Goal: Task Accomplishment & Management: Complete application form

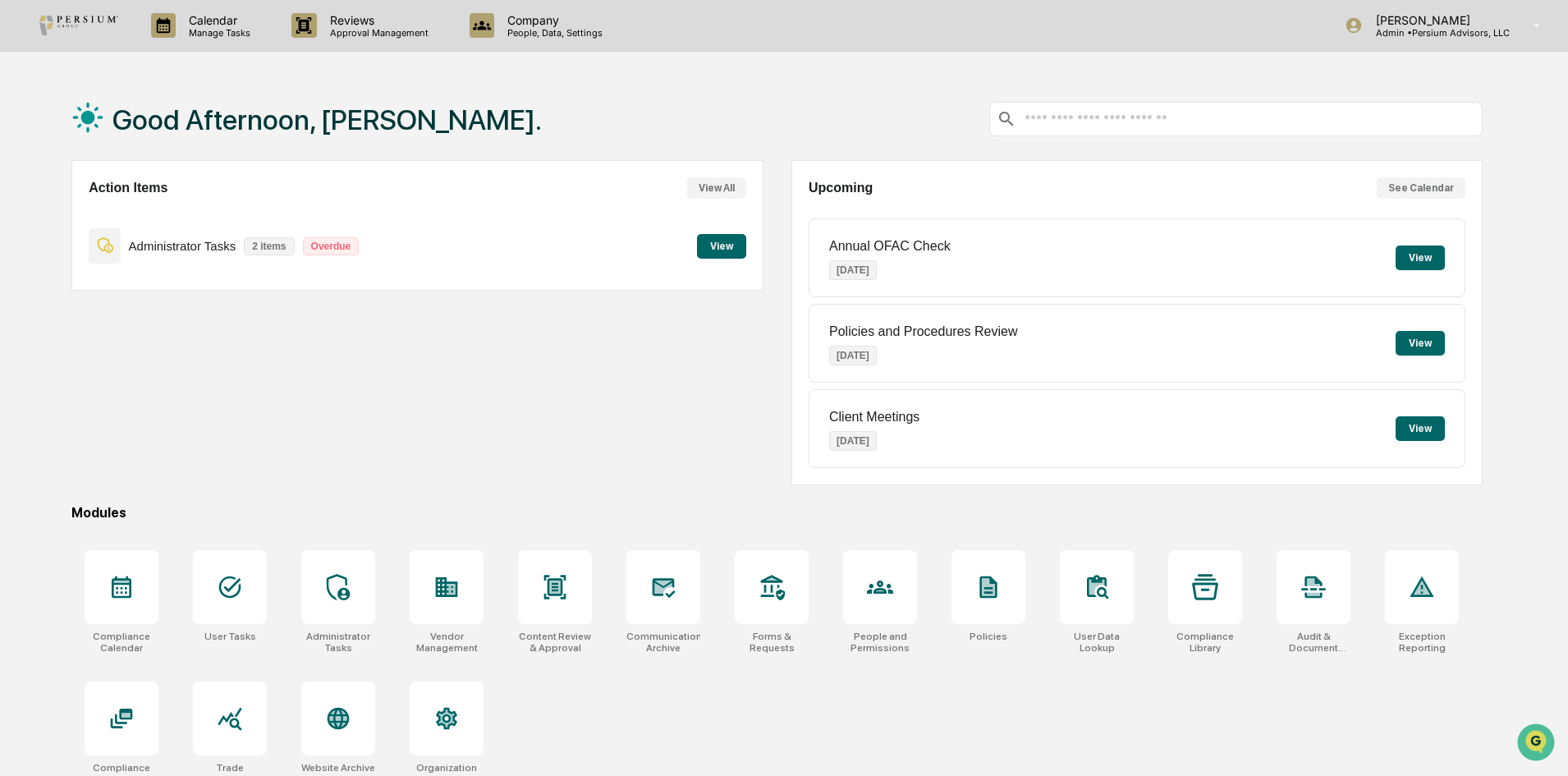
click at [226, 36] on p "Manage Tasks" at bounding box center [217, 32] width 83 height 11
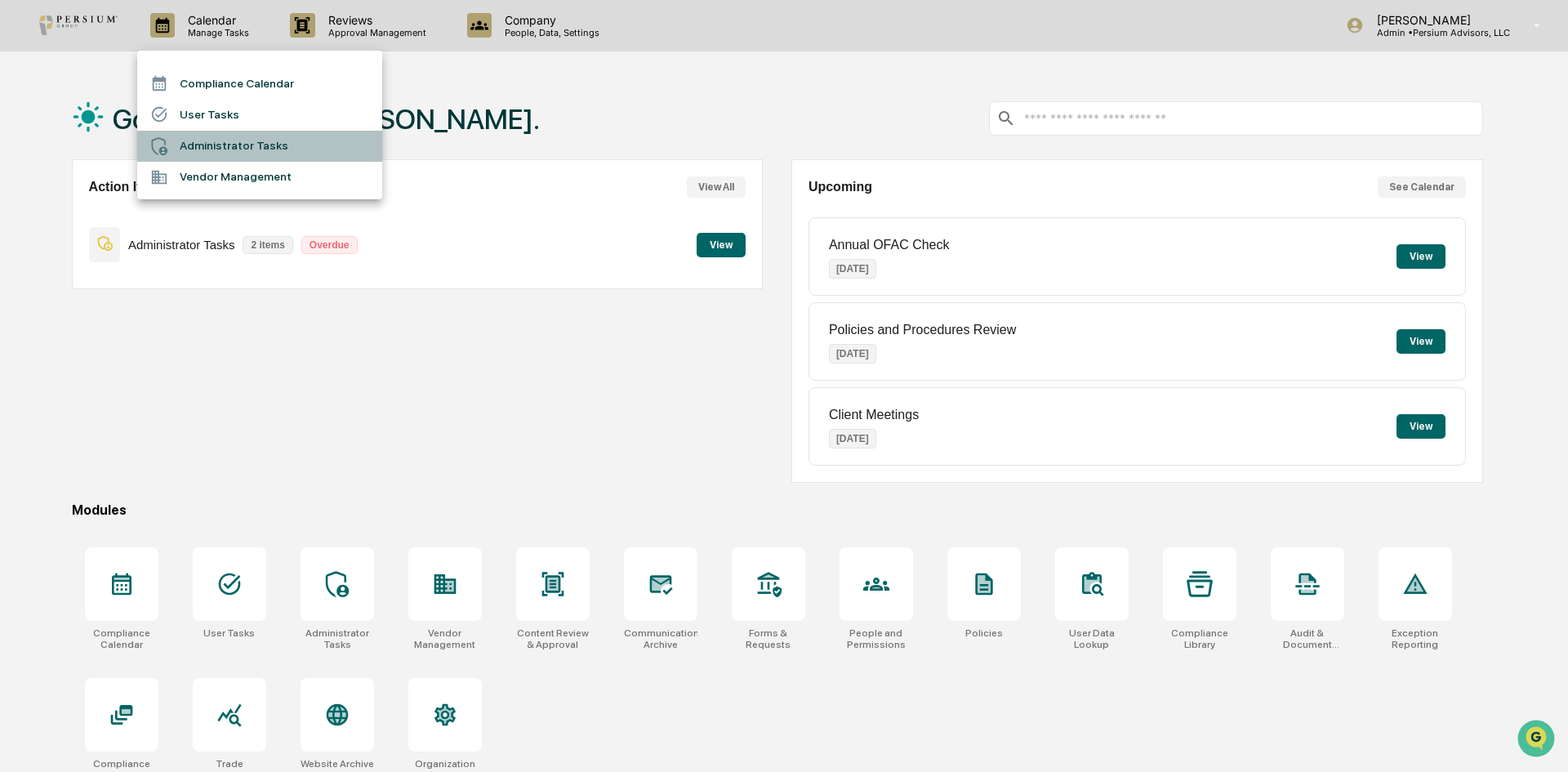
click at [259, 149] on li "Administrator Tasks" at bounding box center [260, 146] width 245 height 31
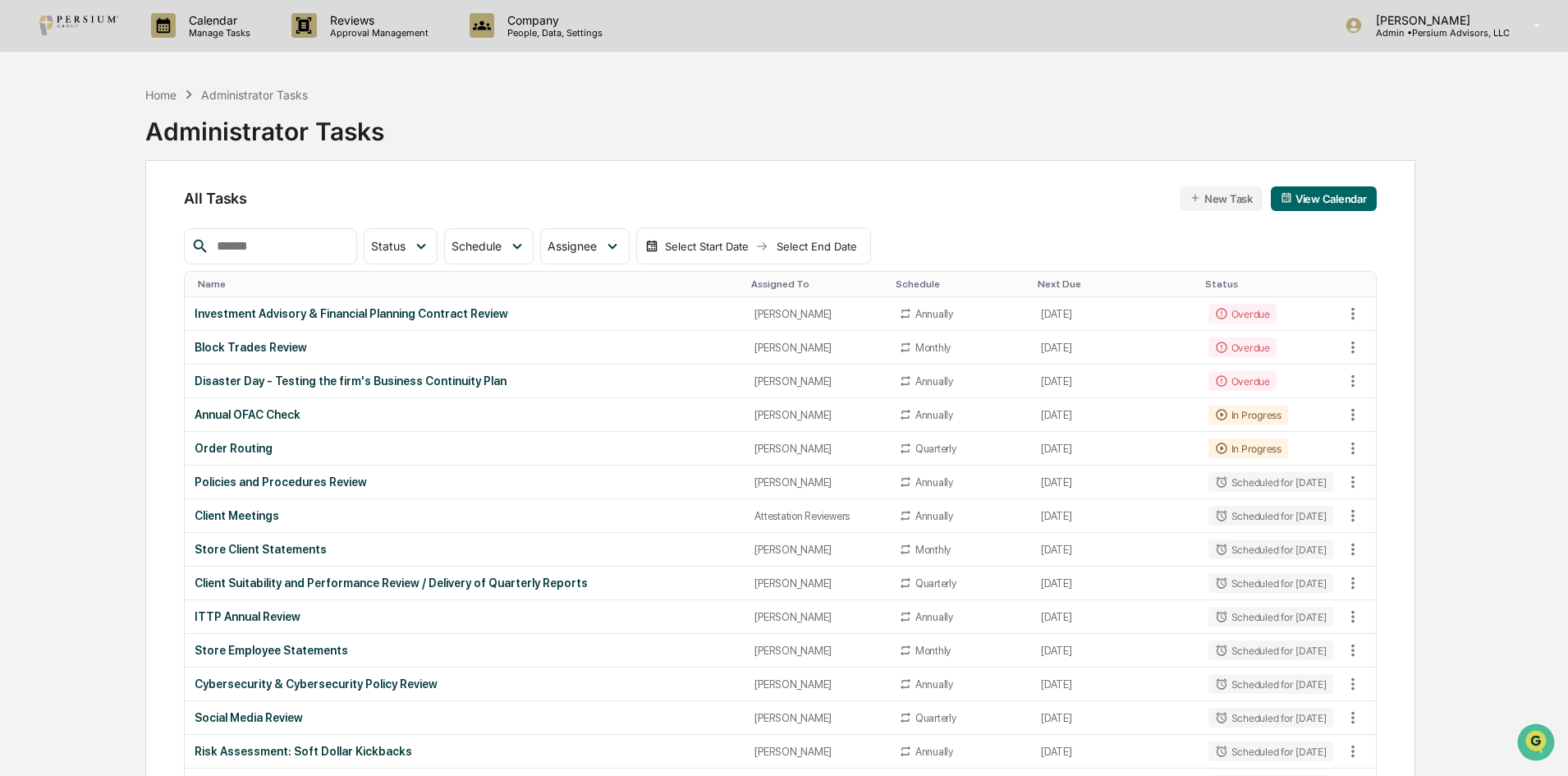
click at [263, 414] on div "Annual OFAC Check" at bounding box center [464, 414] width 540 height 13
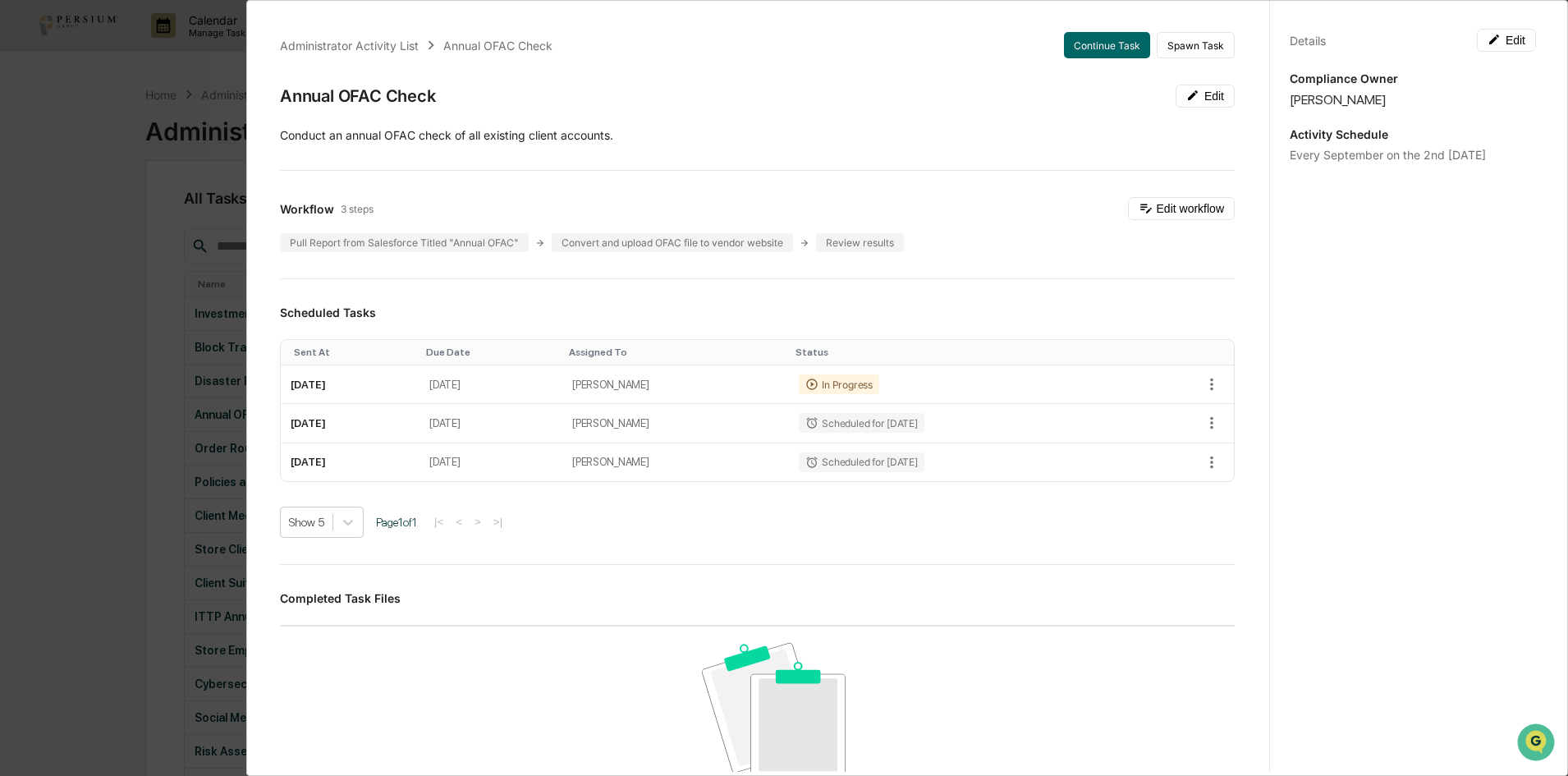
click at [1094, 50] on button "Continue Task" at bounding box center [1107, 45] width 86 height 26
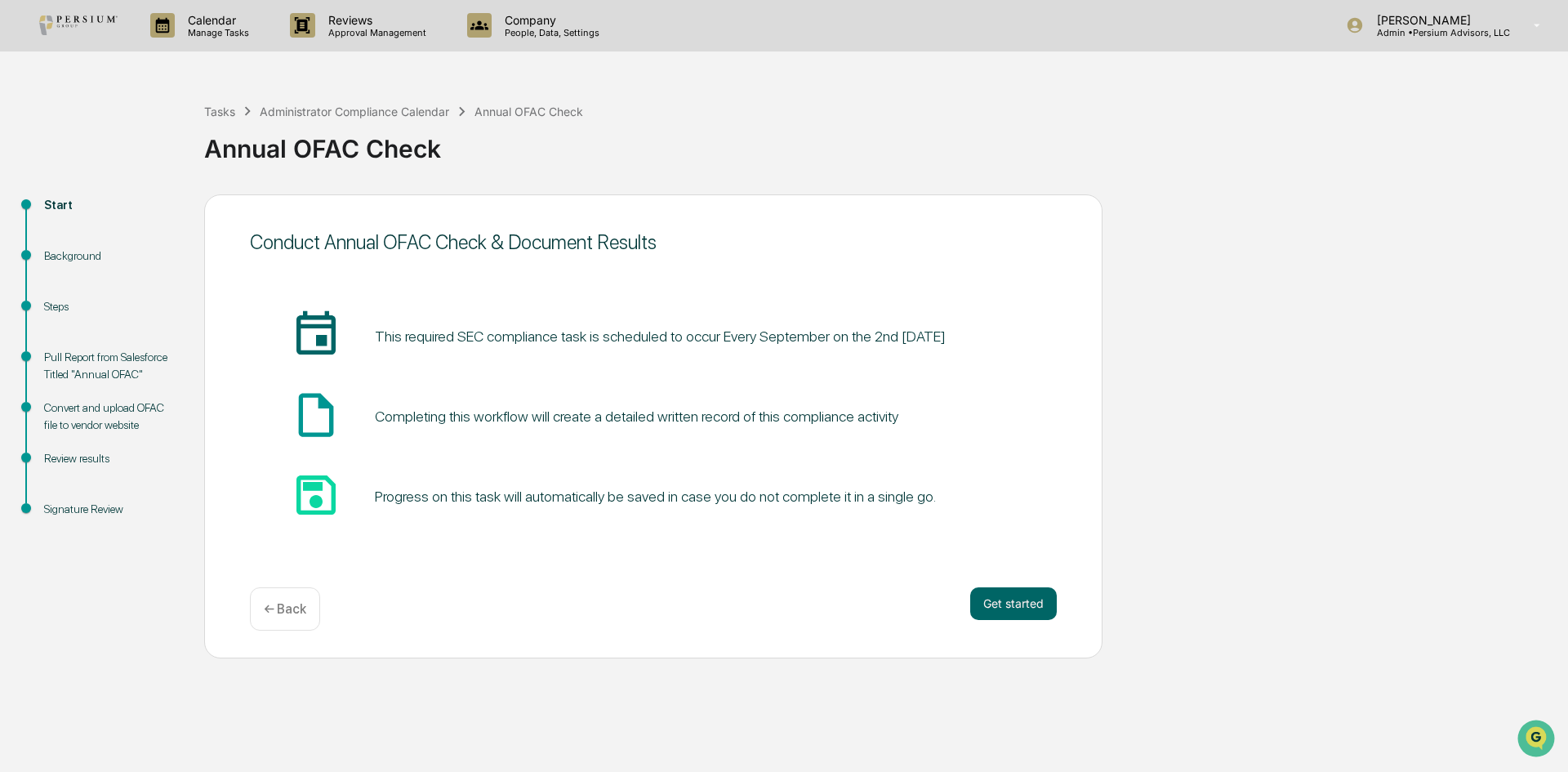
click at [1018, 602] on button "Get started" at bounding box center [1014, 604] width 87 height 33
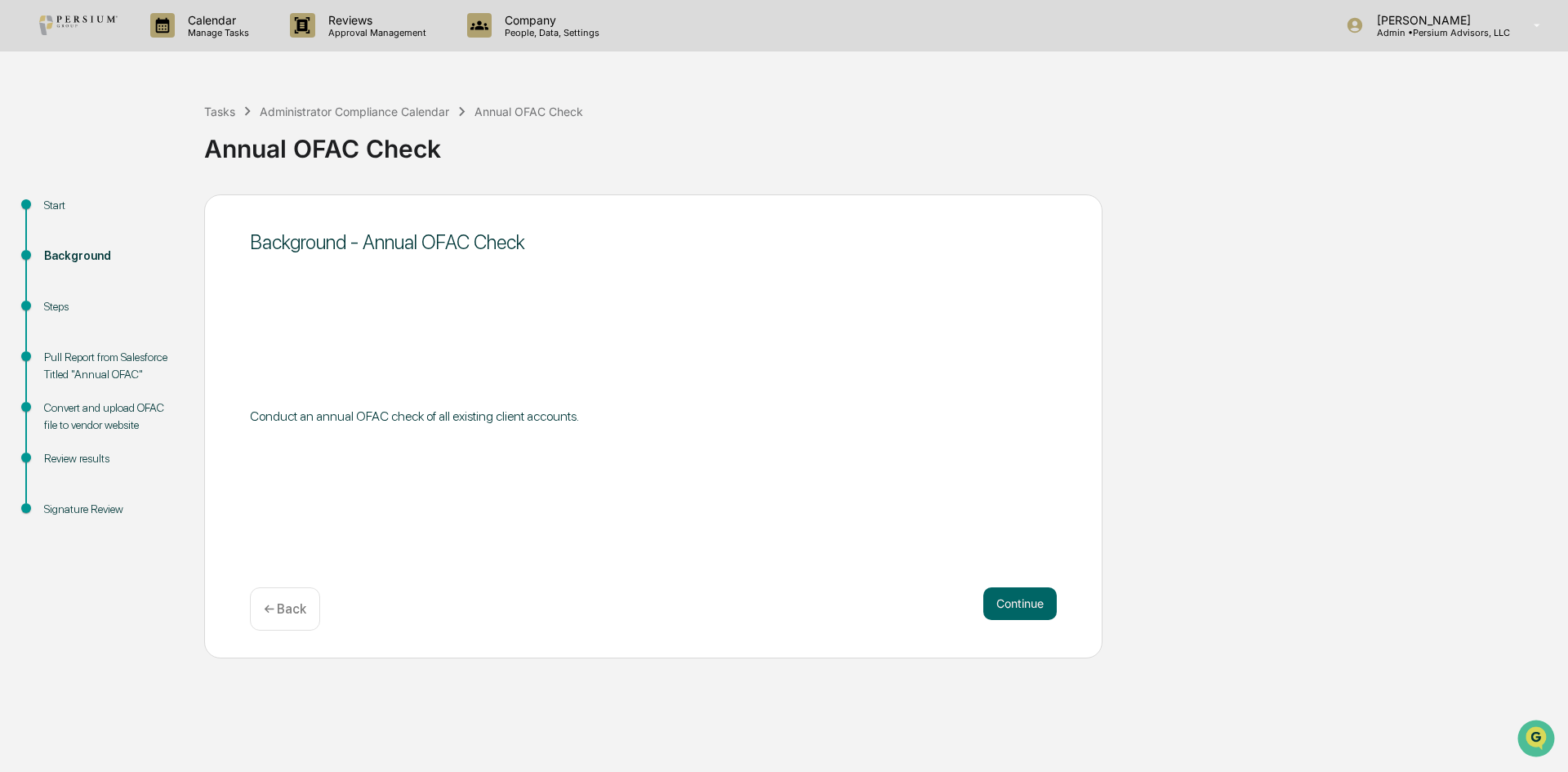
click at [1018, 602] on button "Continue" at bounding box center [1020, 604] width 74 height 33
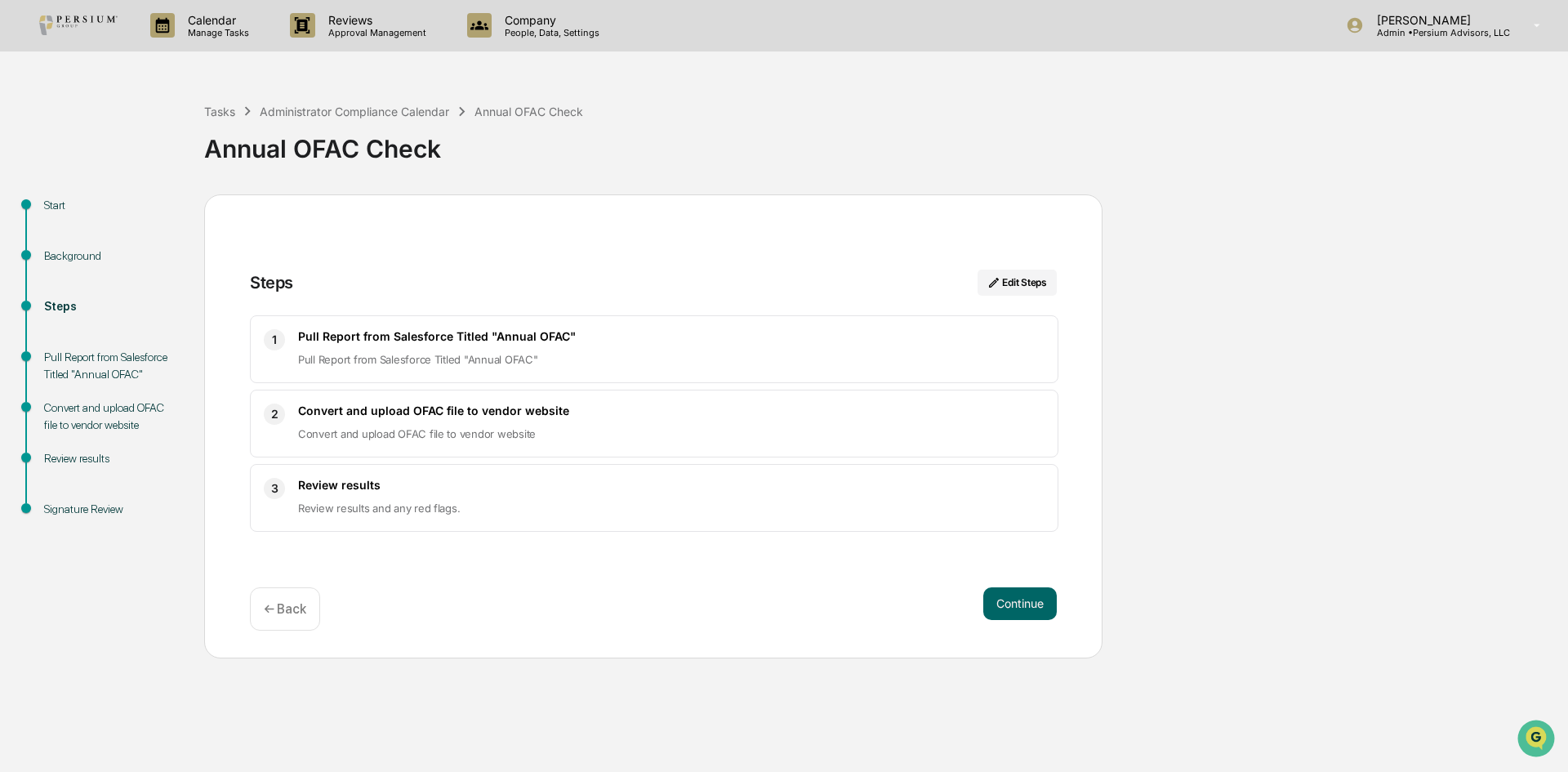
click at [1018, 602] on button "Continue" at bounding box center [1020, 604] width 74 height 33
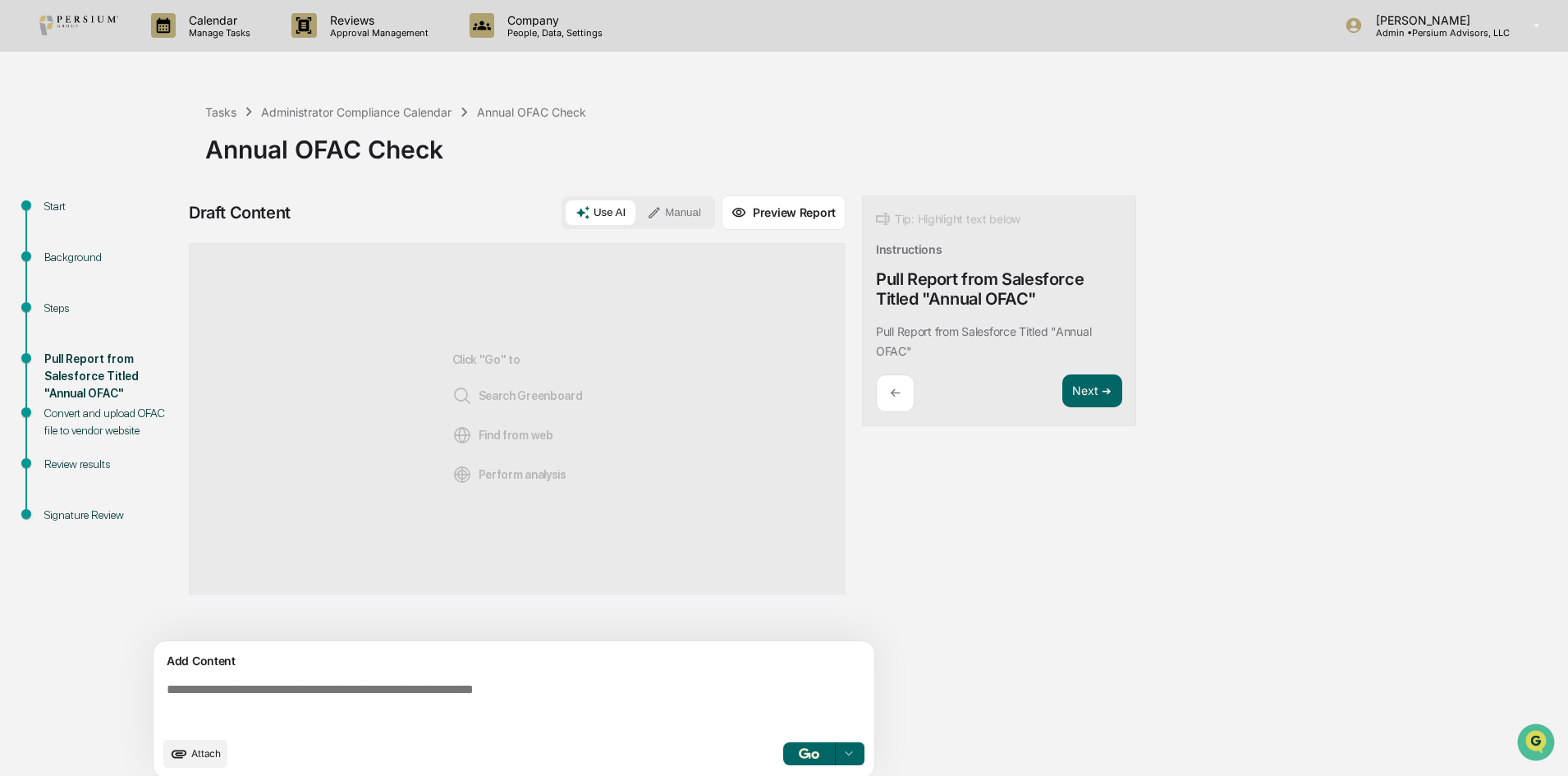
scroll to position [12, 0]
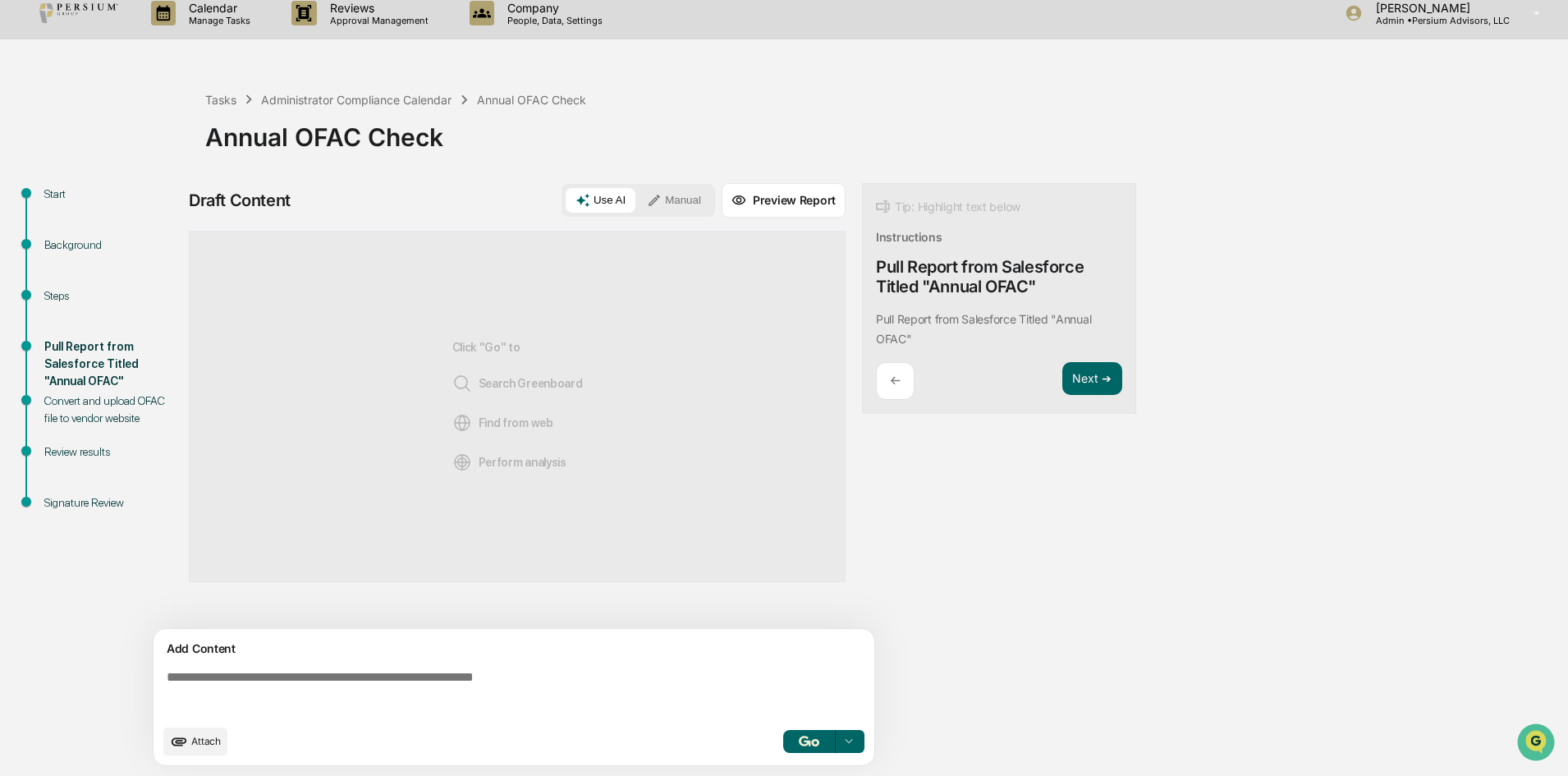
click at [671, 198] on button "Manual" at bounding box center [674, 200] width 74 height 25
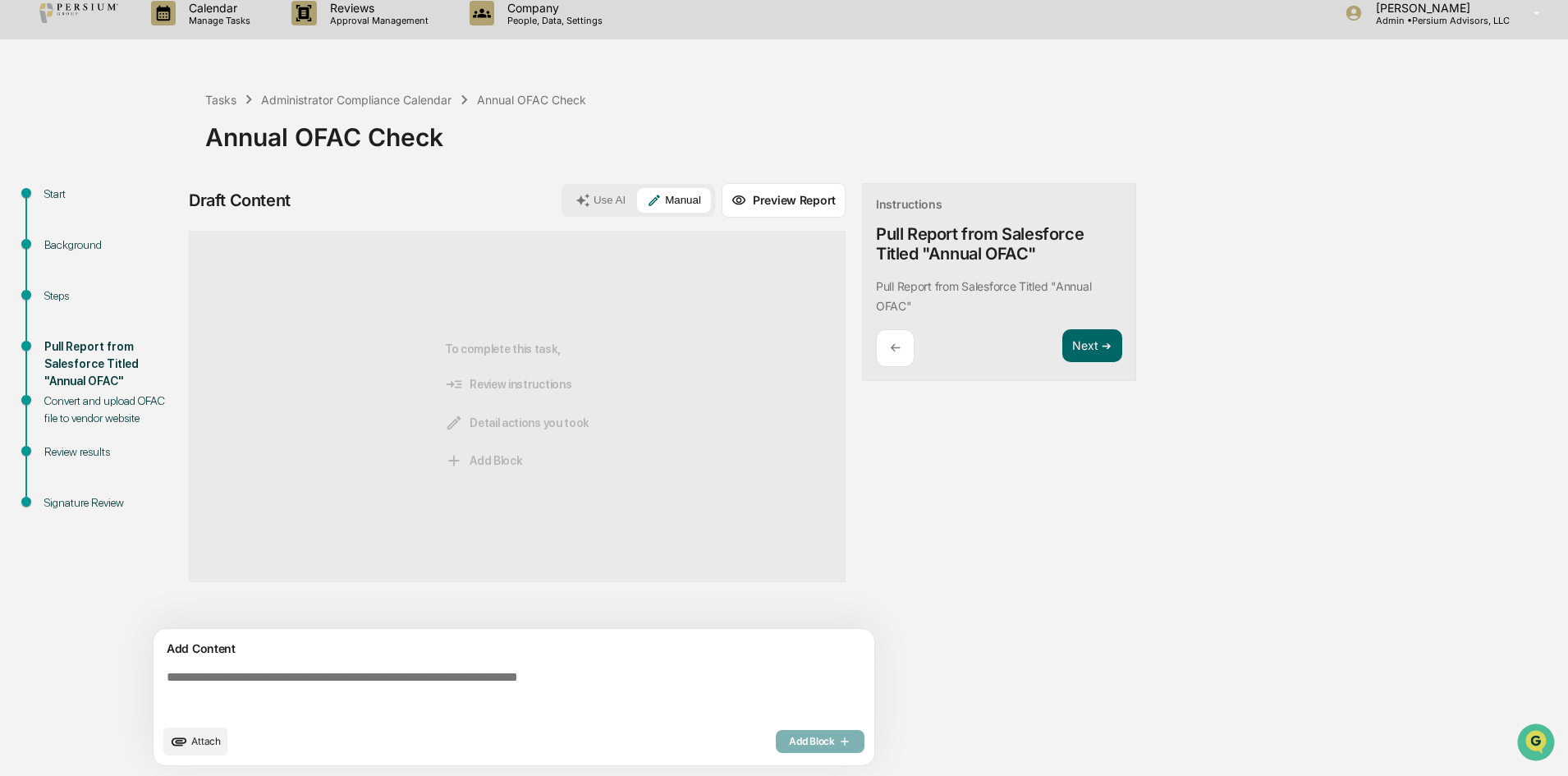
click at [203, 749] on button "Attach" at bounding box center [195, 741] width 64 height 28
click at [193, 751] on button "Attach" at bounding box center [195, 741] width 64 height 28
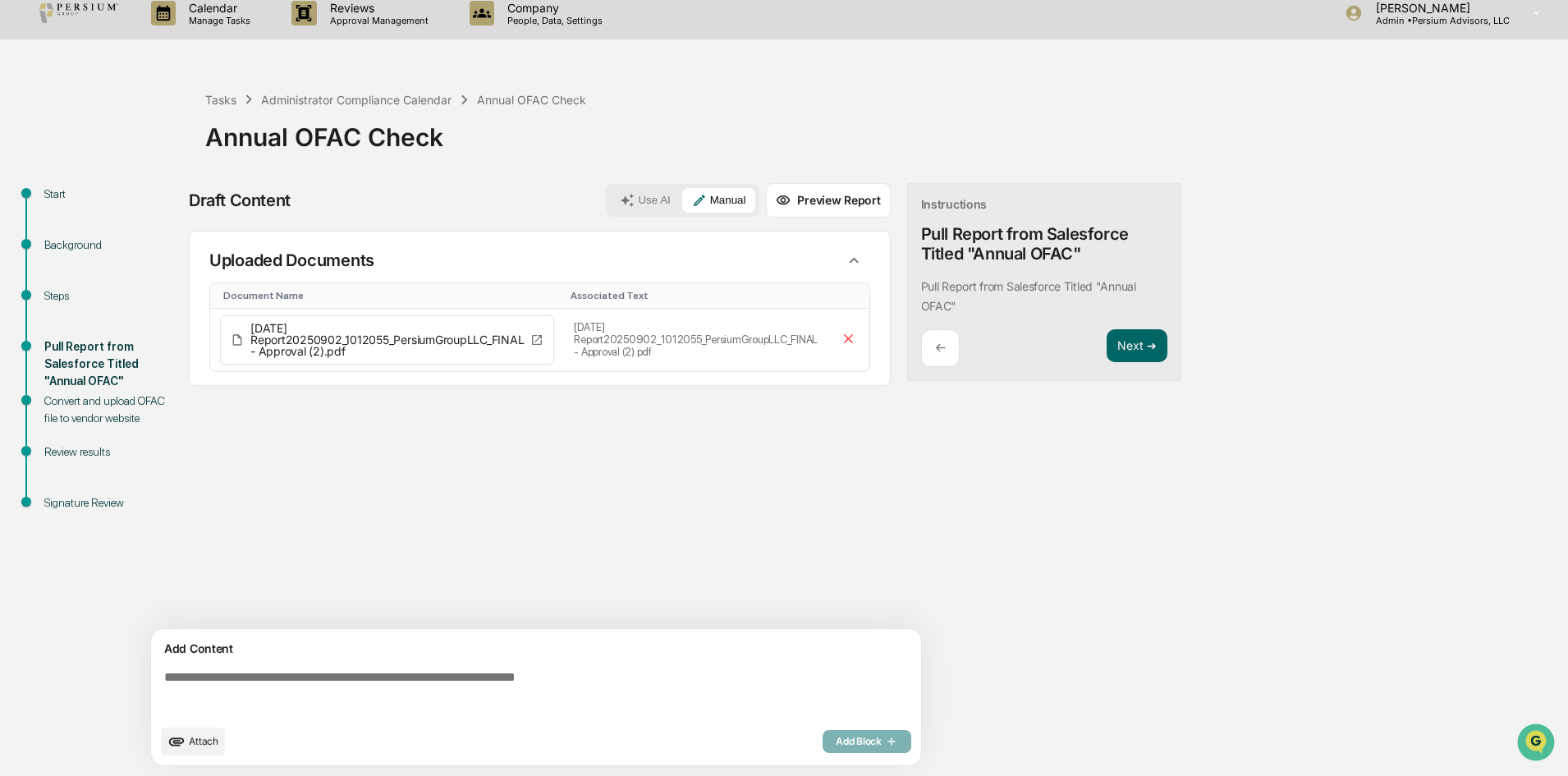
click at [198, 748] on button "Attach" at bounding box center [193, 741] width 64 height 28
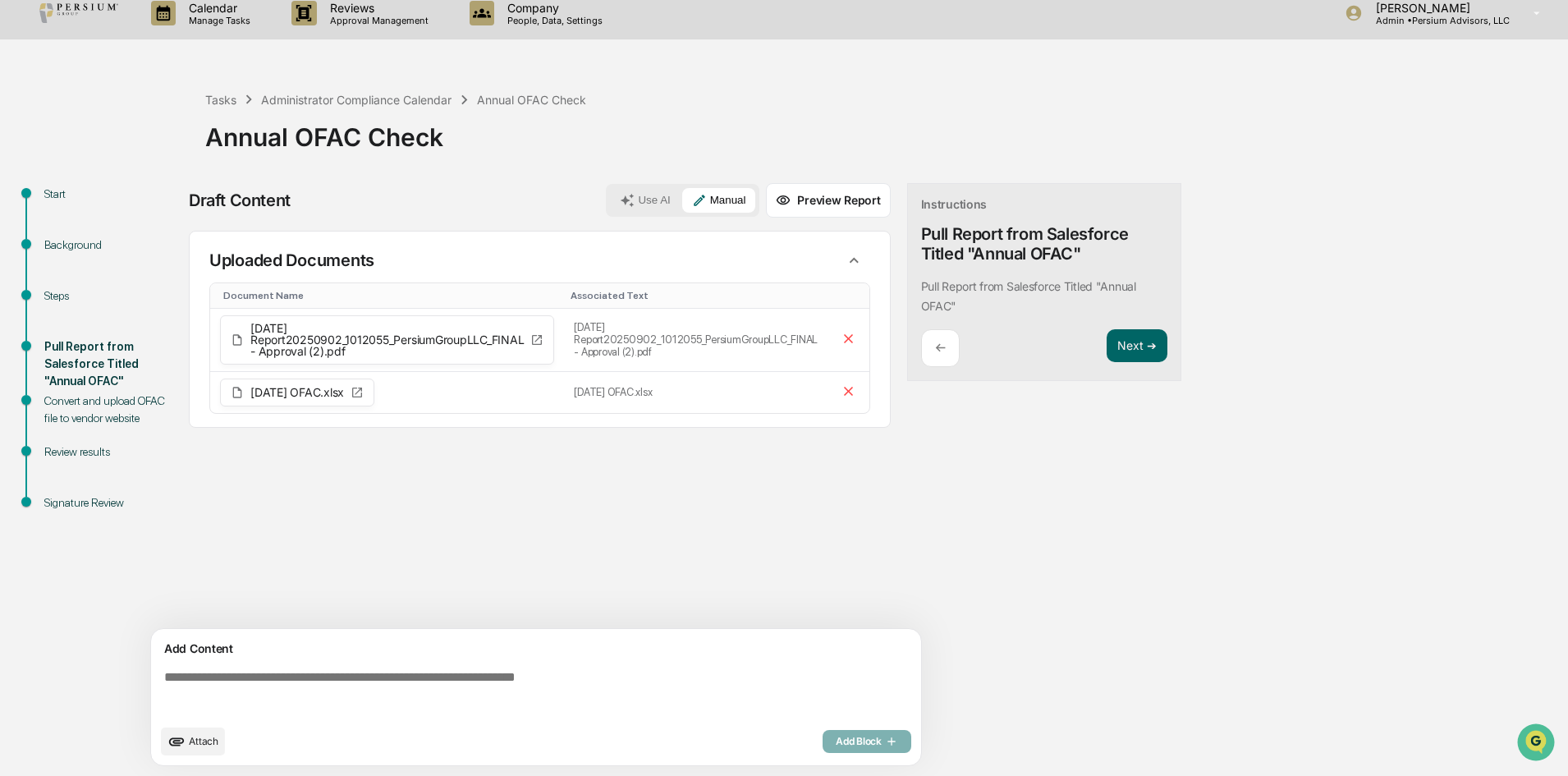
click at [271, 673] on textarea at bounding box center [539, 693] width 764 height 59
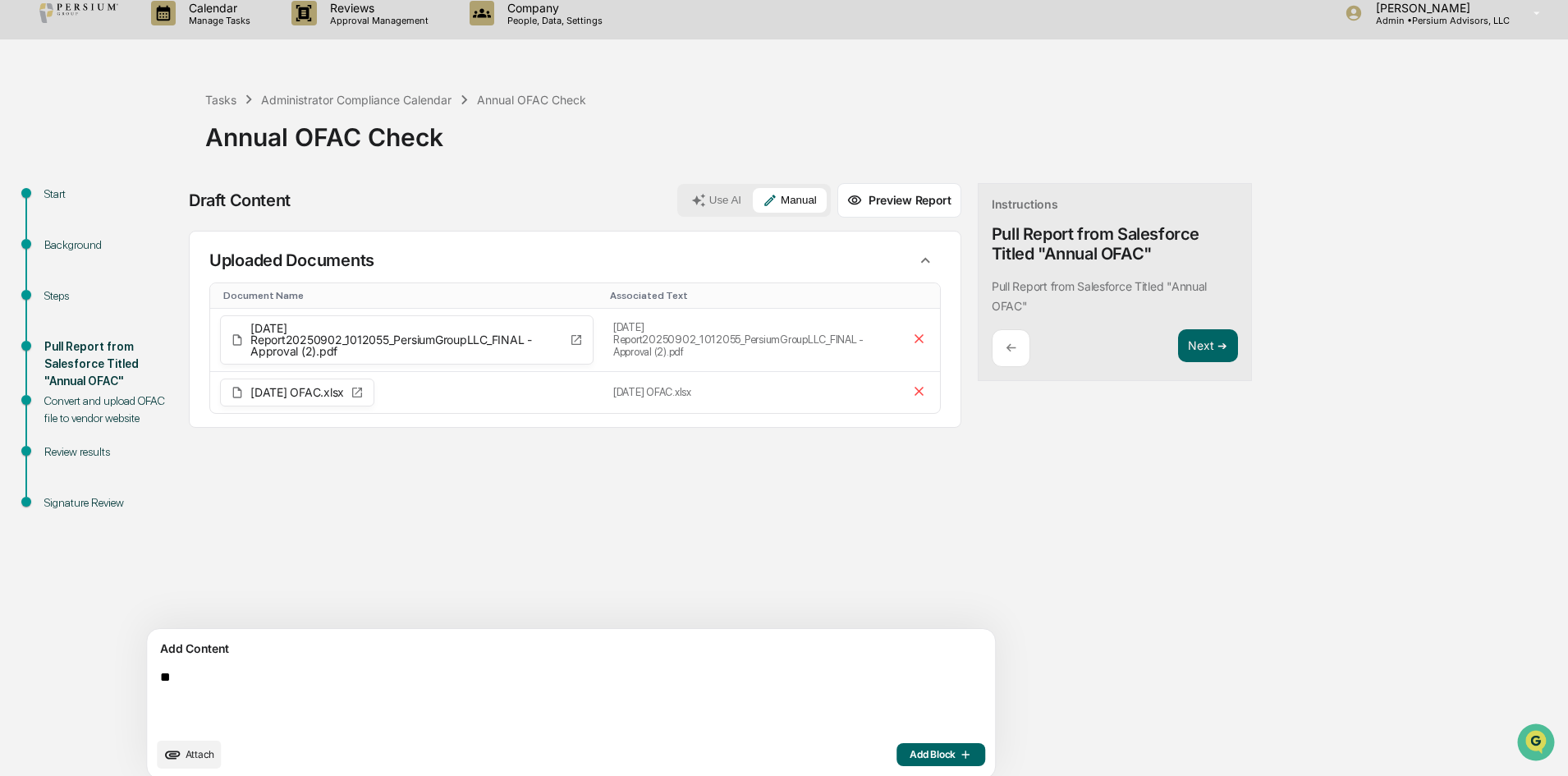
type textarea "*"
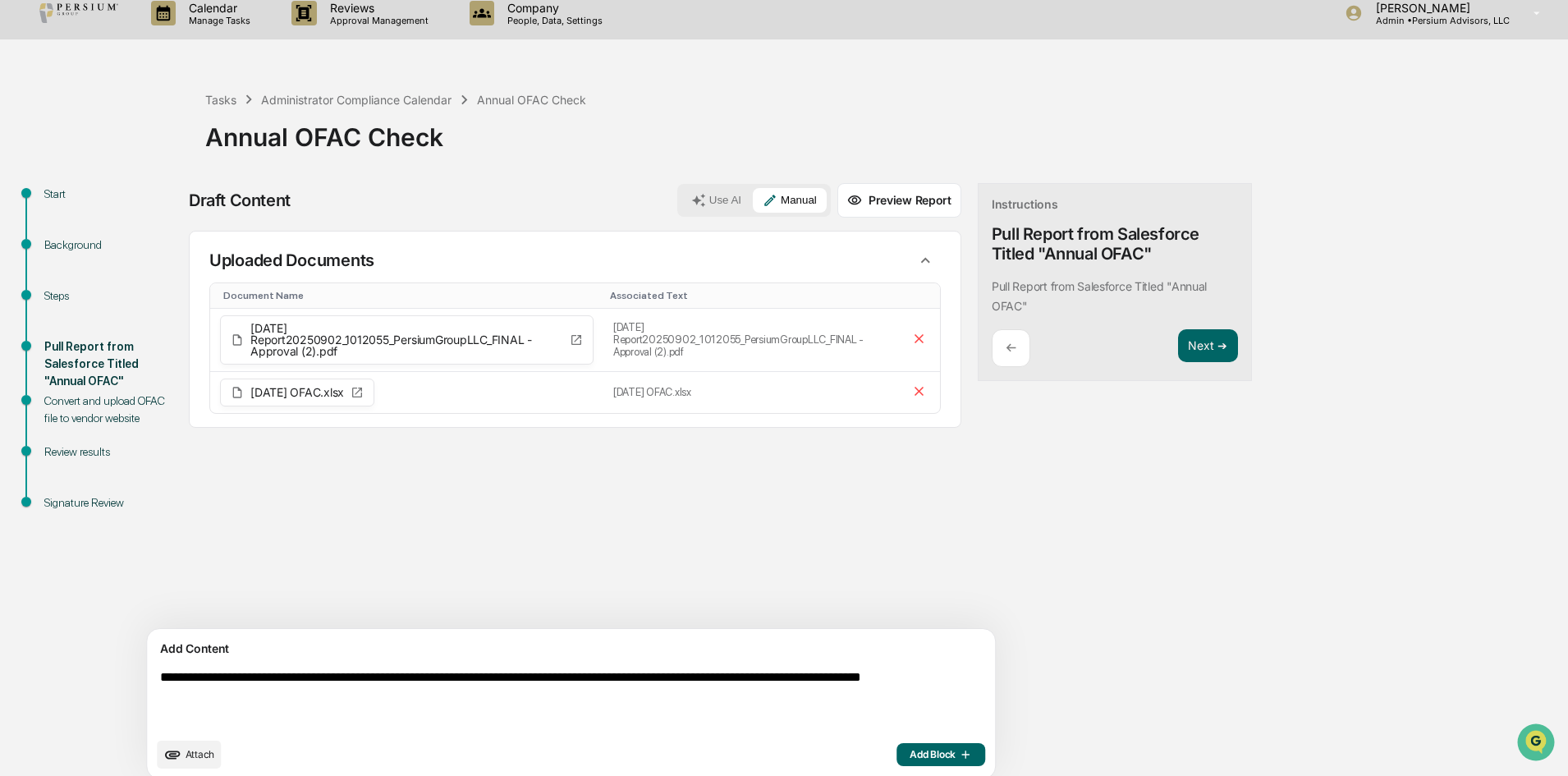
click at [345, 701] on textarea "**********" at bounding box center [530, 700] width 754 height 73
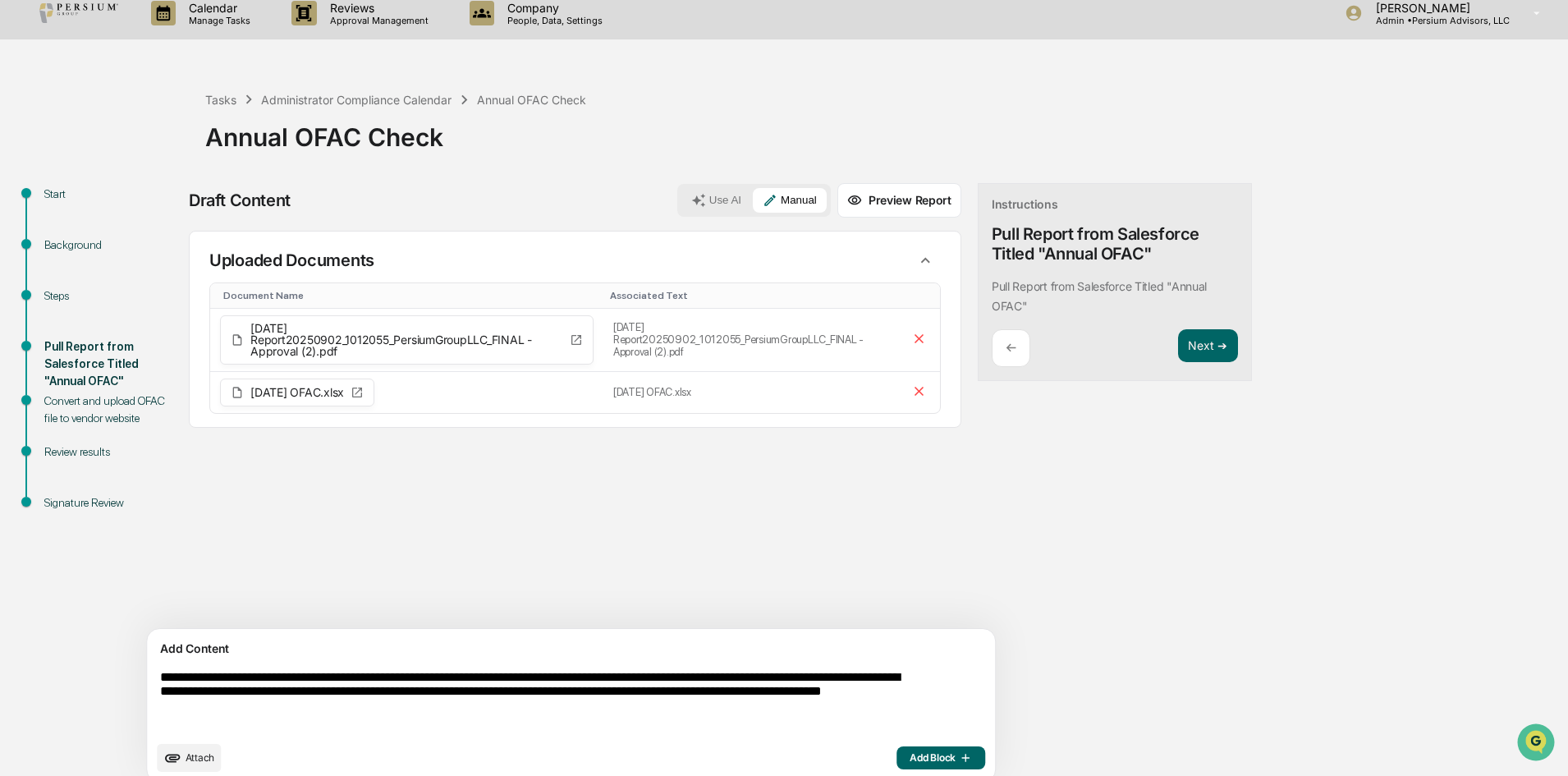
click at [496, 682] on textarea "**********" at bounding box center [530, 701] width 754 height 75
click at [585, 677] on textarea "**********" at bounding box center [530, 701] width 754 height 75
click at [682, 697] on textarea "**********" at bounding box center [530, 701] width 754 height 75
drag, startPoint x: 508, startPoint y: 713, endPoint x: 247, endPoint y: 709, distance: 261.0
click at [247, 709] on textarea "**********" at bounding box center [530, 701] width 754 height 75
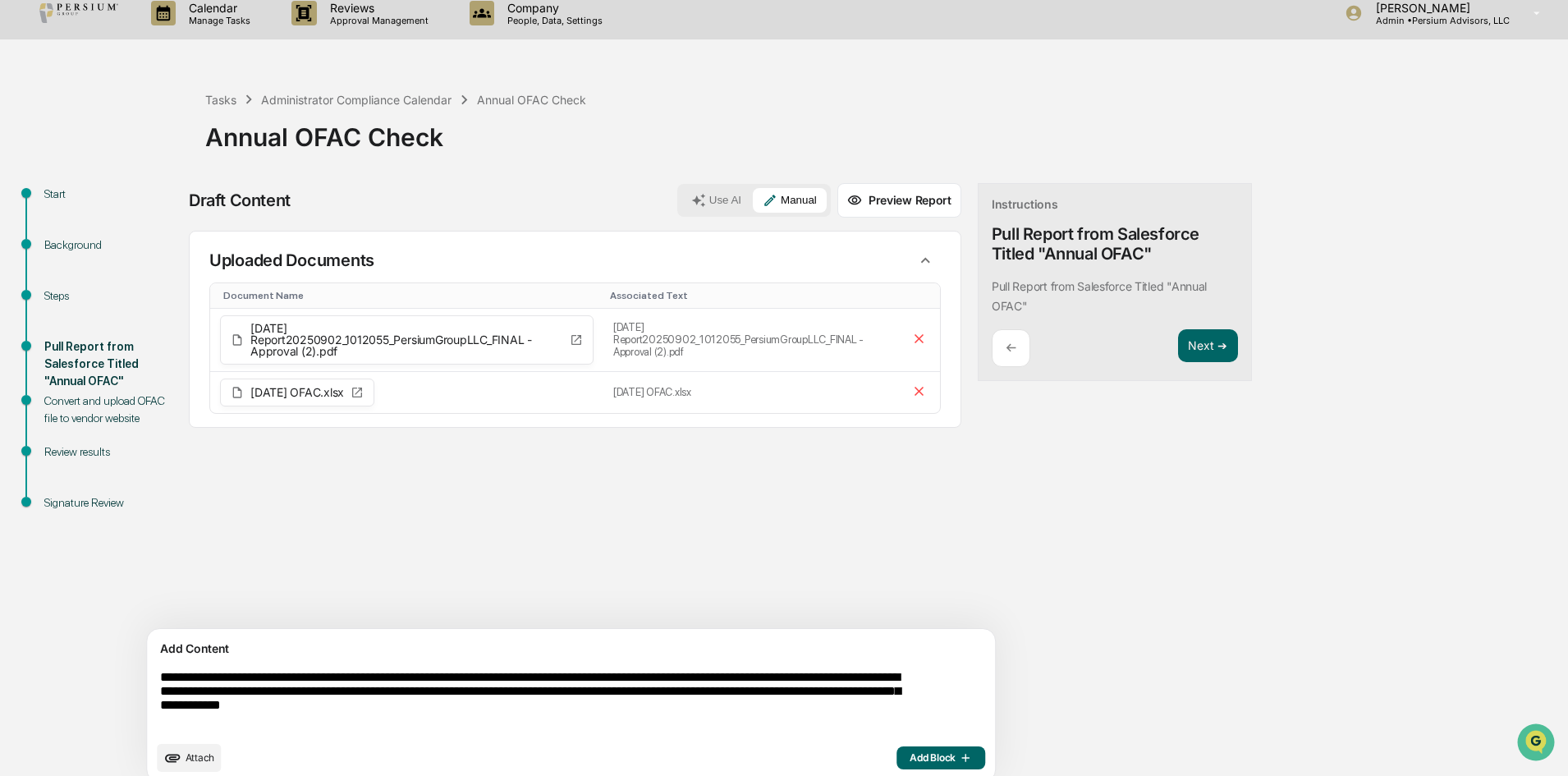
drag, startPoint x: 473, startPoint y: 714, endPoint x: 436, endPoint y: 715, distance: 37.0
click at [436, 715] on textarea "**********" at bounding box center [530, 701] width 754 height 75
click at [638, 715] on textarea "**********" at bounding box center [530, 701] width 754 height 75
drag, startPoint x: 658, startPoint y: 715, endPoint x: 571, endPoint y: 715, distance: 87.0
click at [571, 715] on textarea "**********" at bounding box center [530, 701] width 754 height 75
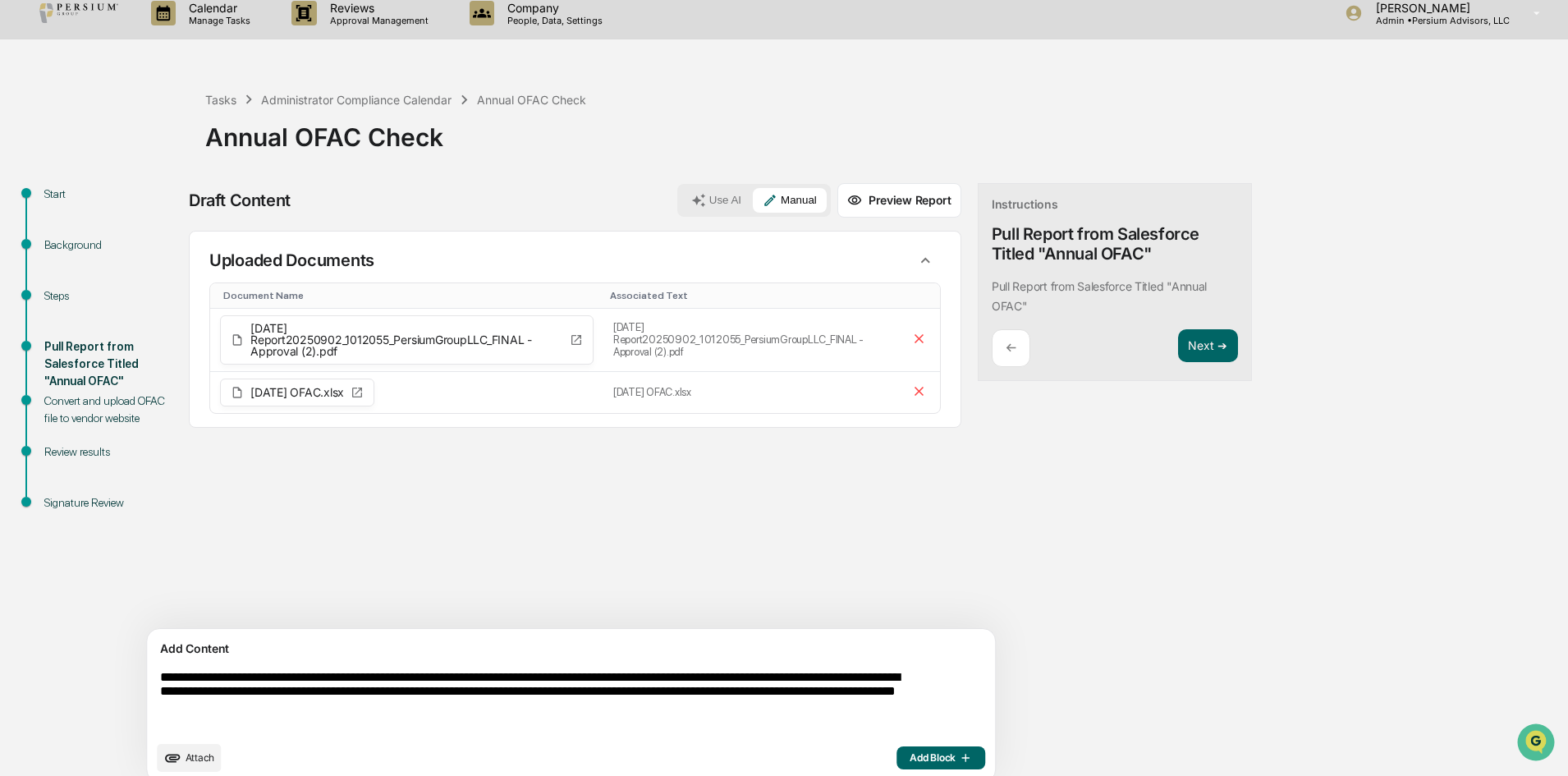
drag, startPoint x: 482, startPoint y: 716, endPoint x: 448, endPoint y: 711, distance: 34.4
click at [448, 711] on textarea "**********" at bounding box center [530, 701] width 754 height 75
click at [524, 719] on textarea "**********" at bounding box center [530, 701] width 754 height 75
type textarea "**********"
click at [955, 757] on icon "button" at bounding box center [963, 757] width 16 height 13
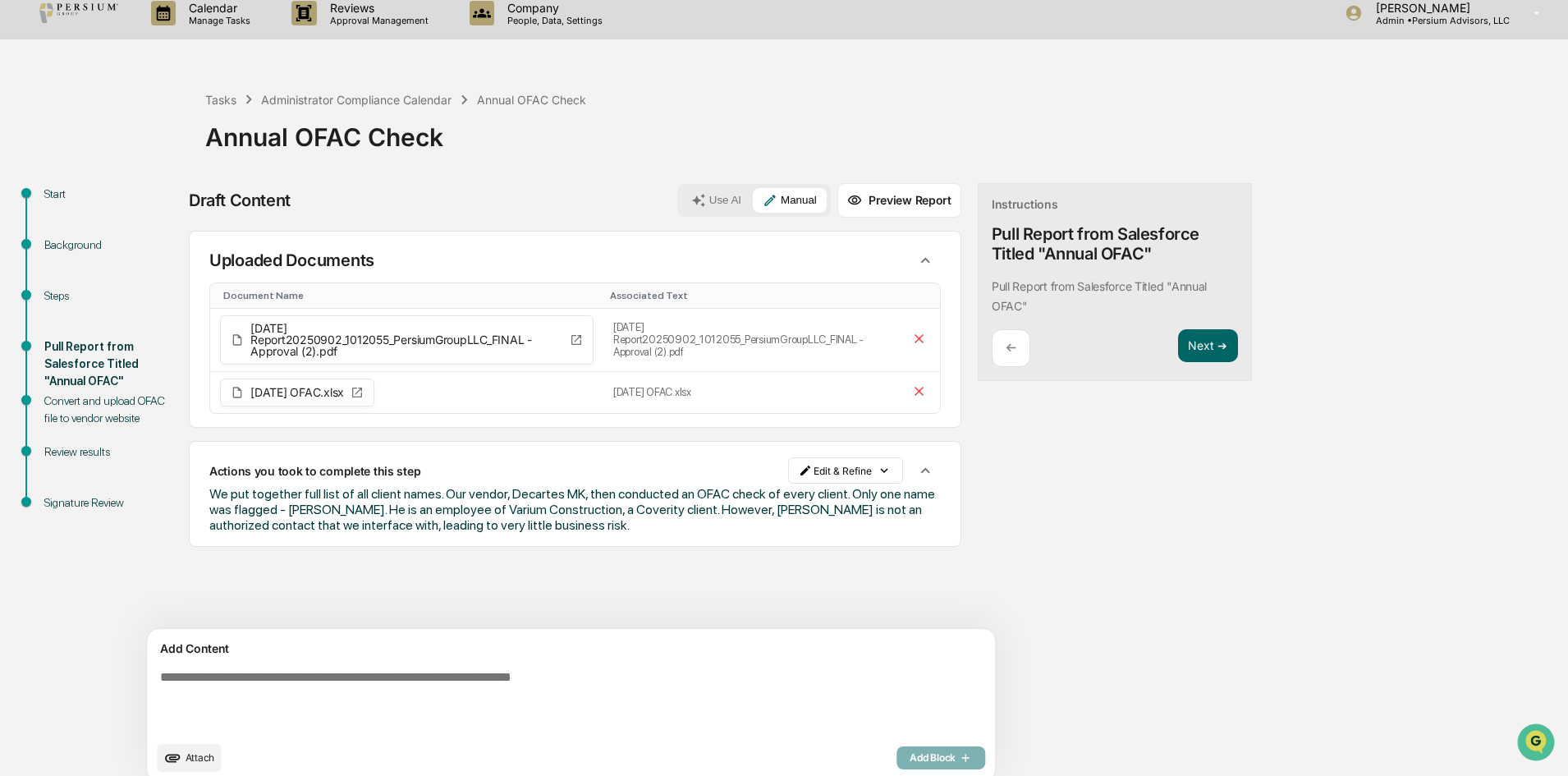
click at [980, 446] on div "Draft Content Use AI Manual Preview Report Sources Uploaded Documents Document …" at bounding box center [649, 487] width 919 height 609
click at [1178, 340] on button "Next ➔" at bounding box center [1207, 346] width 60 height 34
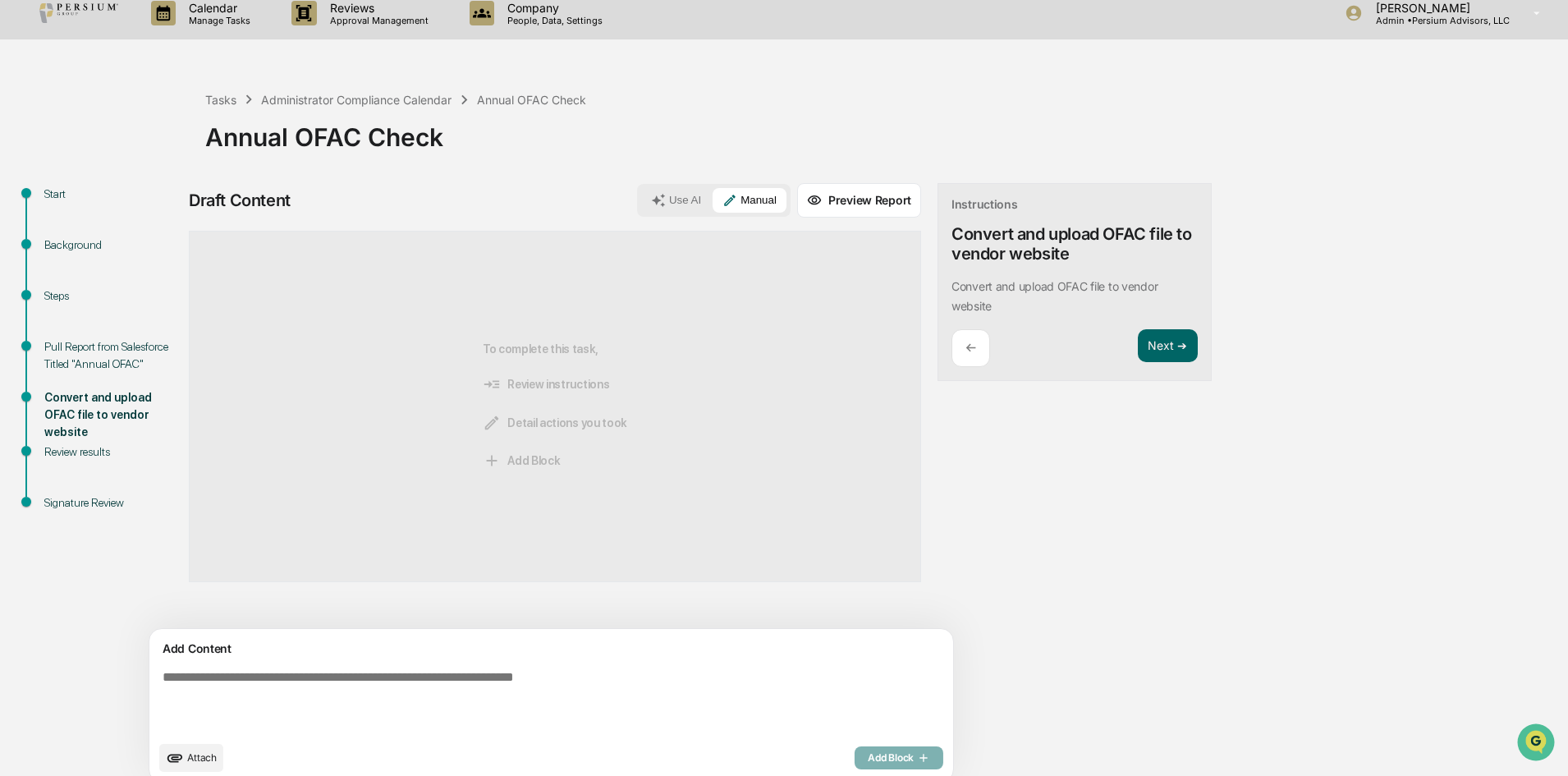
click at [1135, 340] on div "Instructions Convert and upload OFAC file to vendor website ​Convert and upload…" at bounding box center [1074, 283] width 274 height 199
click at [1138, 341] on button "Next ➔" at bounding box center [1167, 346] width 60 height 34
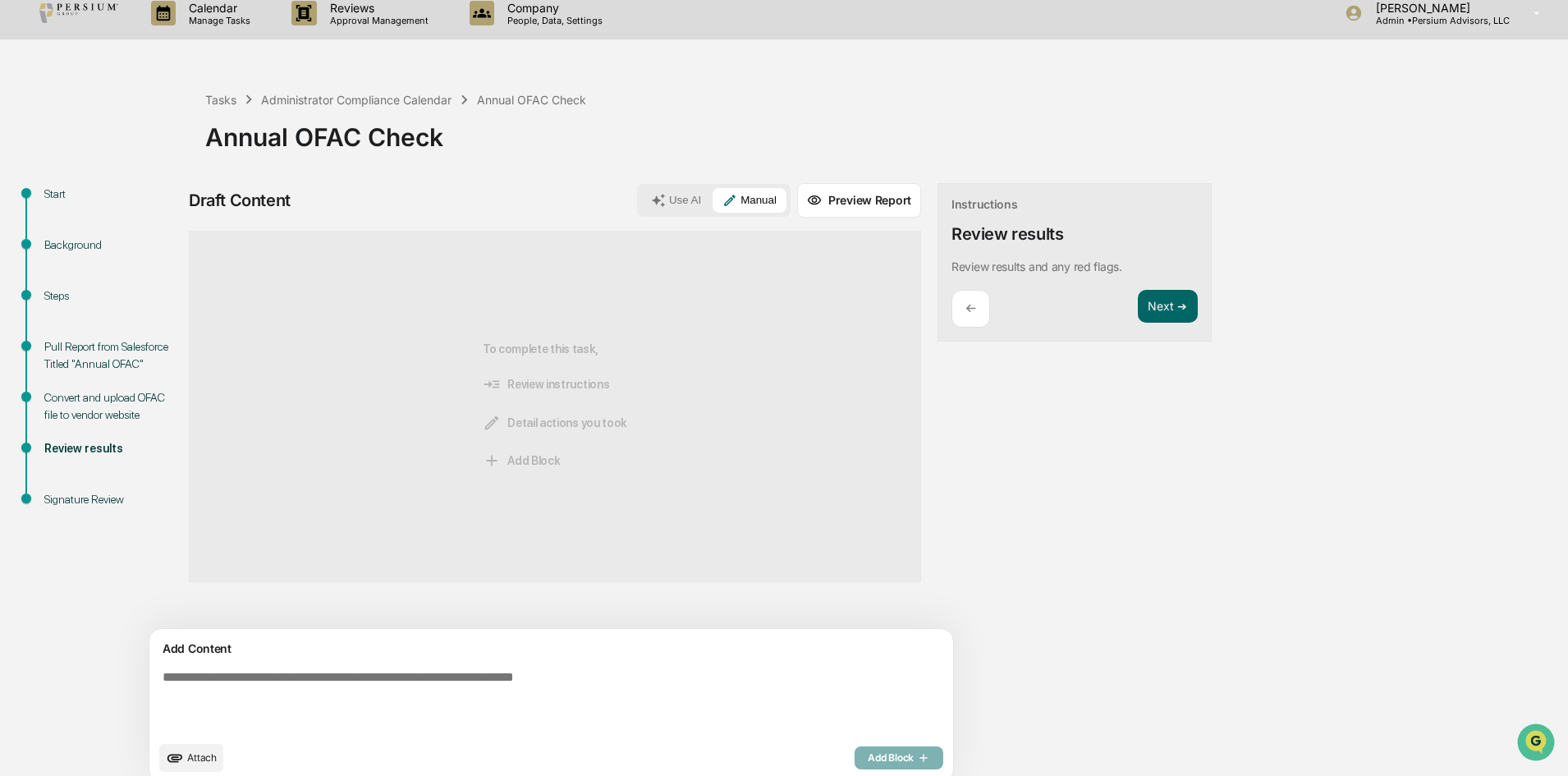
click at [1138, 310] on button "Next ➔" at bounding box center [1167, 306] width 60 height 34
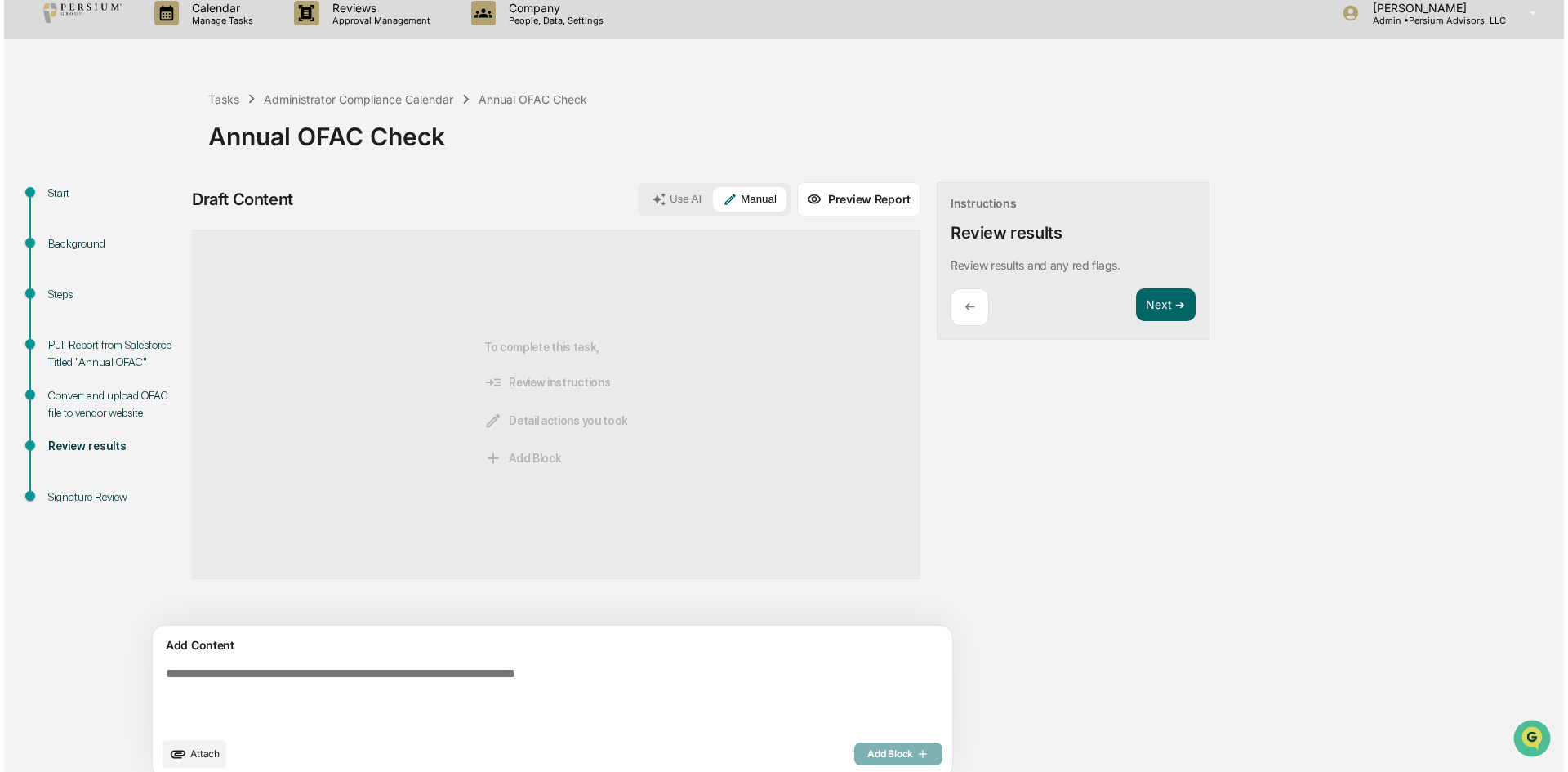
scroll to position [0, 0]
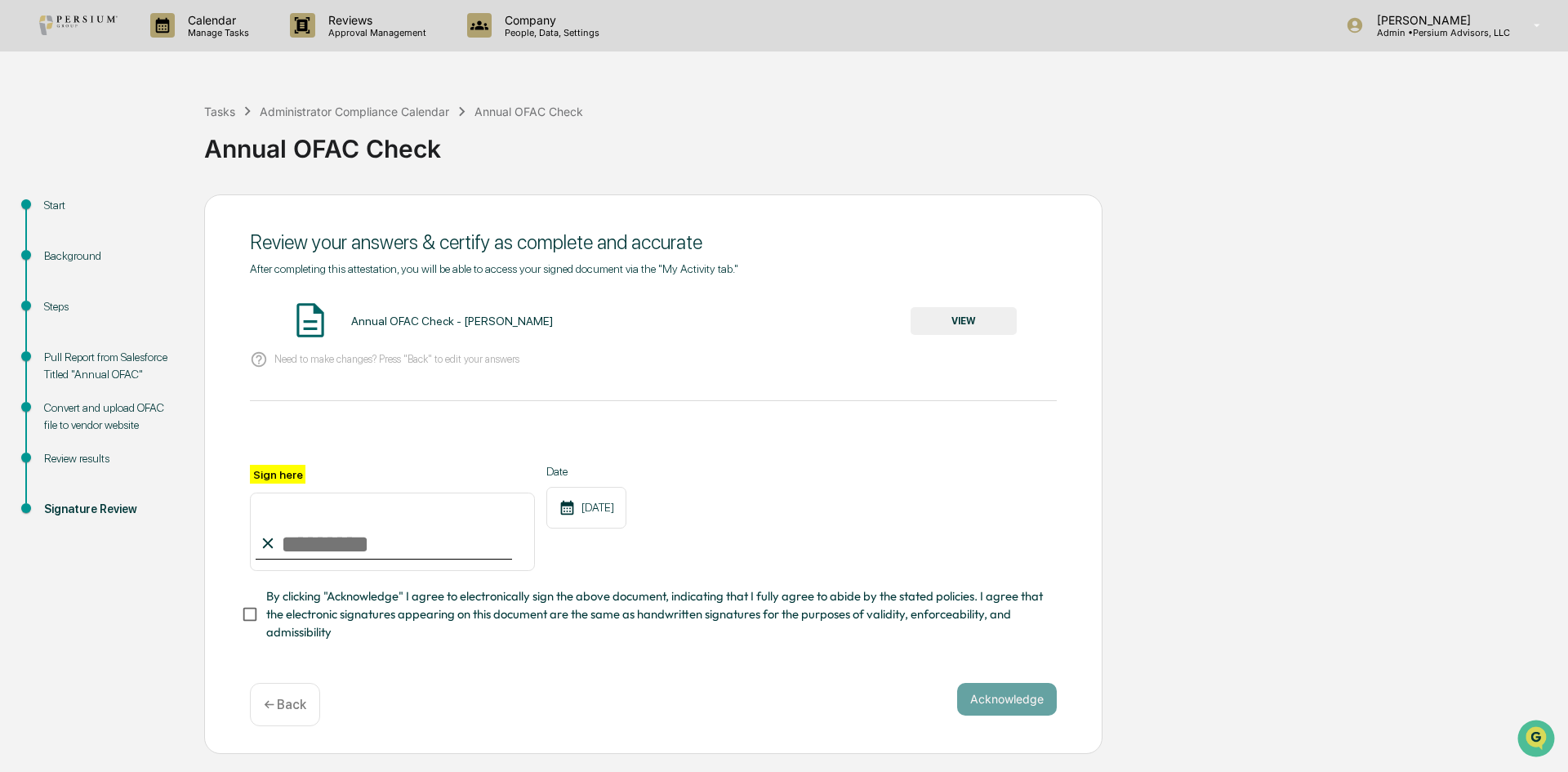
click at [977, 316] on button "VIEW" at bounding box center [964, 321] width 107 height 28
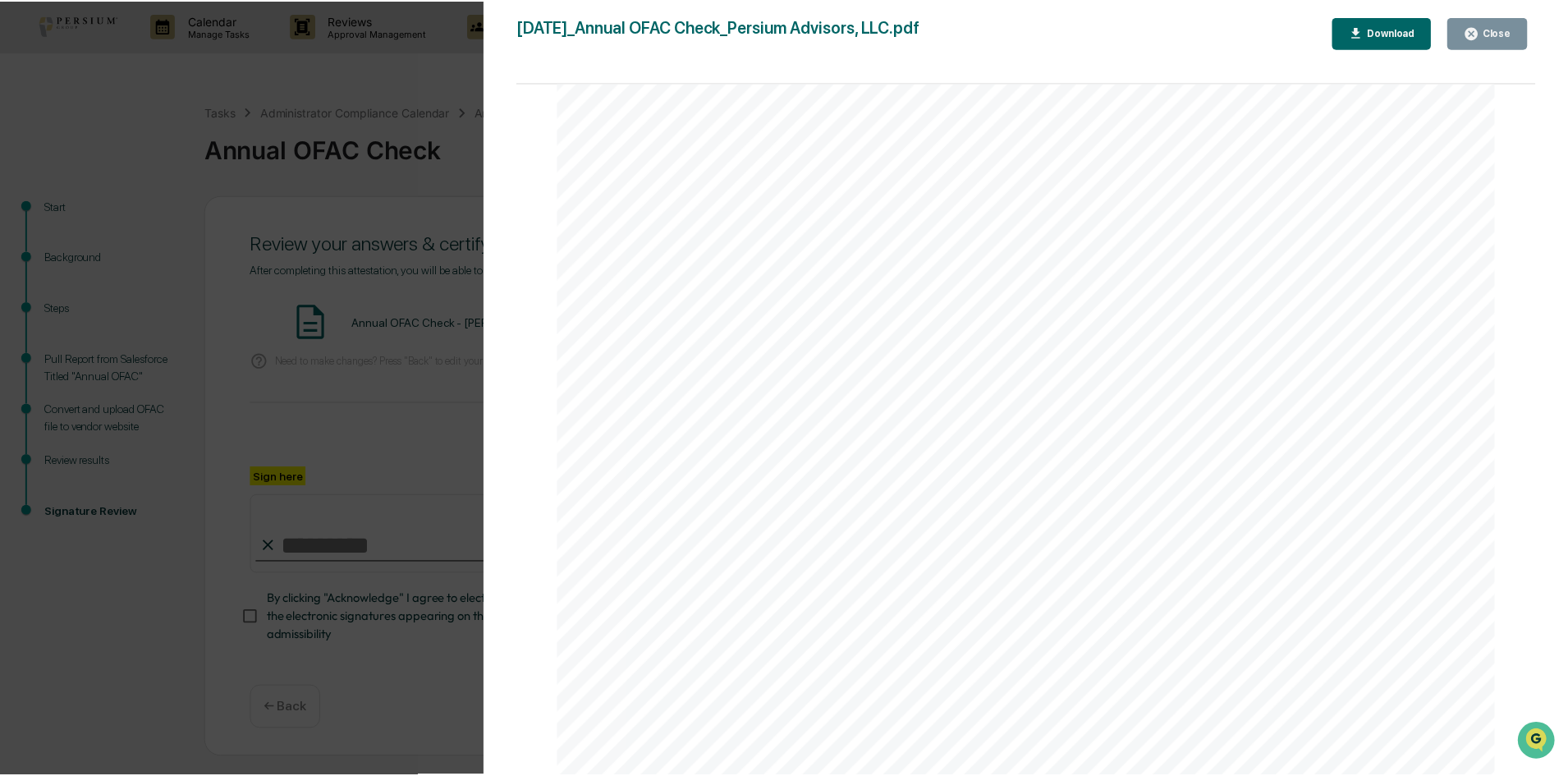
scroll to position [677, 0]
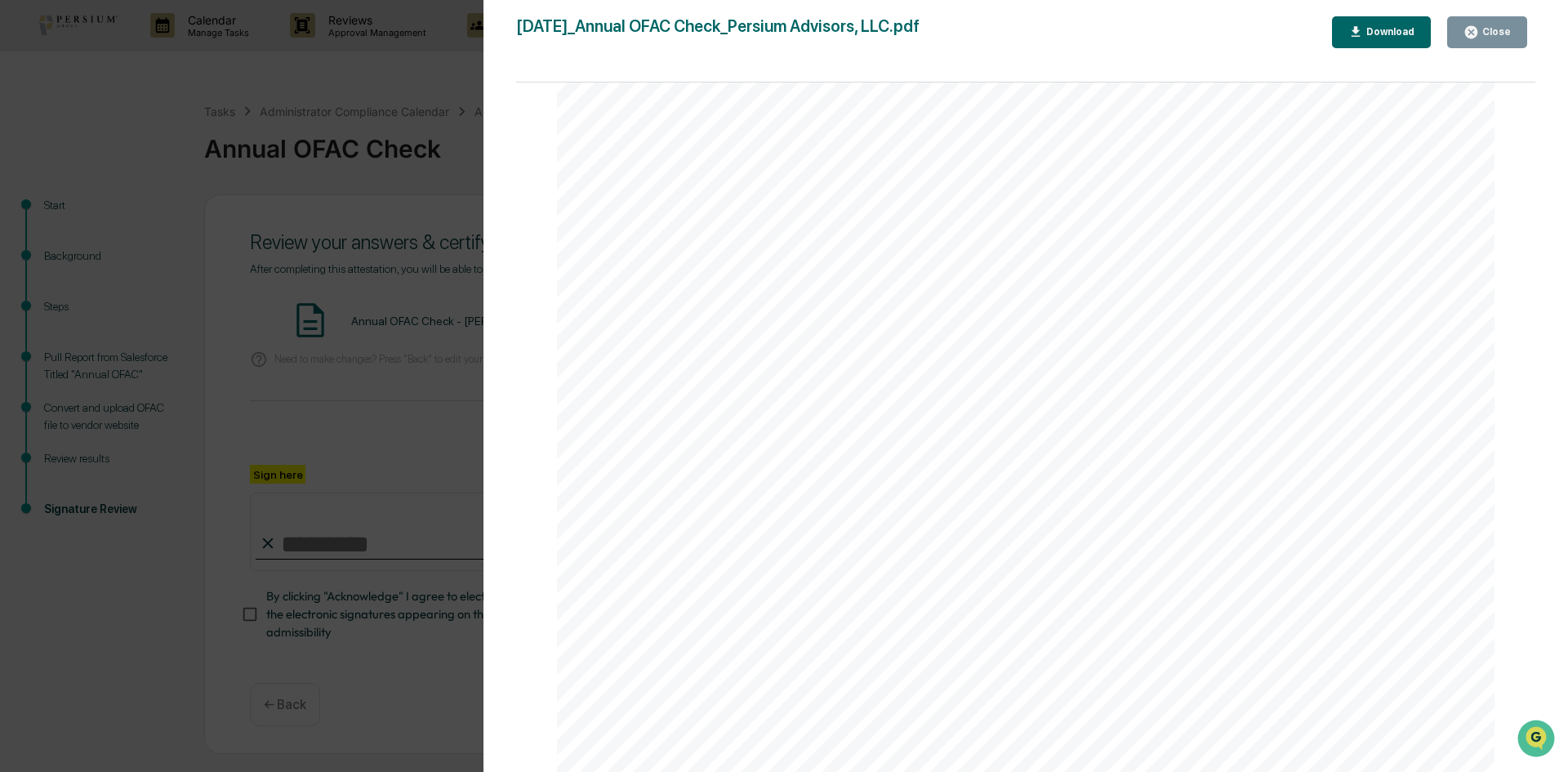
click at [1494, 37] on div "Close" at bounding box center [1495, 31] width 32 height 11
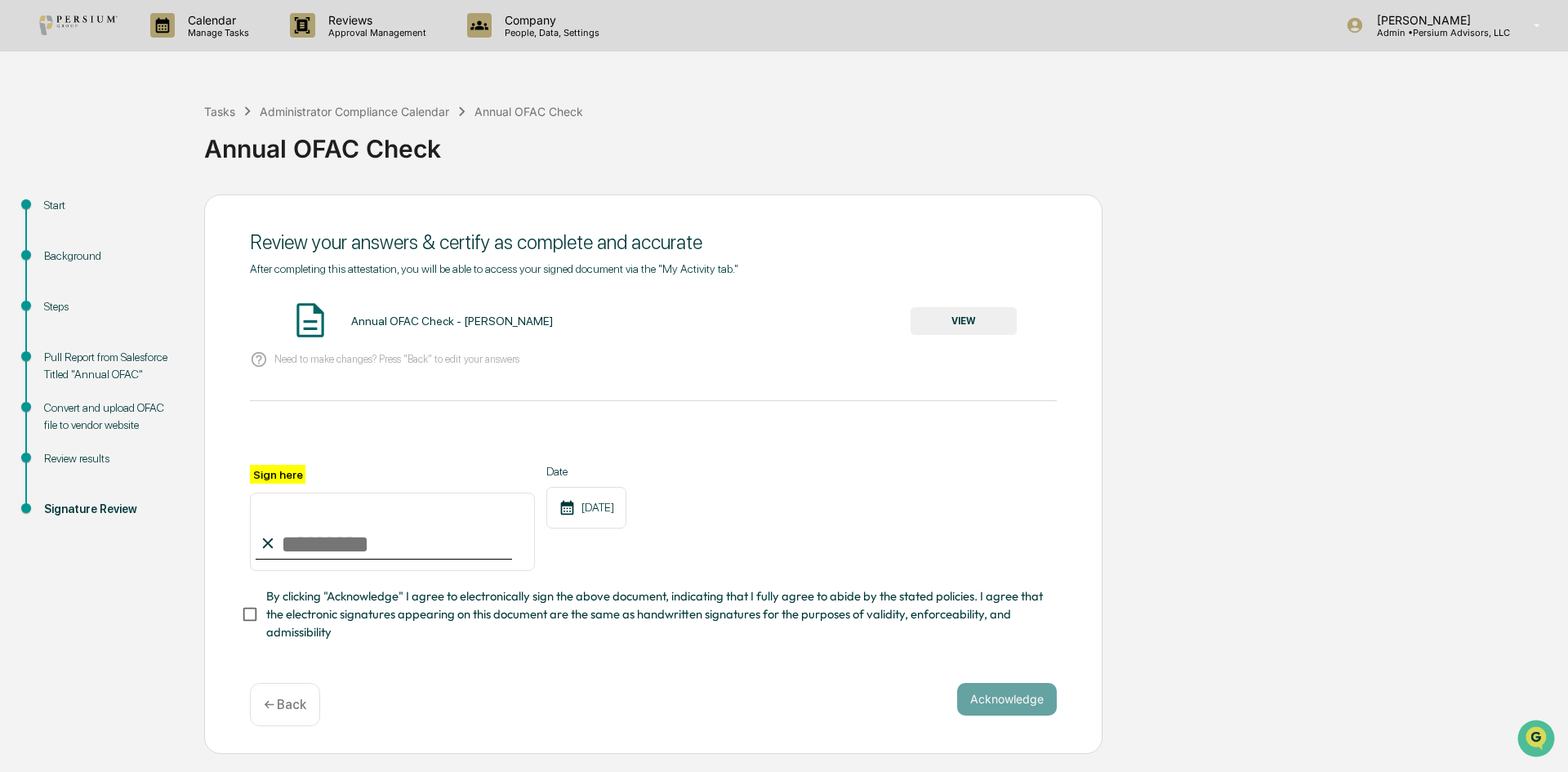
click at [211, 27] on p "Manage Tasks" at bounding box center [216, 32] width 83 height 11
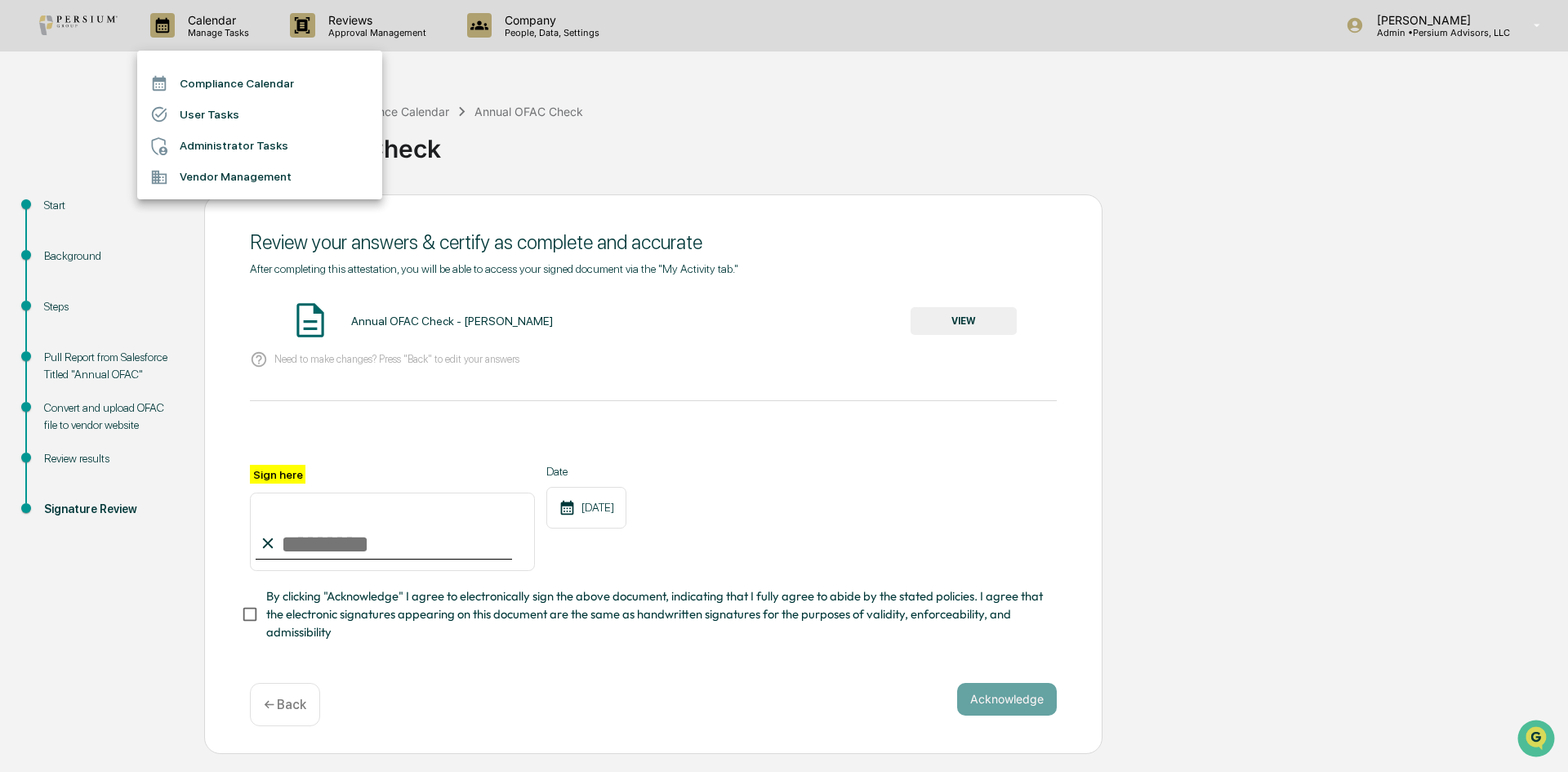
click at [714, 288] on div at bounding box center [784, 386] width 1568 height 772
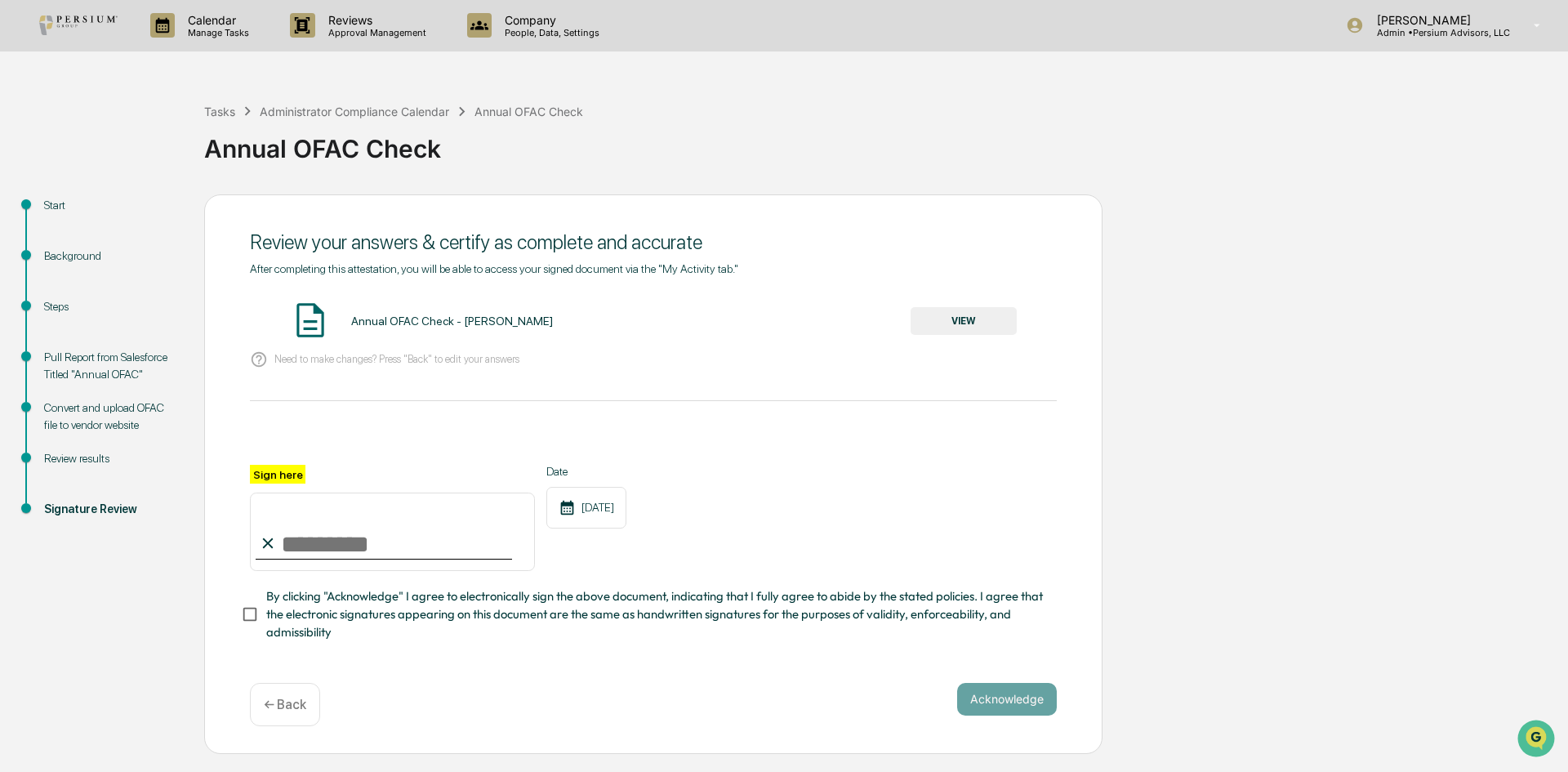
click at [66, 19] on img at bounding box center [78, 25] width 78 height 20
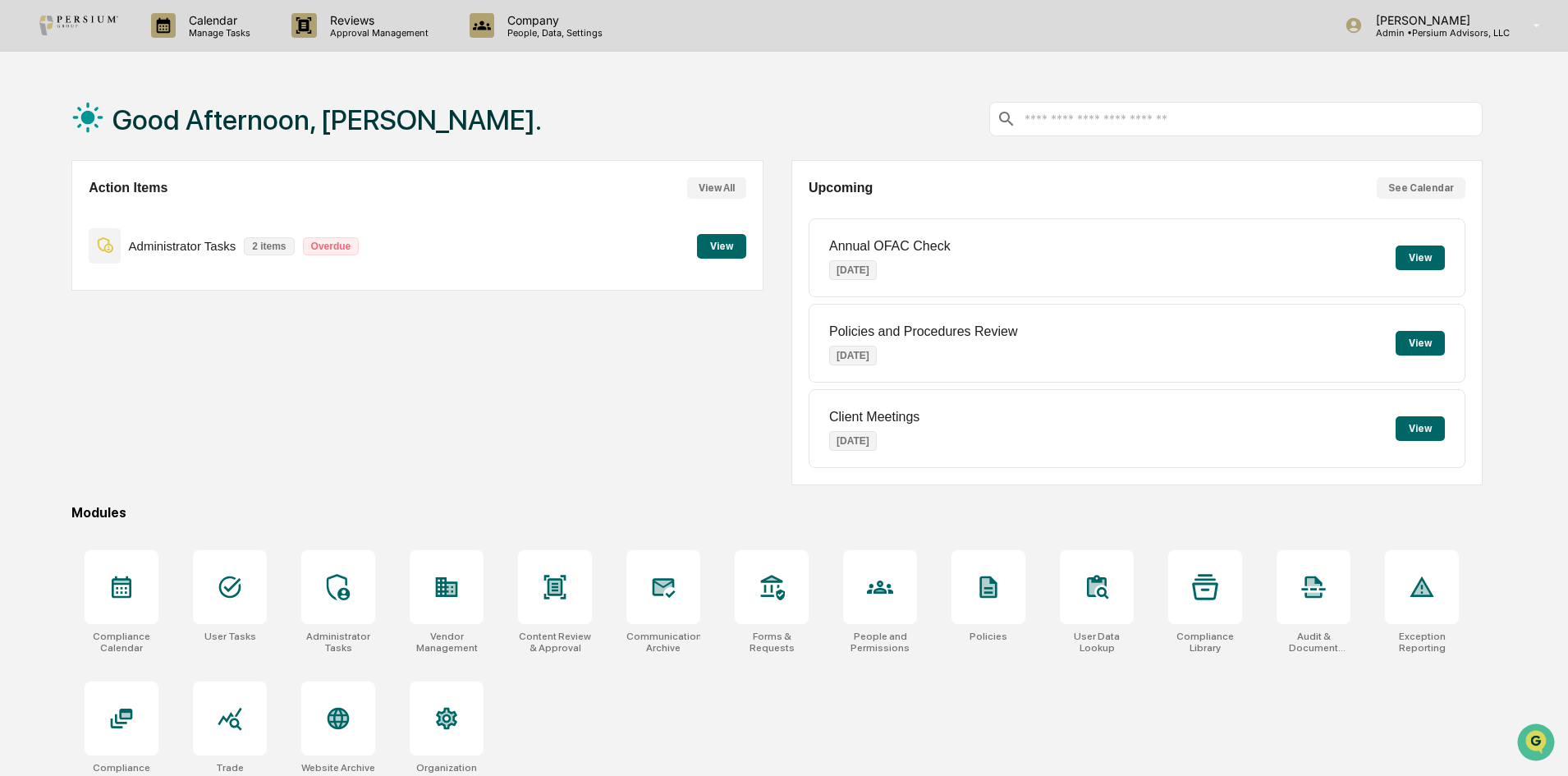
click at [727, 256] on button "View" at bounding box center [721, 246] width 49 height 25
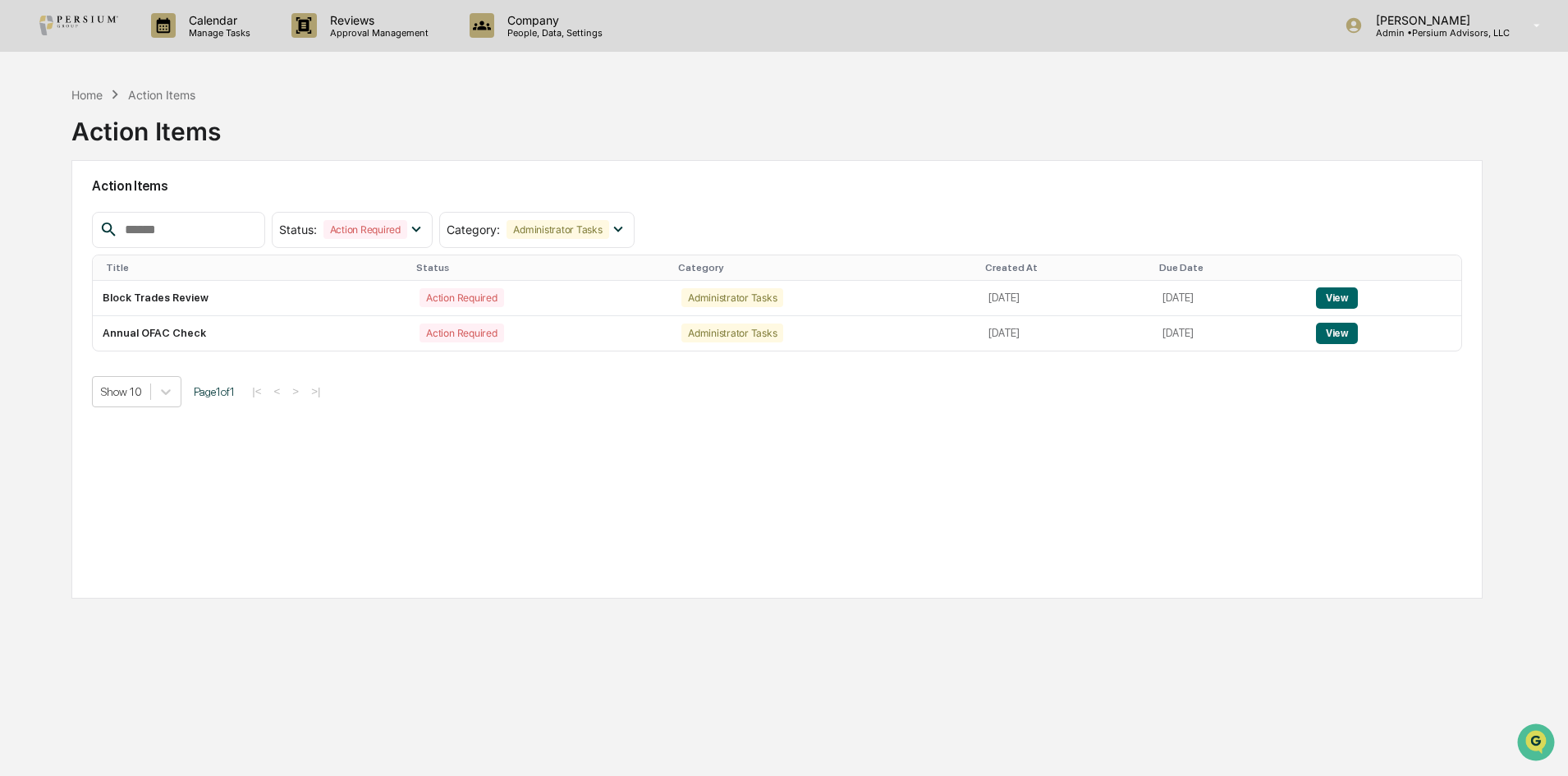
click at [173, 302] on td "Block Trades Review" at bounding box center [251, 298] width 317 height 35
click at [1358, 294] on button "View" at bounding box center [1336, 298] width 41 height 22
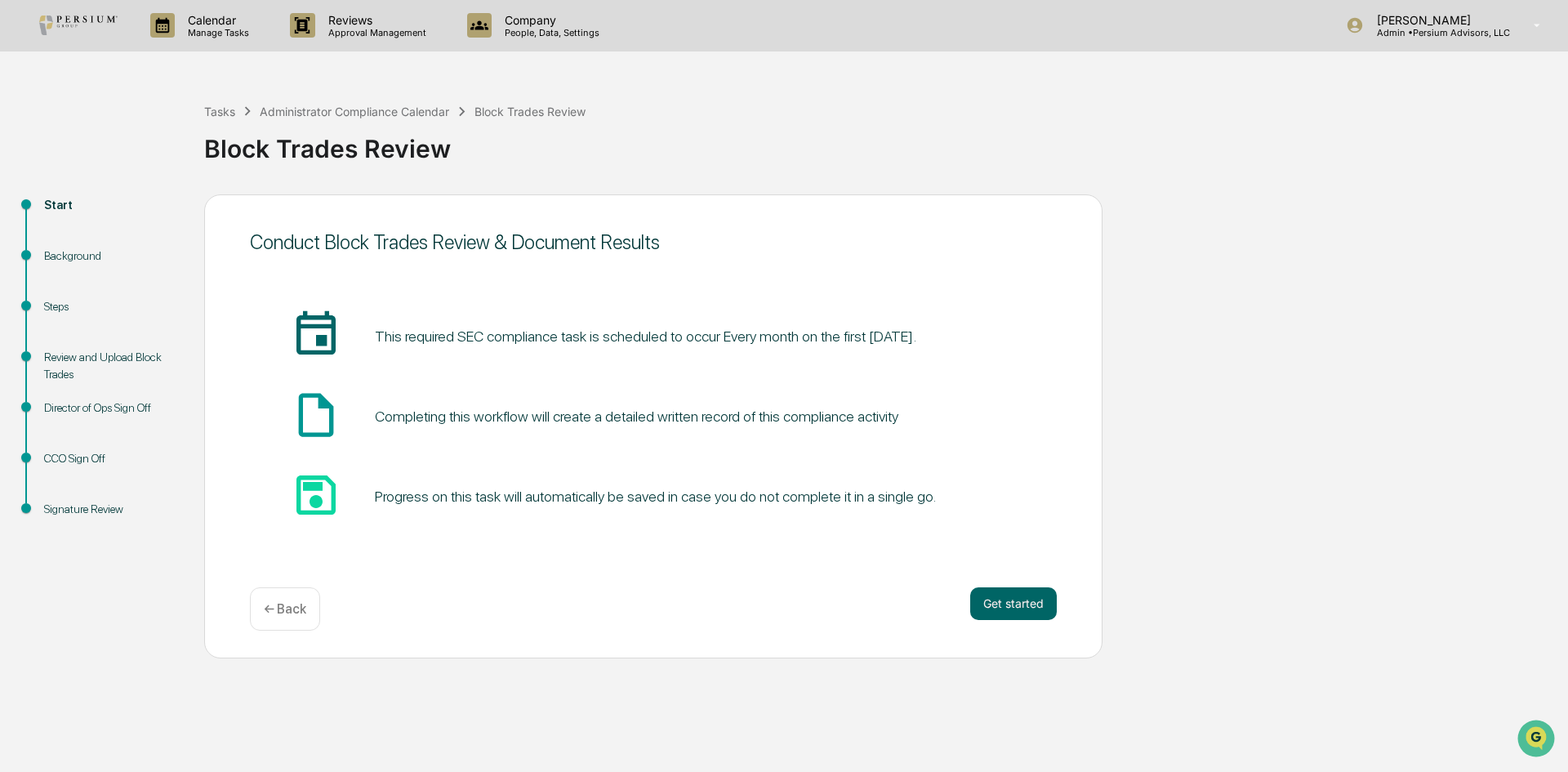
click at [1044, 604] on button "Get started" at bounding box center [1014, 604] width 87 height 33
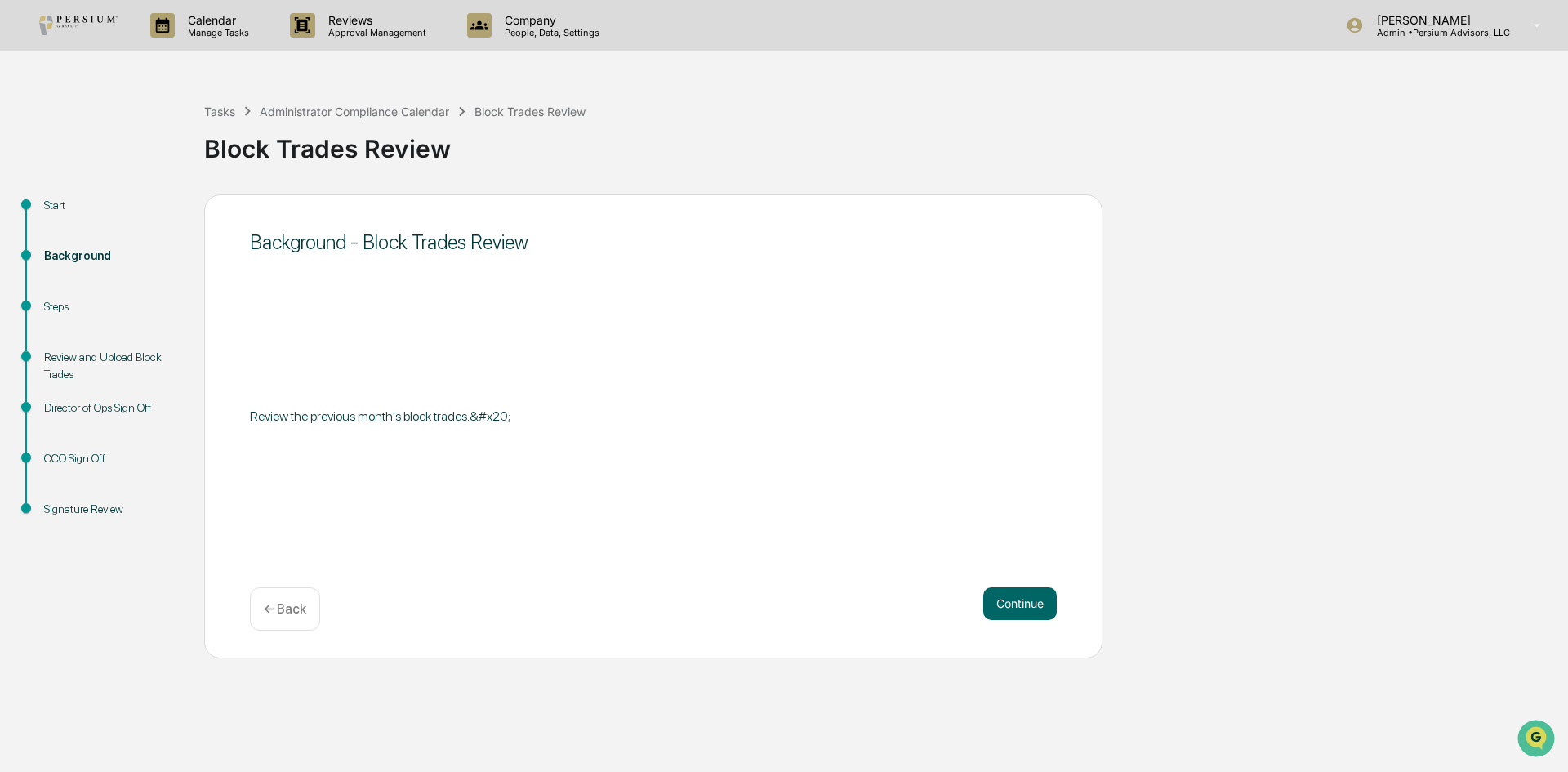
click at [1044, 604] on button "Continue" at bounding box center [1020, 604] width 74 height 33
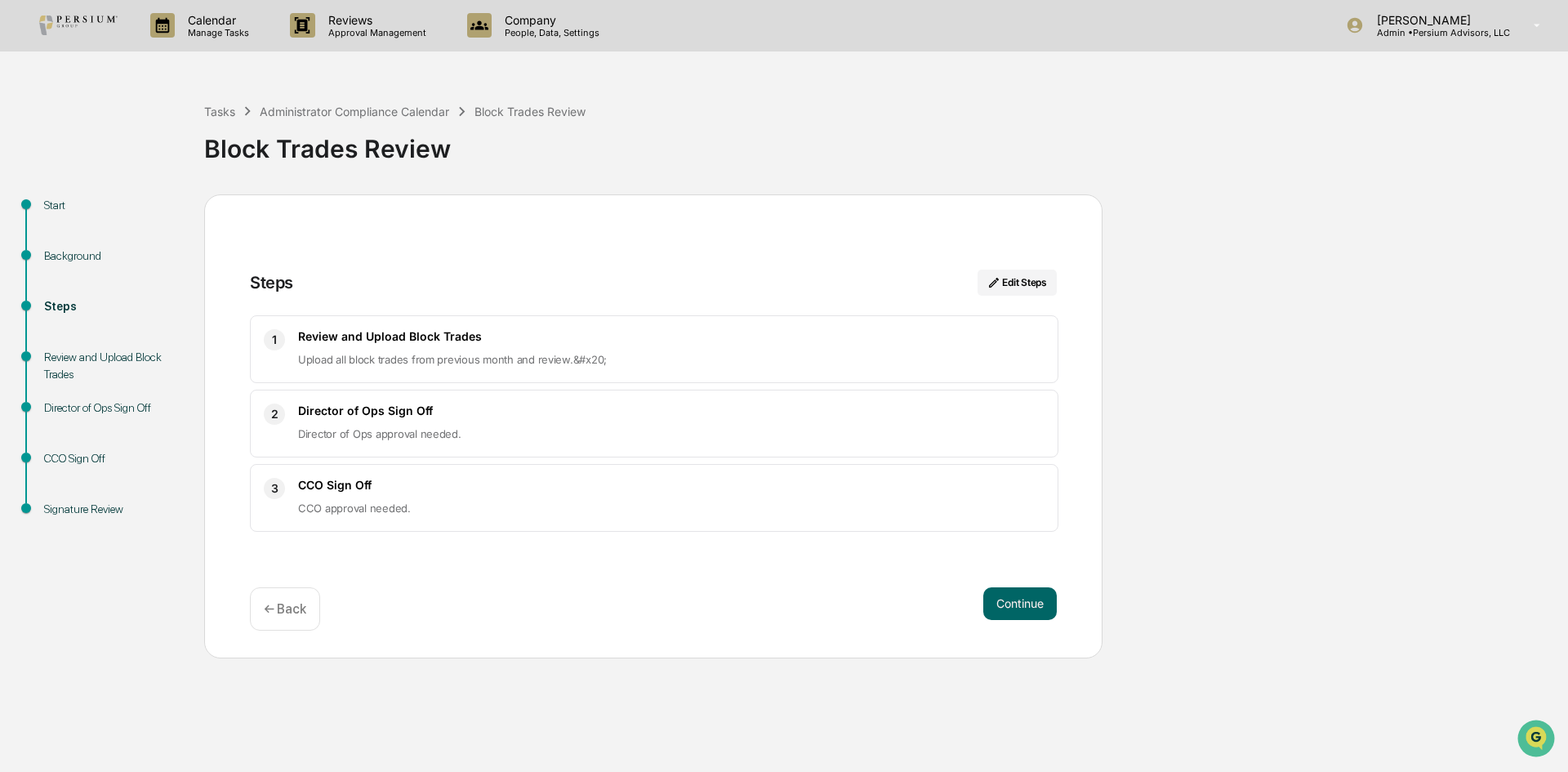
click at [1044, 604] on button "Continue" at bounding box center [1020, 604] width 74 height 33
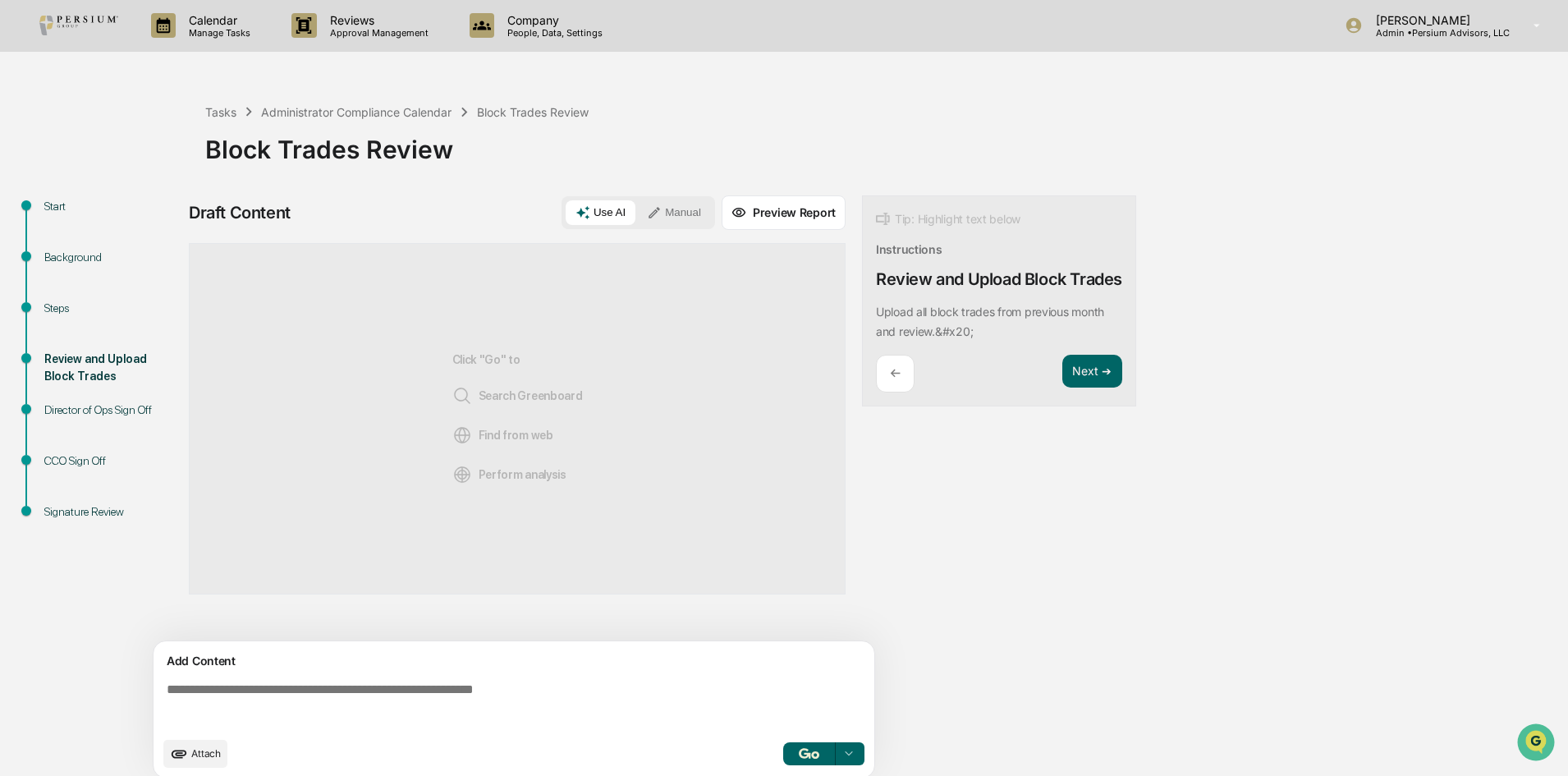
click at [113, 404] on div "Director of Ops Sign Off" at bounding box center [111, 410] width 135 height 17
click at [1094, 384] on button "Next ➔" at bounding box center [1091, 371] width 60 height 34
click at [1095, 343] on button "Next ➔" at bounding box center [1091, 352] width 60 height 34
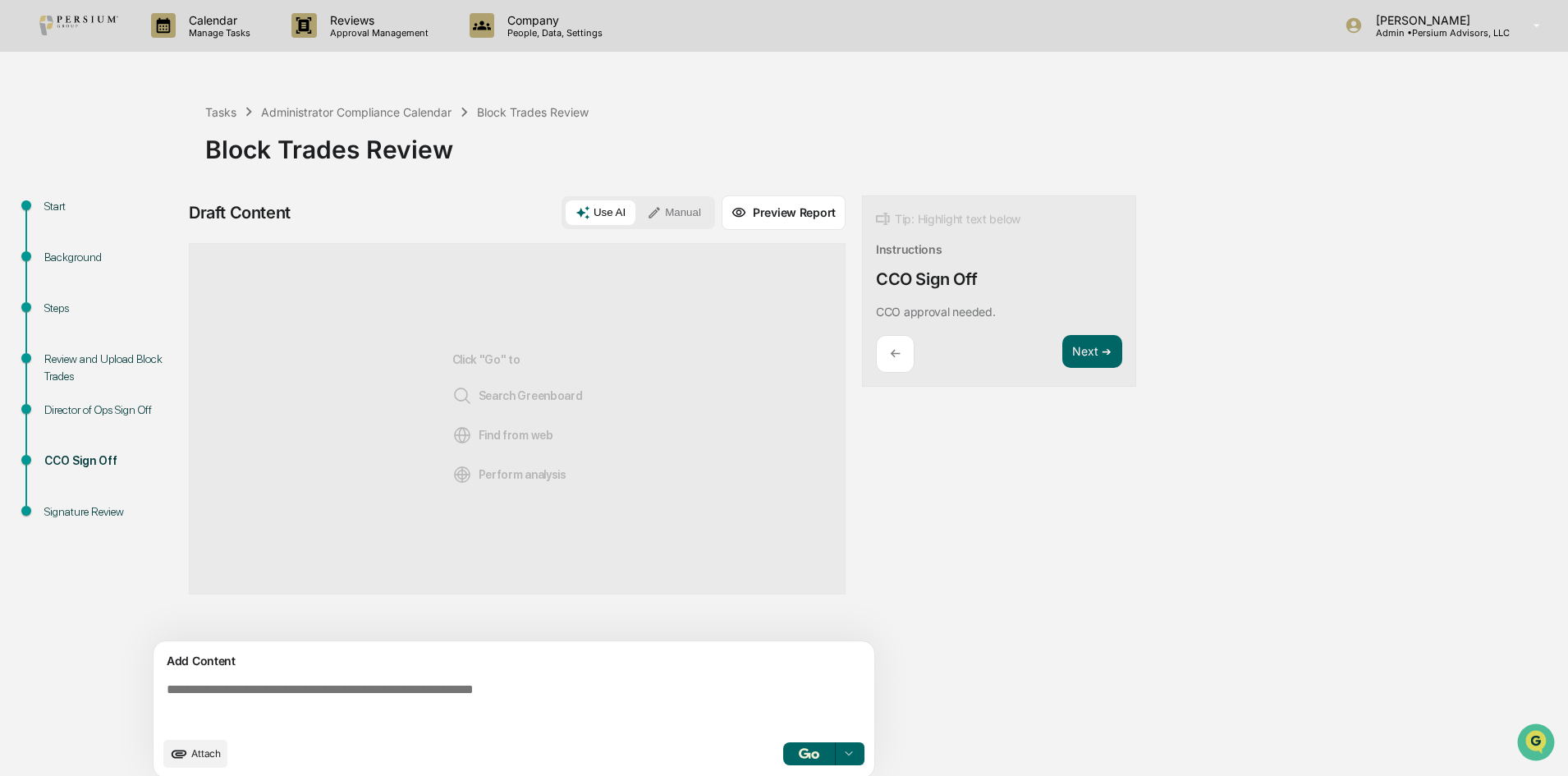
scroll to position [12, 0]
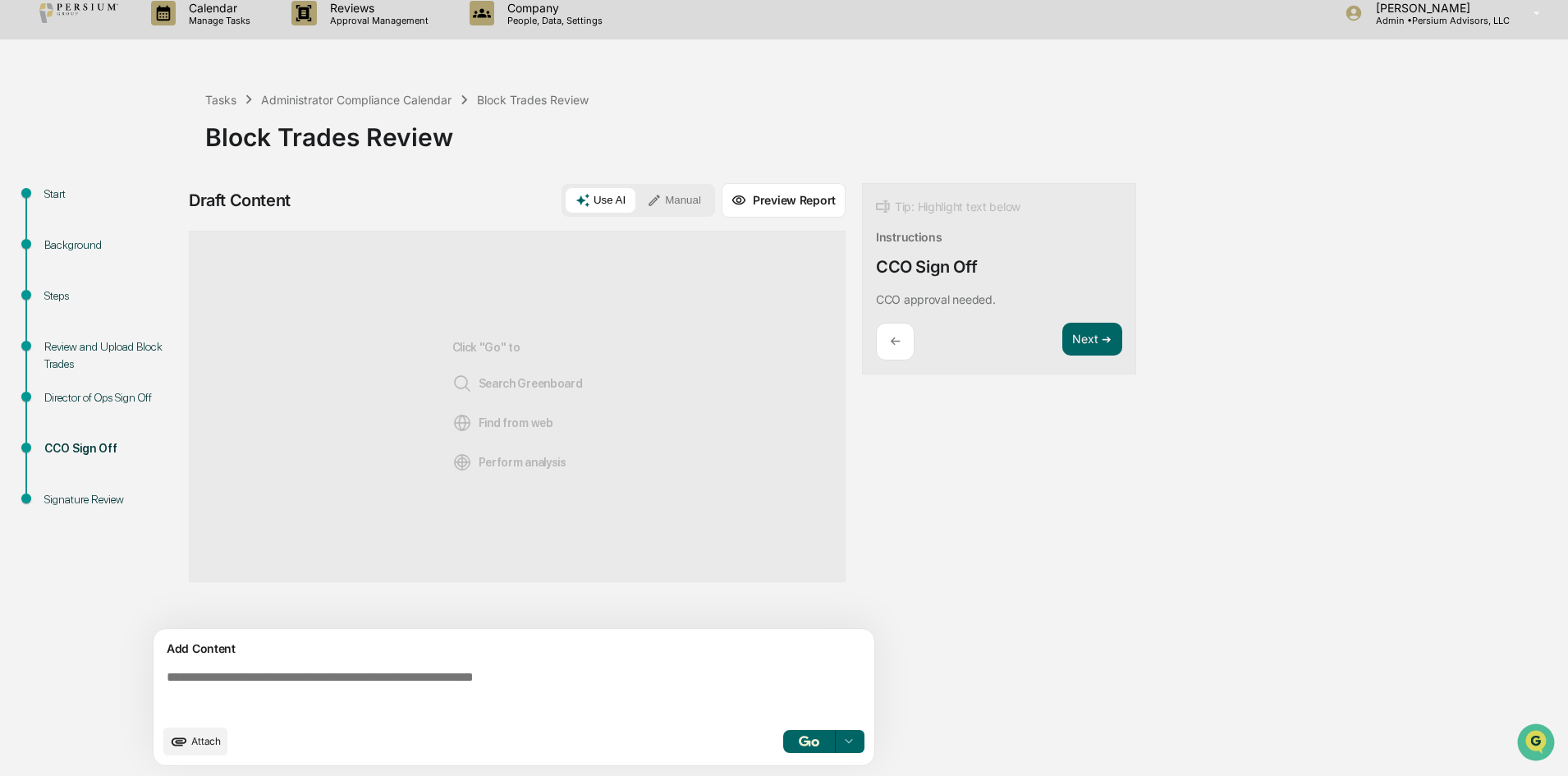
click at [71, 295] on div "Steps" at bounding box center [111, 296] width 135 height 17
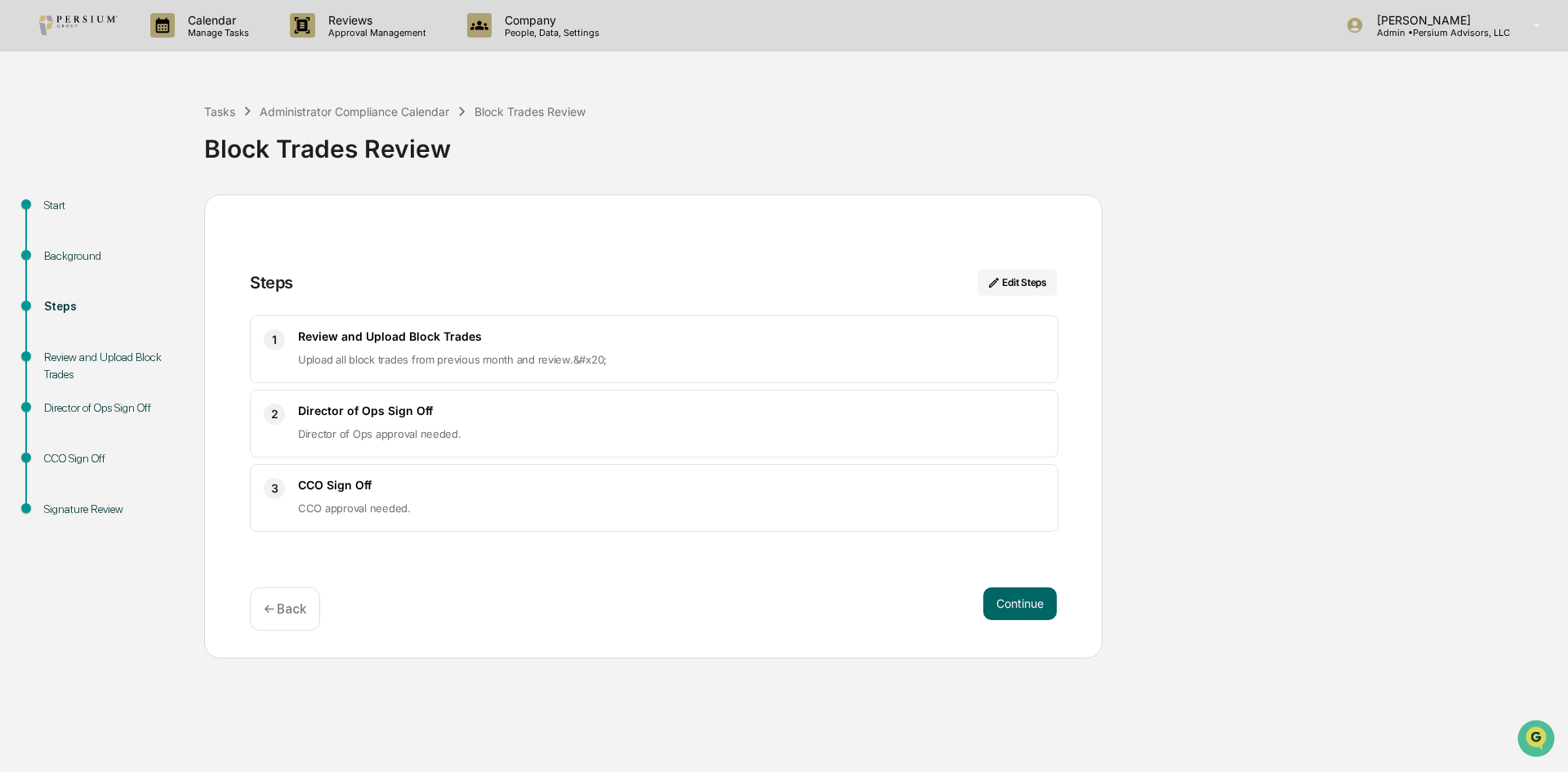
click at [74, 365] on div "Review and Upload Block Trades" at bounding box center [111, 366] width 134 height 34
click at [73, 364] on div "Review and Upload Block Trades" at bounding box center [111, 366] width 134 height 34
click at [1023, 594] on button "Continue" at bounding box center [1020, 604] width 74 height 33
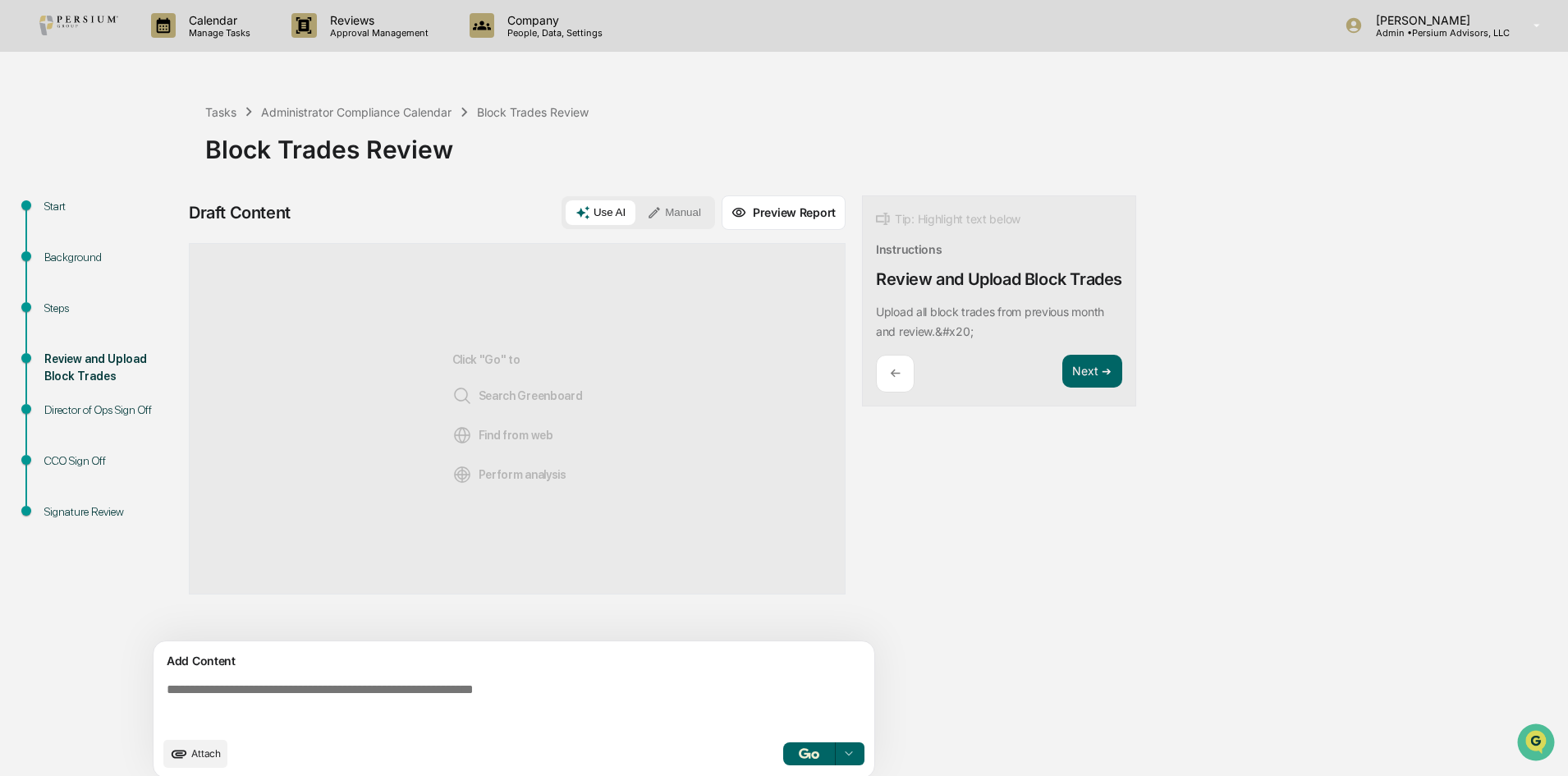
click at [677, 220] on button "Manual" at bounding box center [674, 213] width 74 height 25
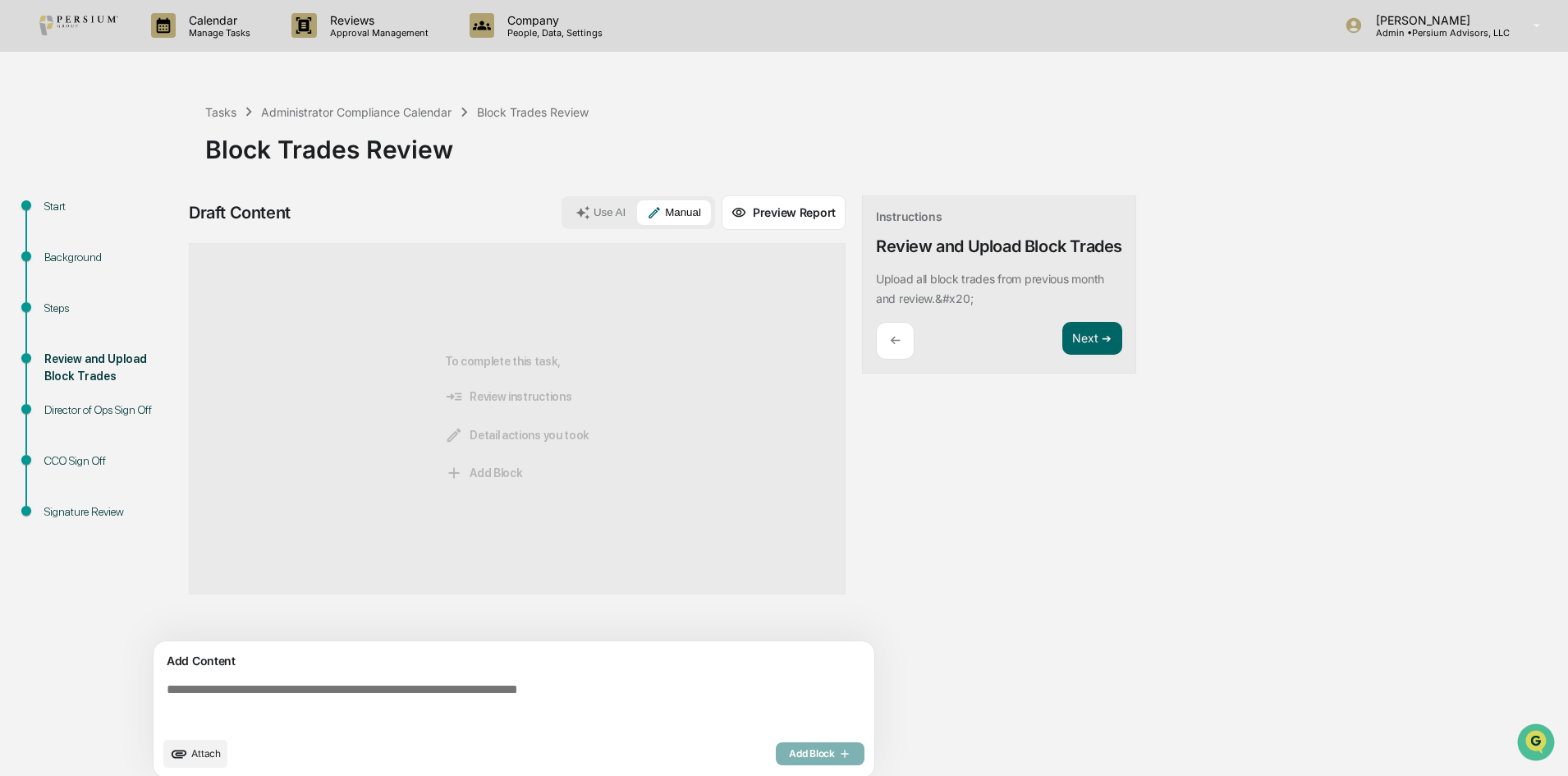
click at [298, 243] on div "To complete this task, Review instructions Detail actions you took Add Block" at bounding box center [517, 418] width 657 height 352
click at [189, 754] on button "Attach" at bounding box center [195, 754] width 64 height 28
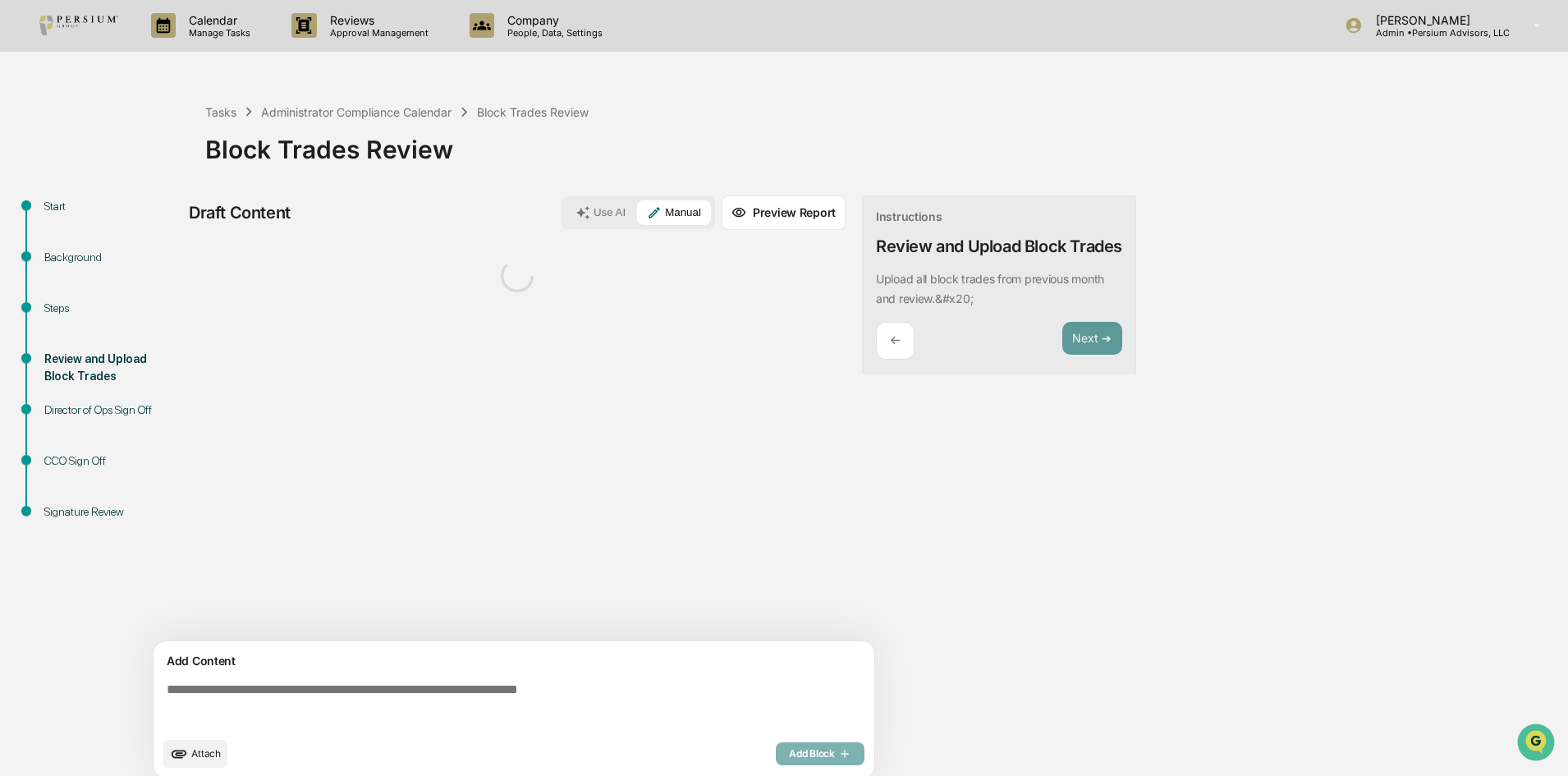
scroll to position [12, 0]
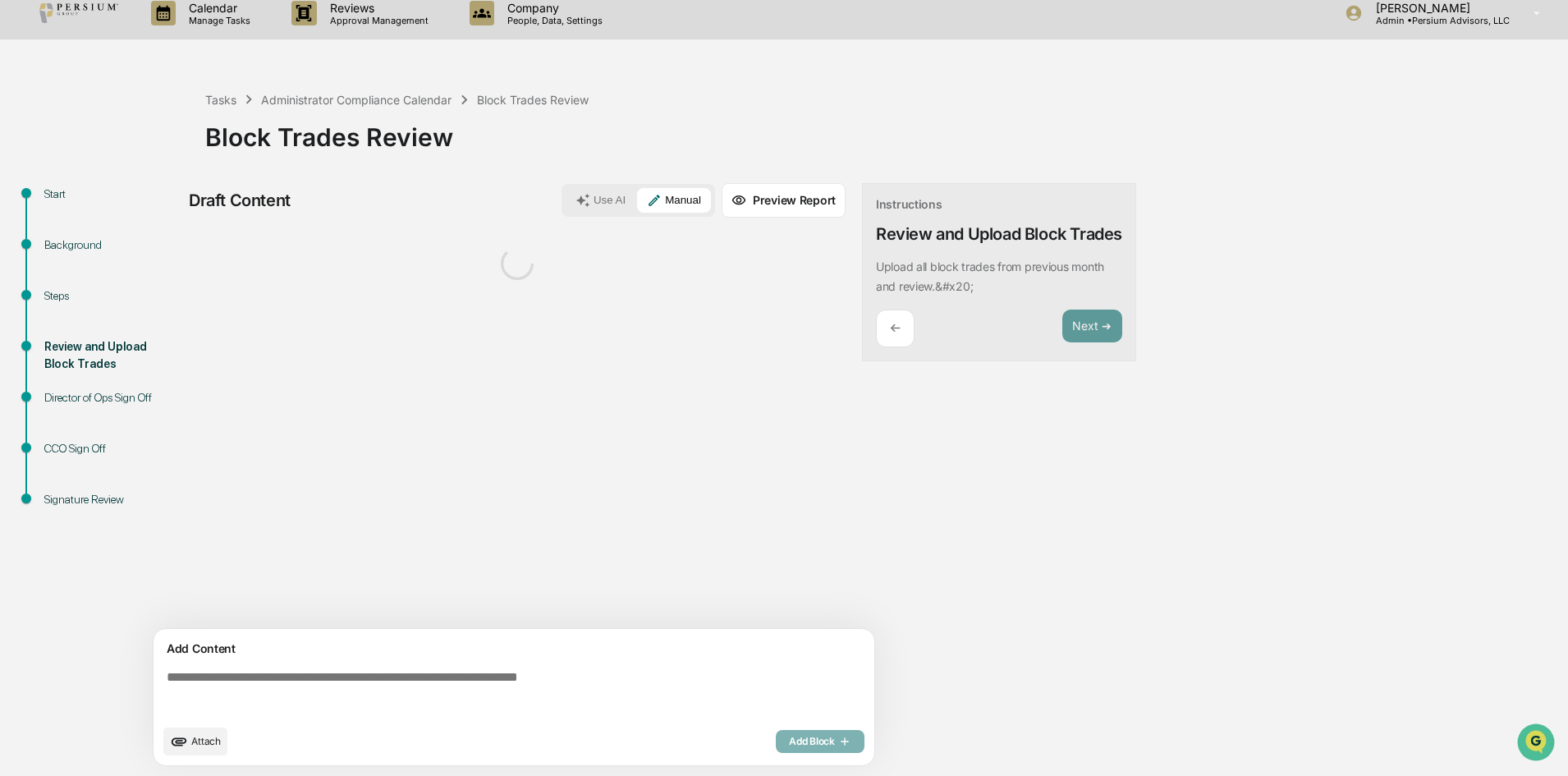
click at [195, 742] on span "Attach" at bounding box center [206, 741] width 29 height 12
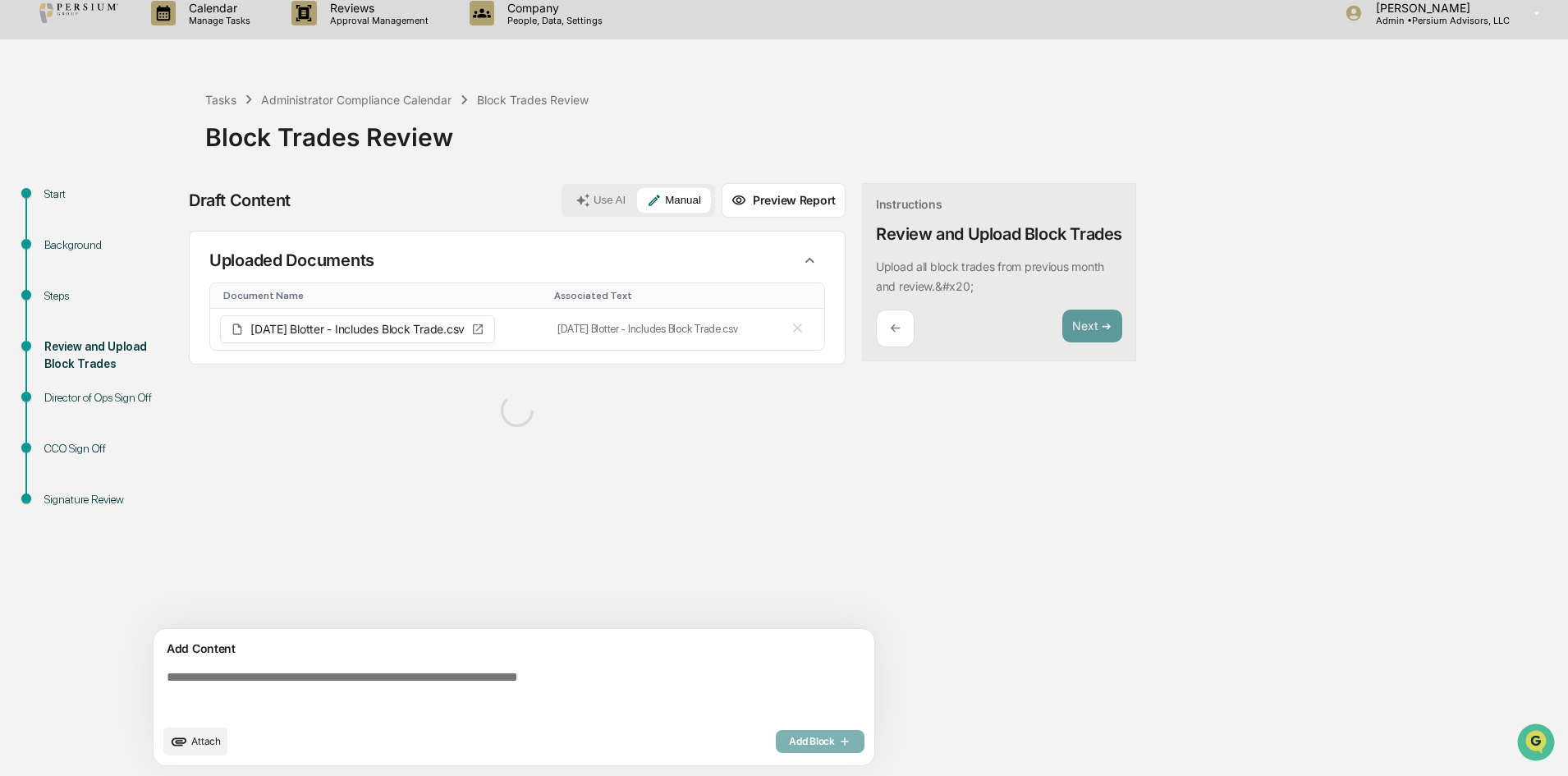
click at [198, 747] on span "Attach" at bounding box center [206, 741] width 29 height 12
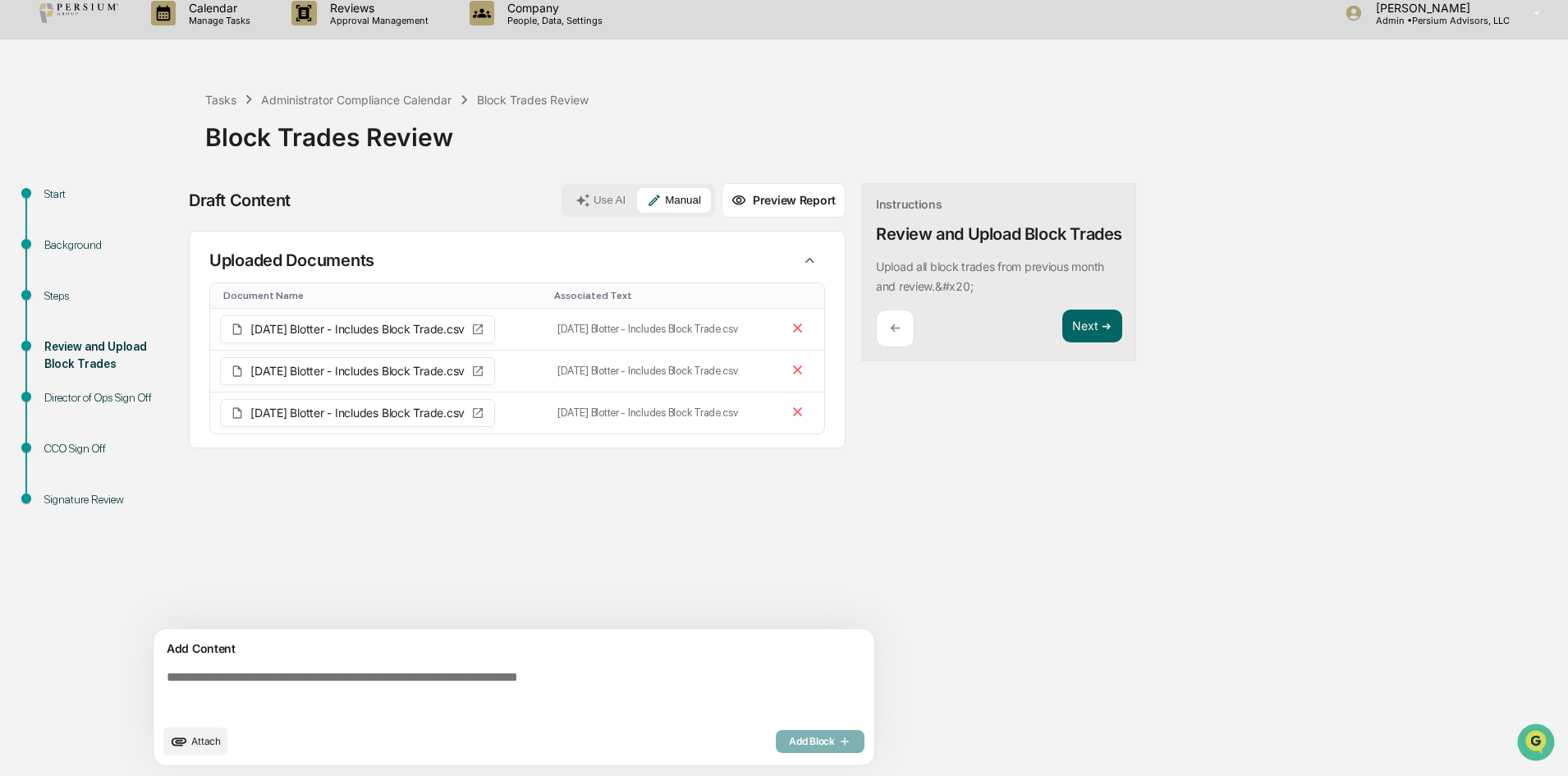
click at [198, 738] on span "Attach" at bounding box center [206, 741] width 29 height 12
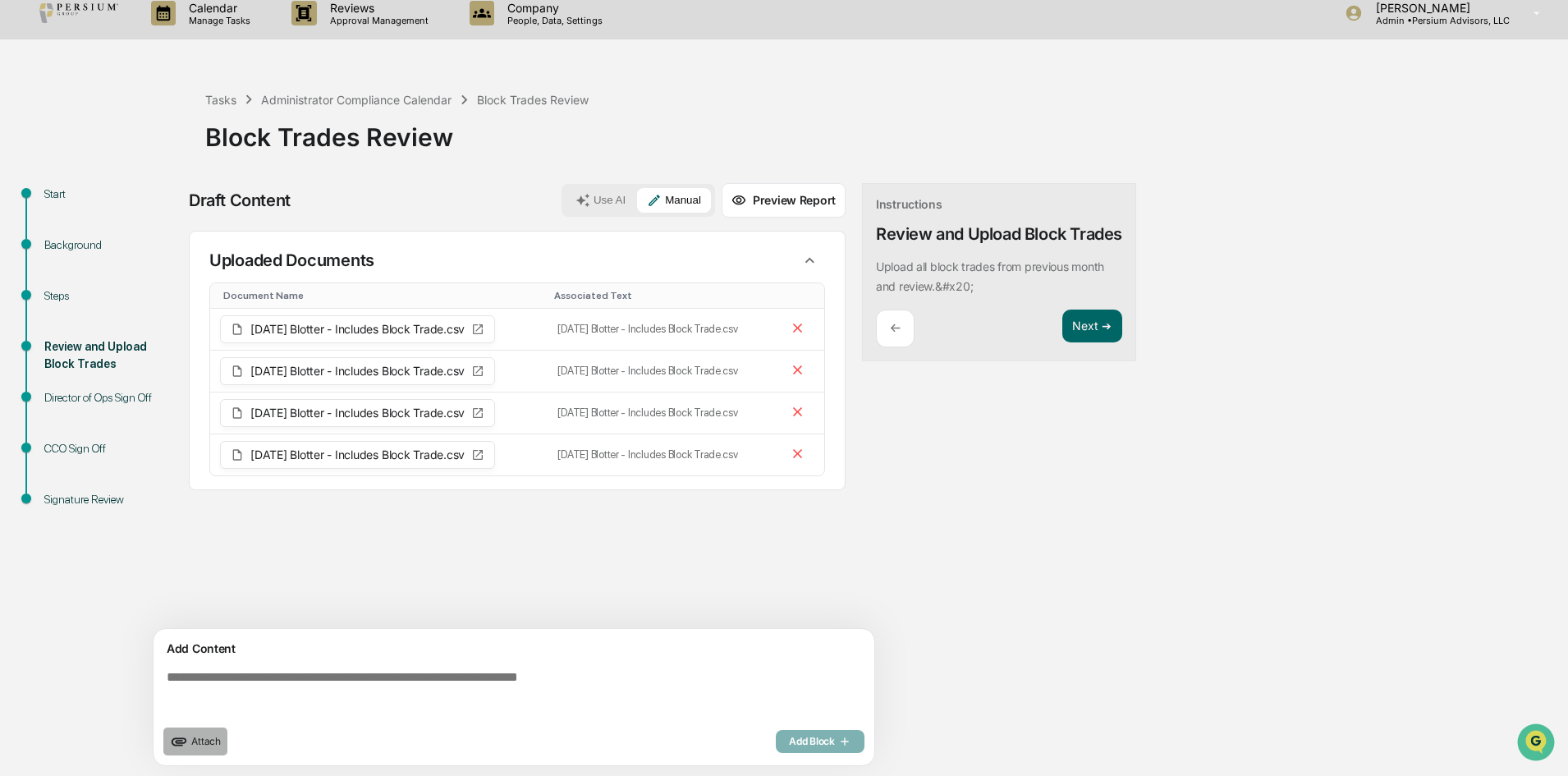
click at [206, 741] on span "Attach" at bounding box center [206, 741] width 29 height 12
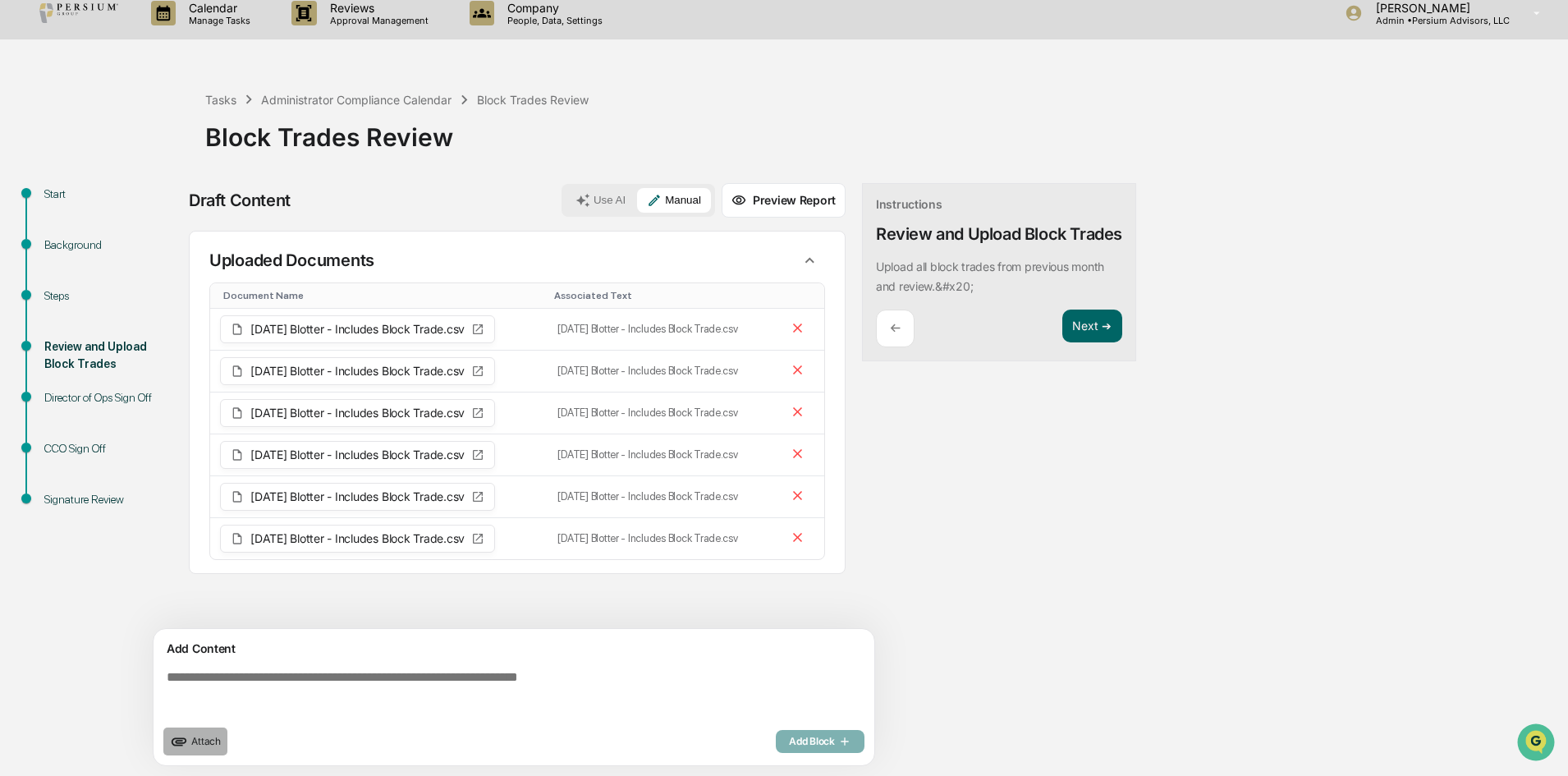
click at [212, 749] on button "Attach" at bounding box center [195, 741] width 64 height 28
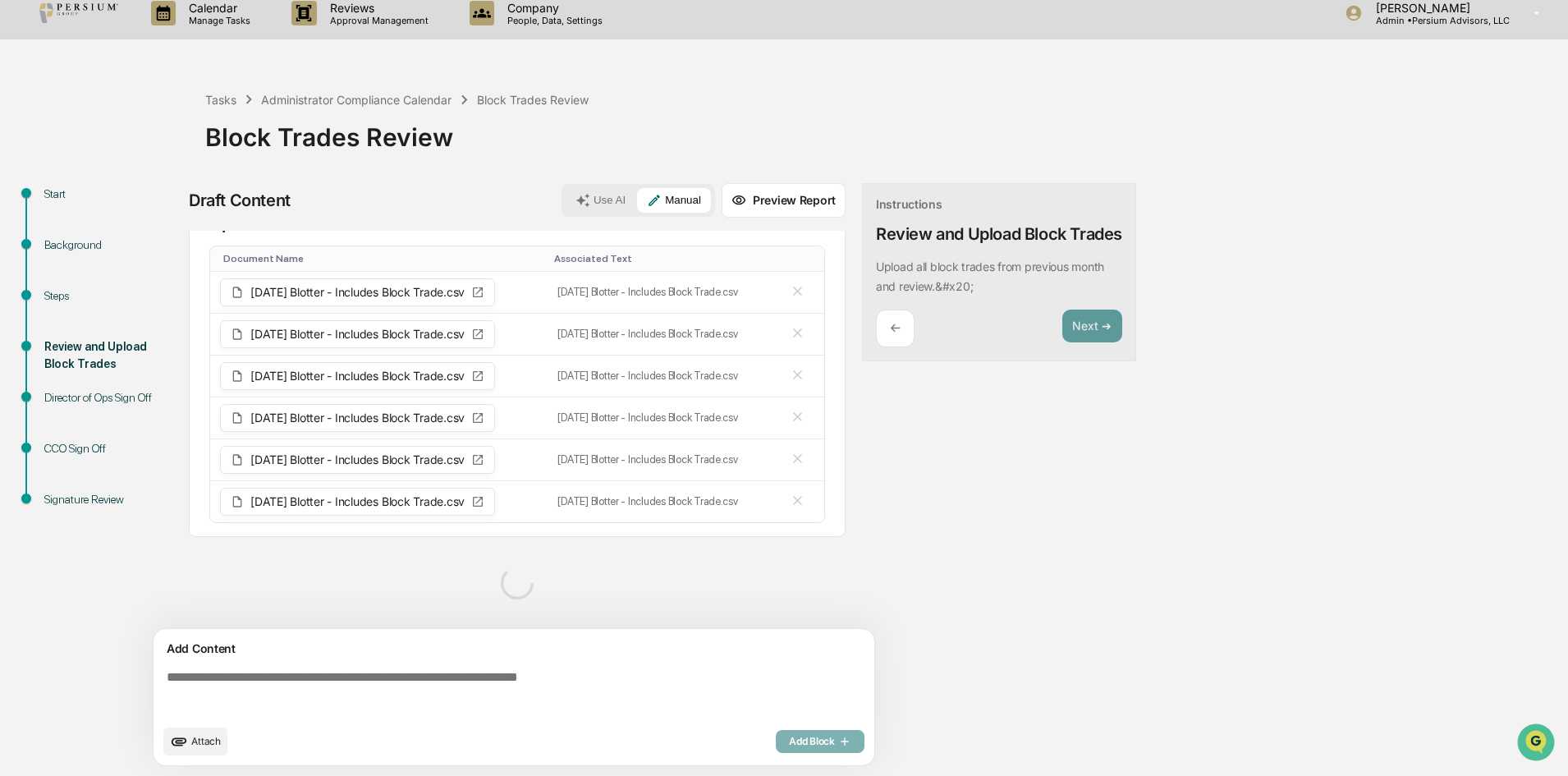
scroll to position [0, 0]
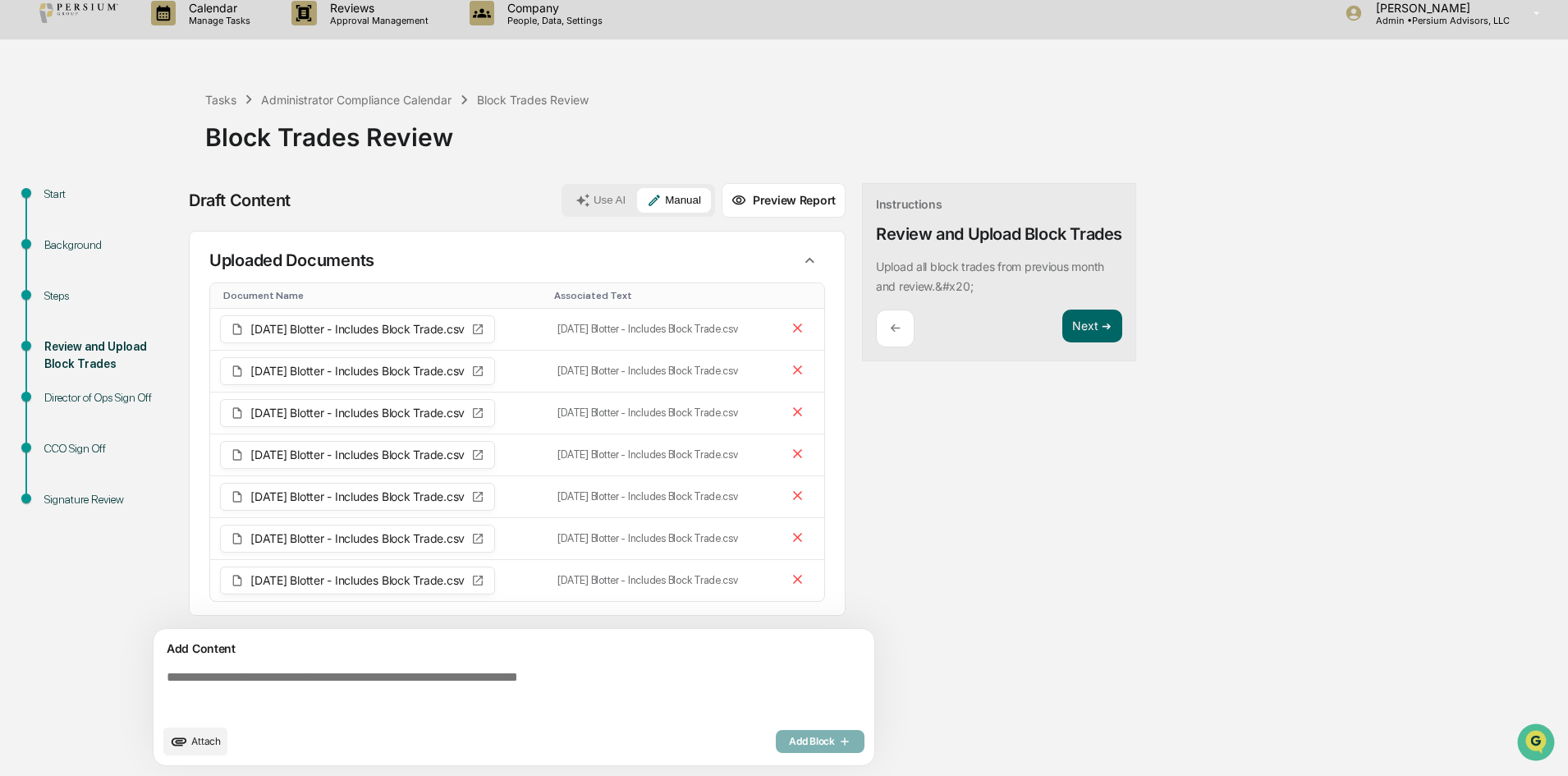
click at [449, 328] on span "[DATE] Blotter - Includes Block Trade.csv" at bounding box center [358, 328] width 214 height 11
click at [485, 329] on icon at bounding box center [477, 328] width 13 height 13
click at [1090, 340] on button "Next ➔" at bounding box center [1091, 326] width 60 height 34
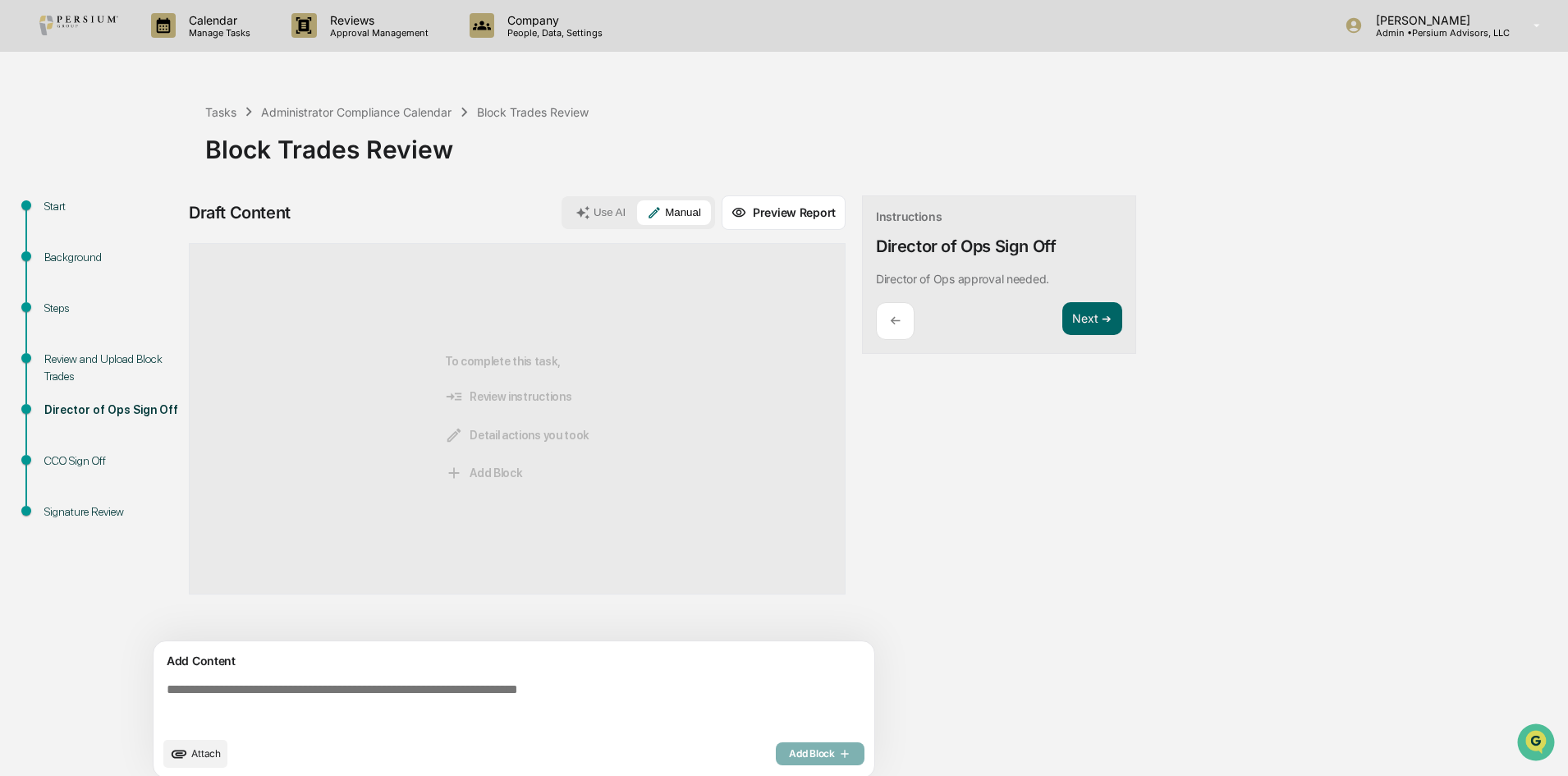
click at [197, 25] on p "Calendar" at bounding box center [217, 20] width 83 height 14
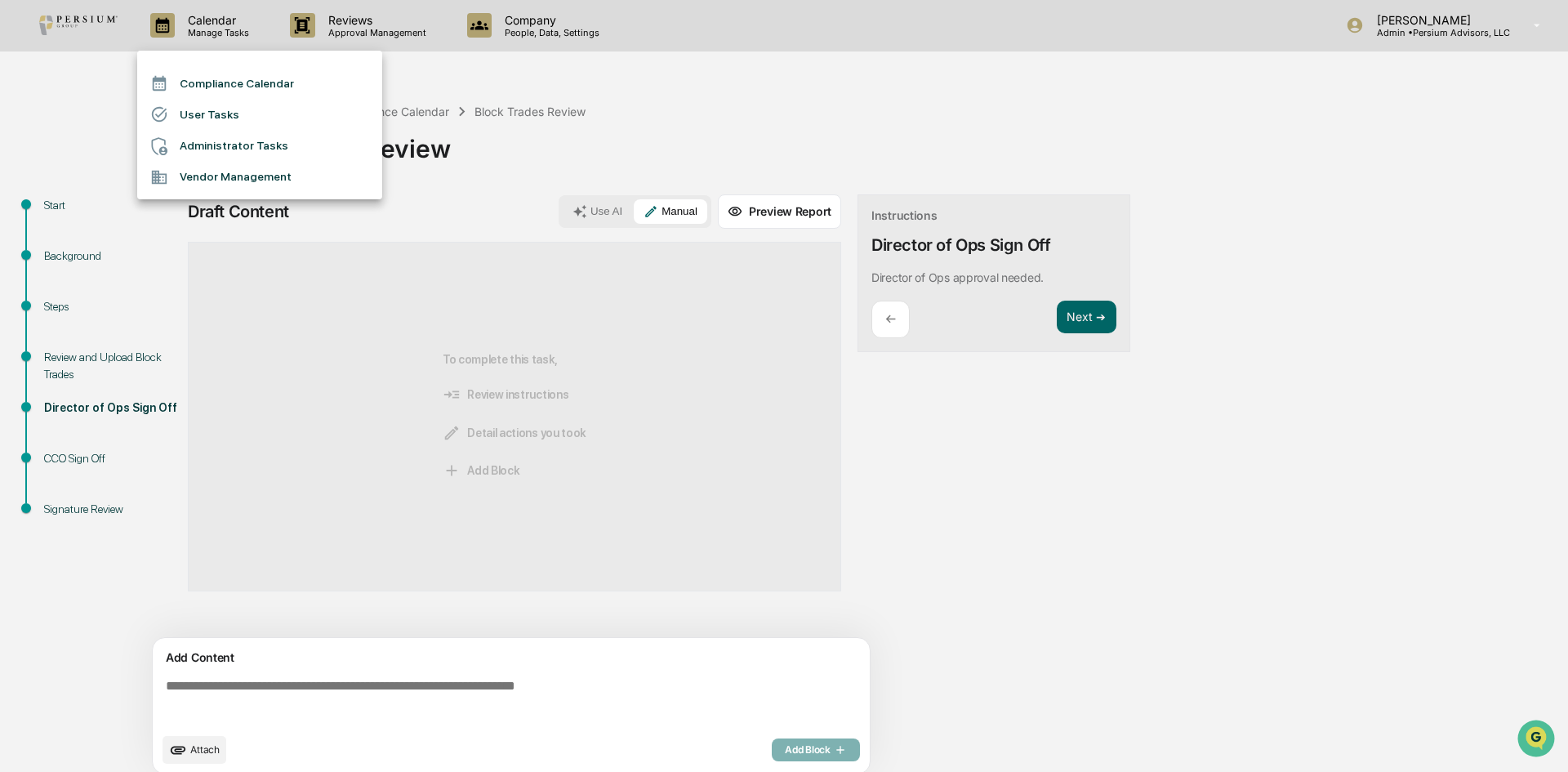
click at [244, 144] on li "Administrator Tasks" at bounding box center [260, 146] width 245 height 31
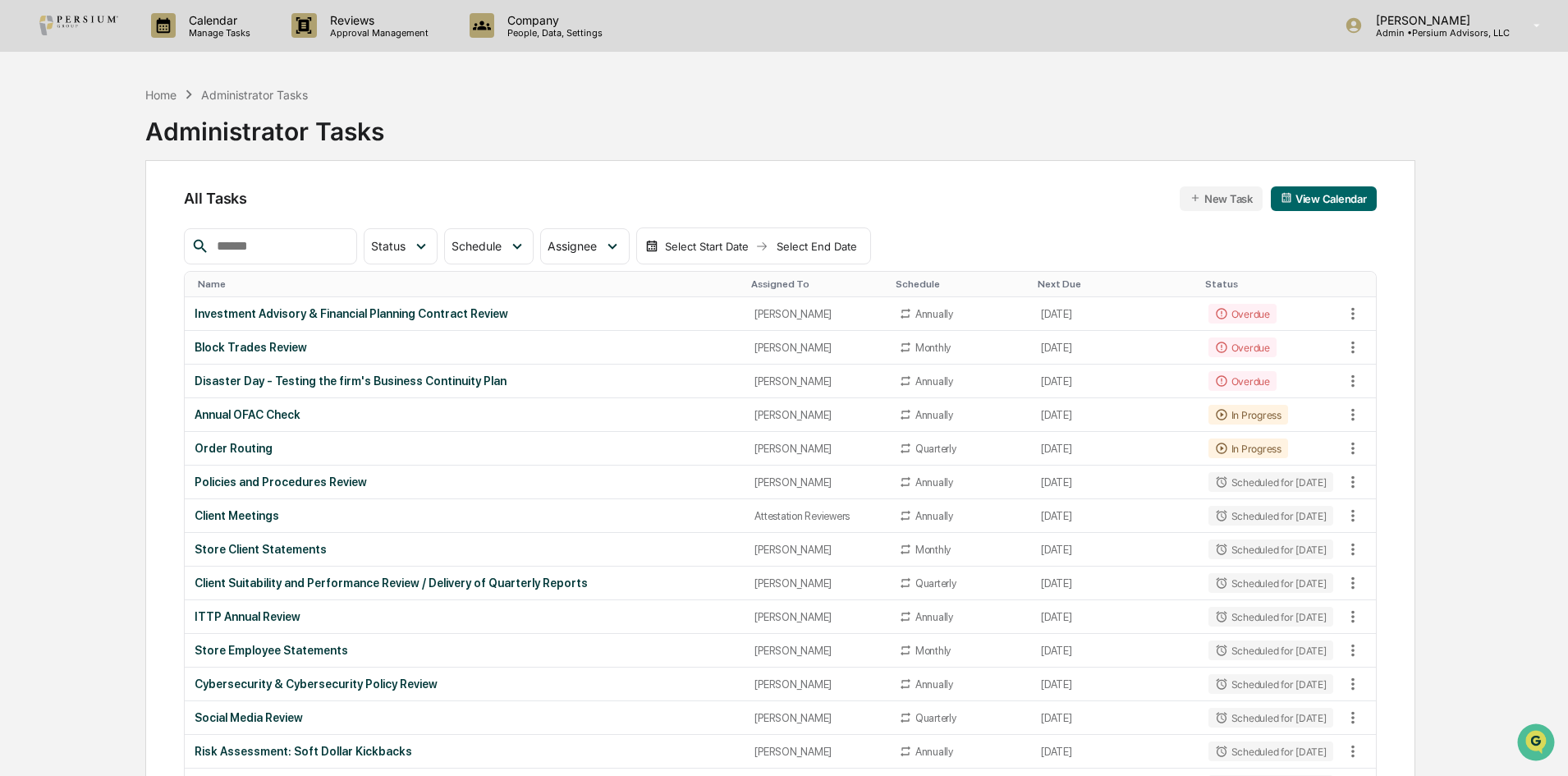
click at [304, 549] on div "Store Client Statements" at bounding box center [464, 549] width 540 height 13
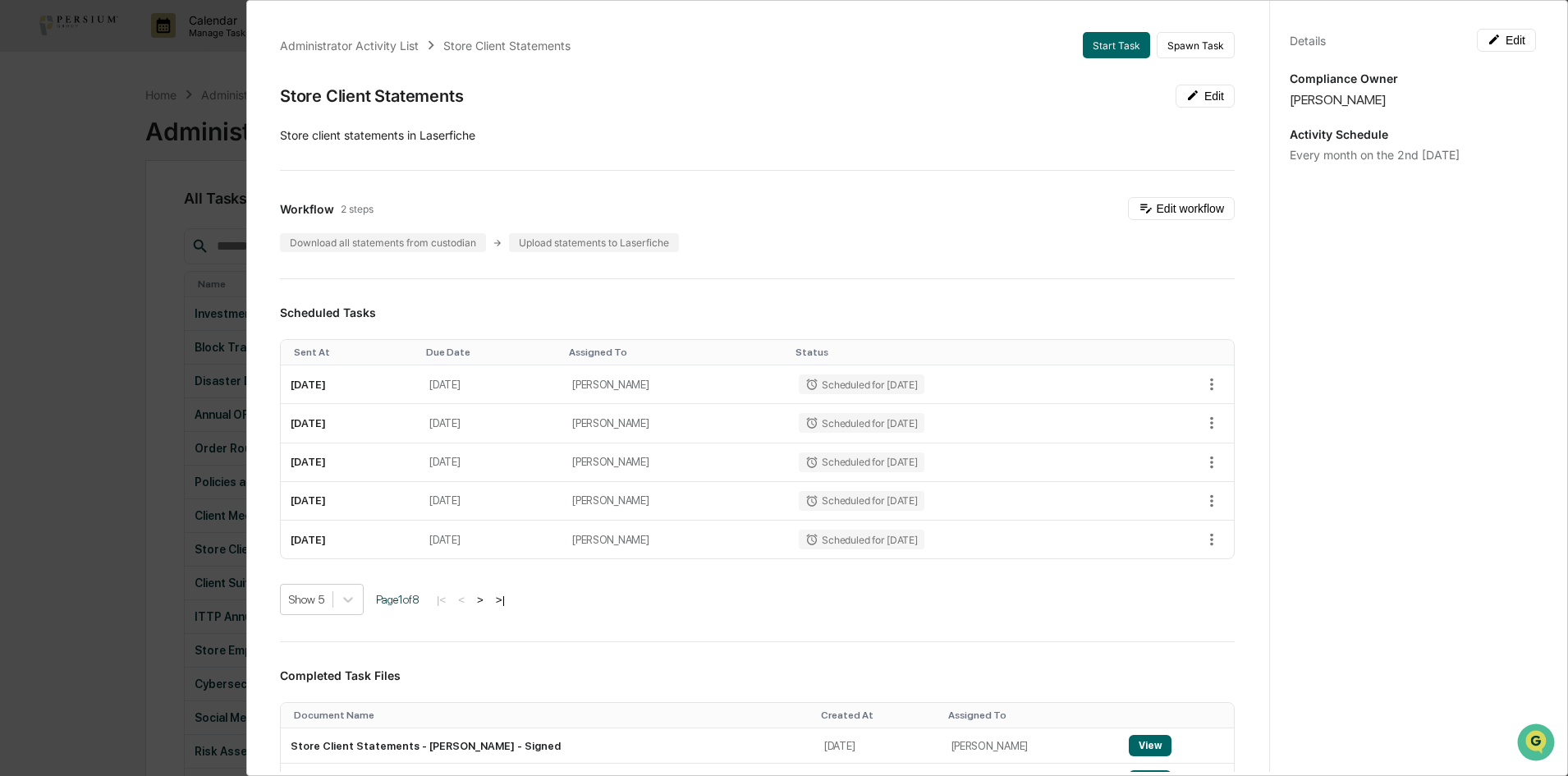
click at [1094, 51] on button "Start Task" at bounding box center [1116, 45] width 67 height 26
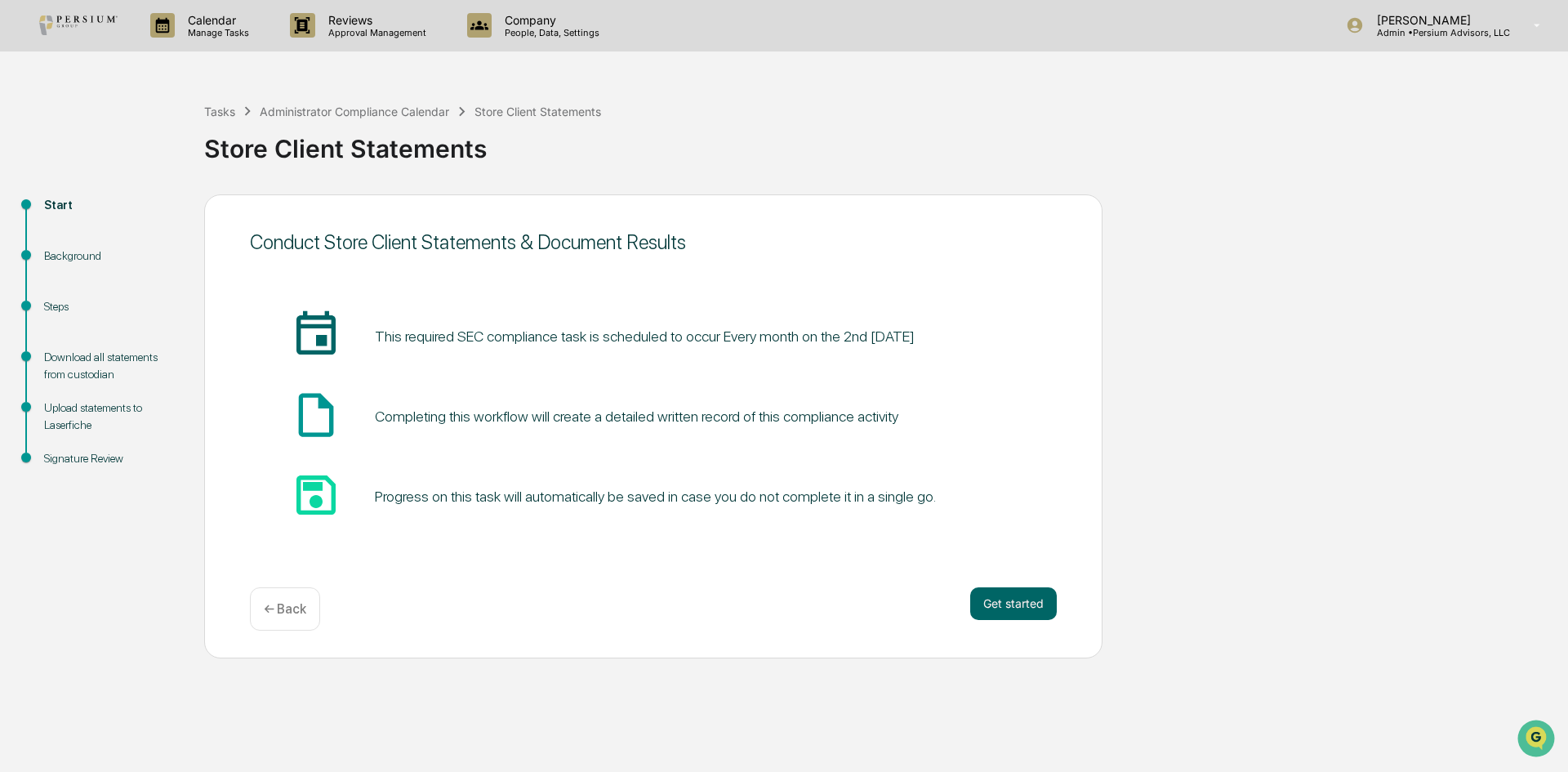
click at [1006, 599] on button "Get started" at bounding box center [1014, 604] width 87 height 33
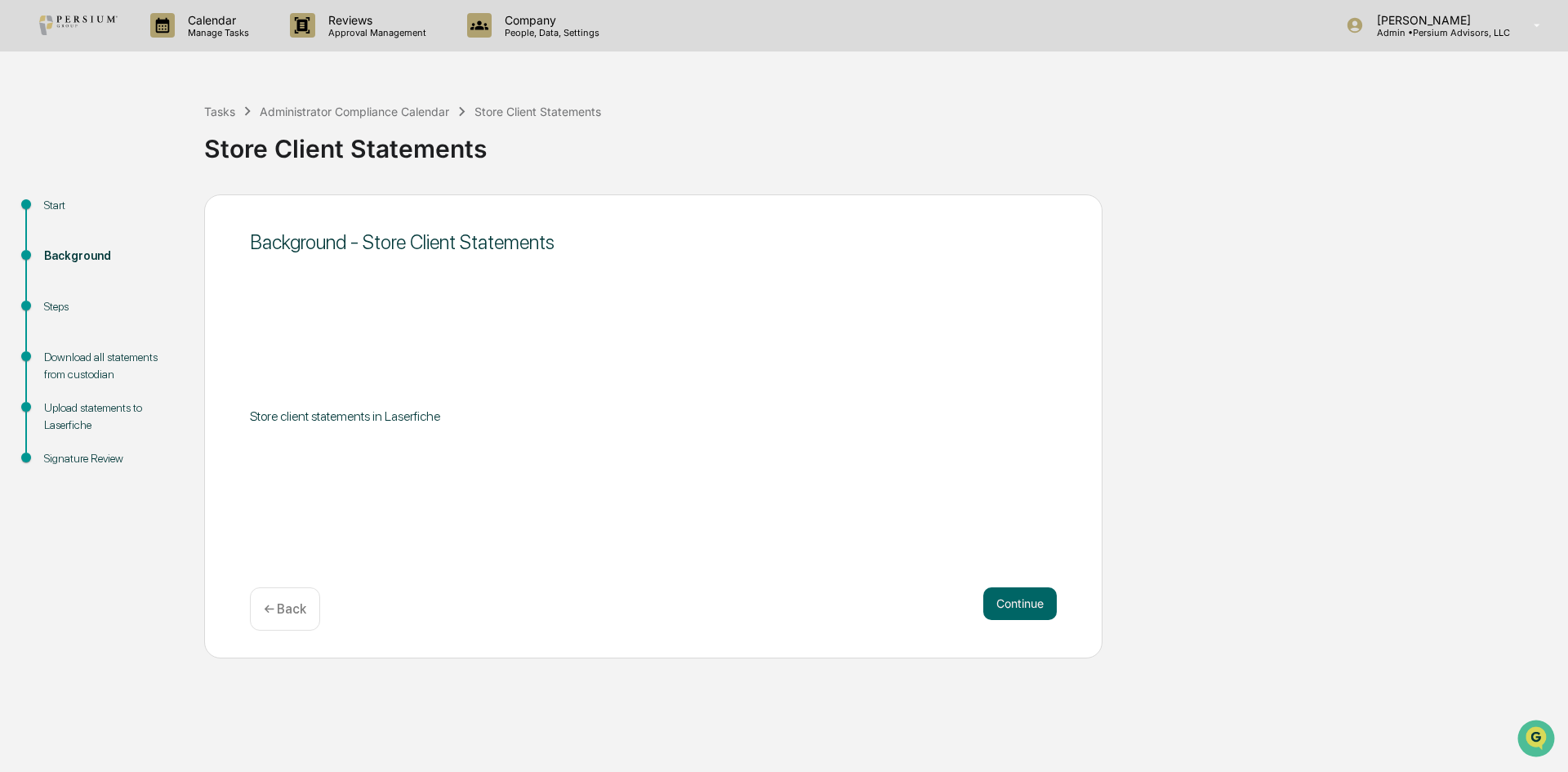
drag, startPoint x: 1006, startPoint y: 599, endPoint x: 867, endPoint y: 536, distance: 152.6
click at [867, 536] on div "Background - Store Client Statements ​Store client statements in Laserfiche Con…" at bounding box center [653, 426] width 898 height 464
click at [1026, 591] on button "Continue" at bounding box center [1020, 604] width 74 height 33
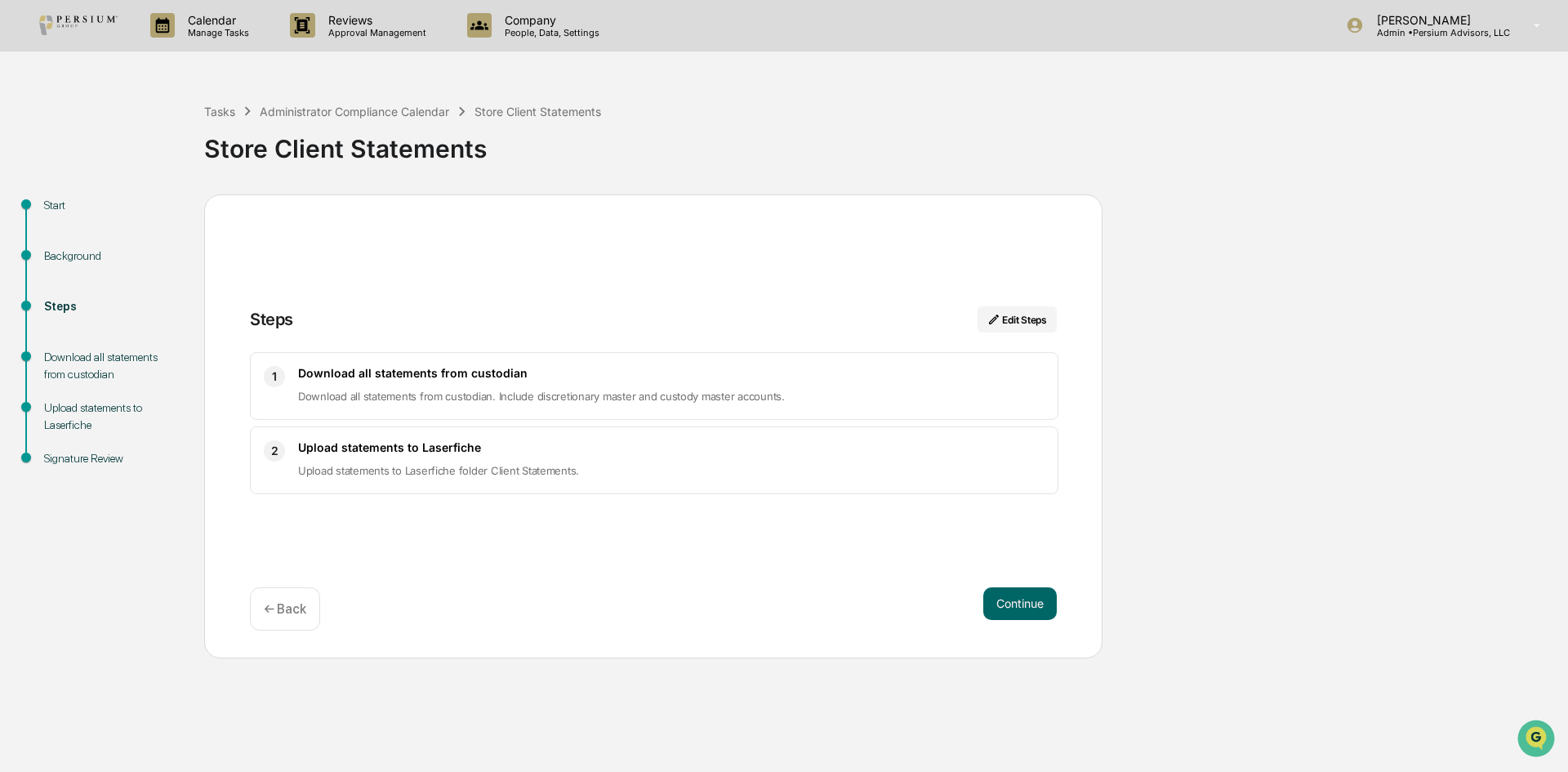
drag, startPoint x: 1026, startPoint y: 591, endPoint x: 991, endPoint y: 617, distance: 43.6
click at [991, 617] on button "Continue" at bounding box center [1020, 604] width 74 height 33
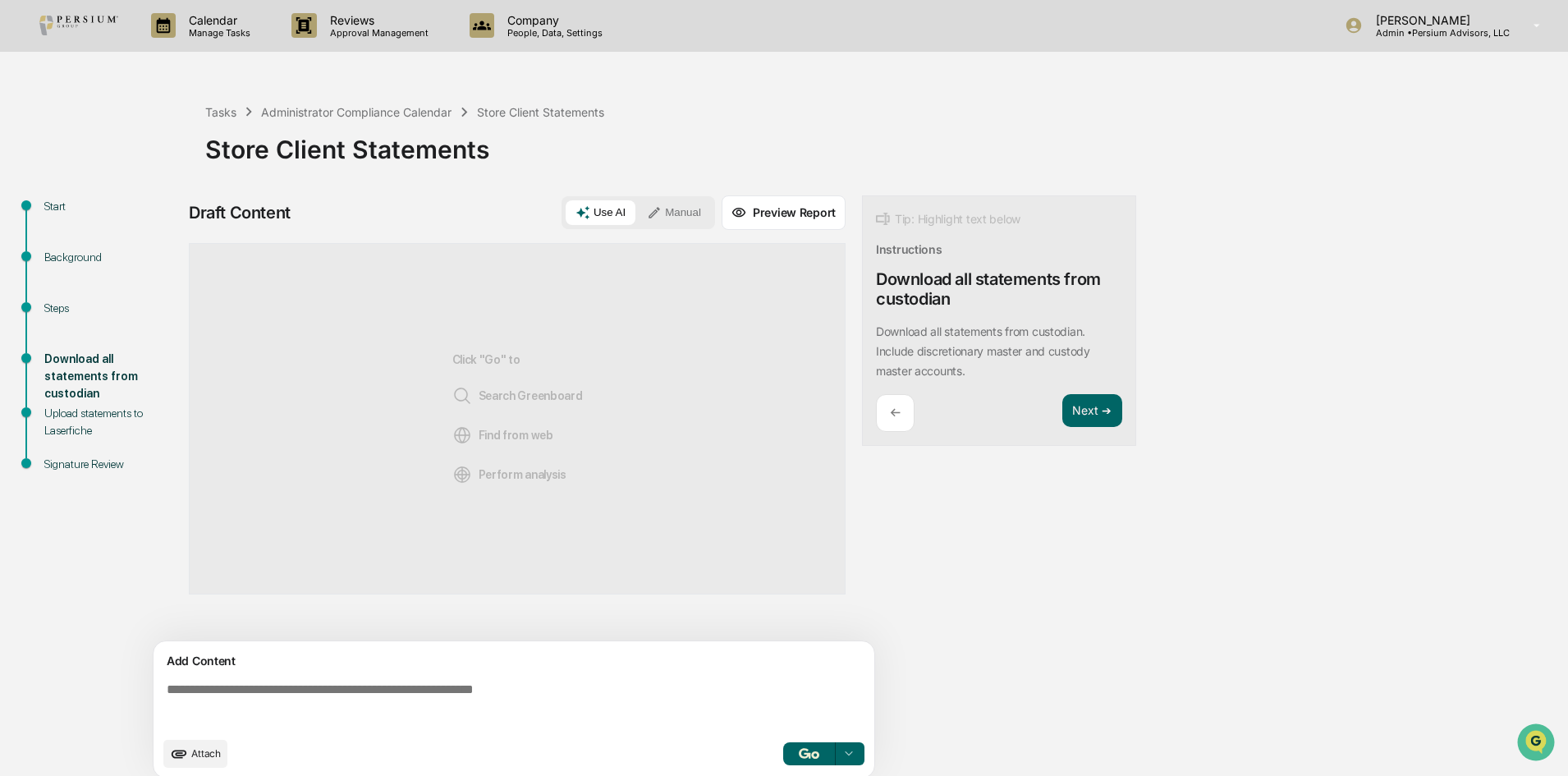
scroll to position [12, 0]
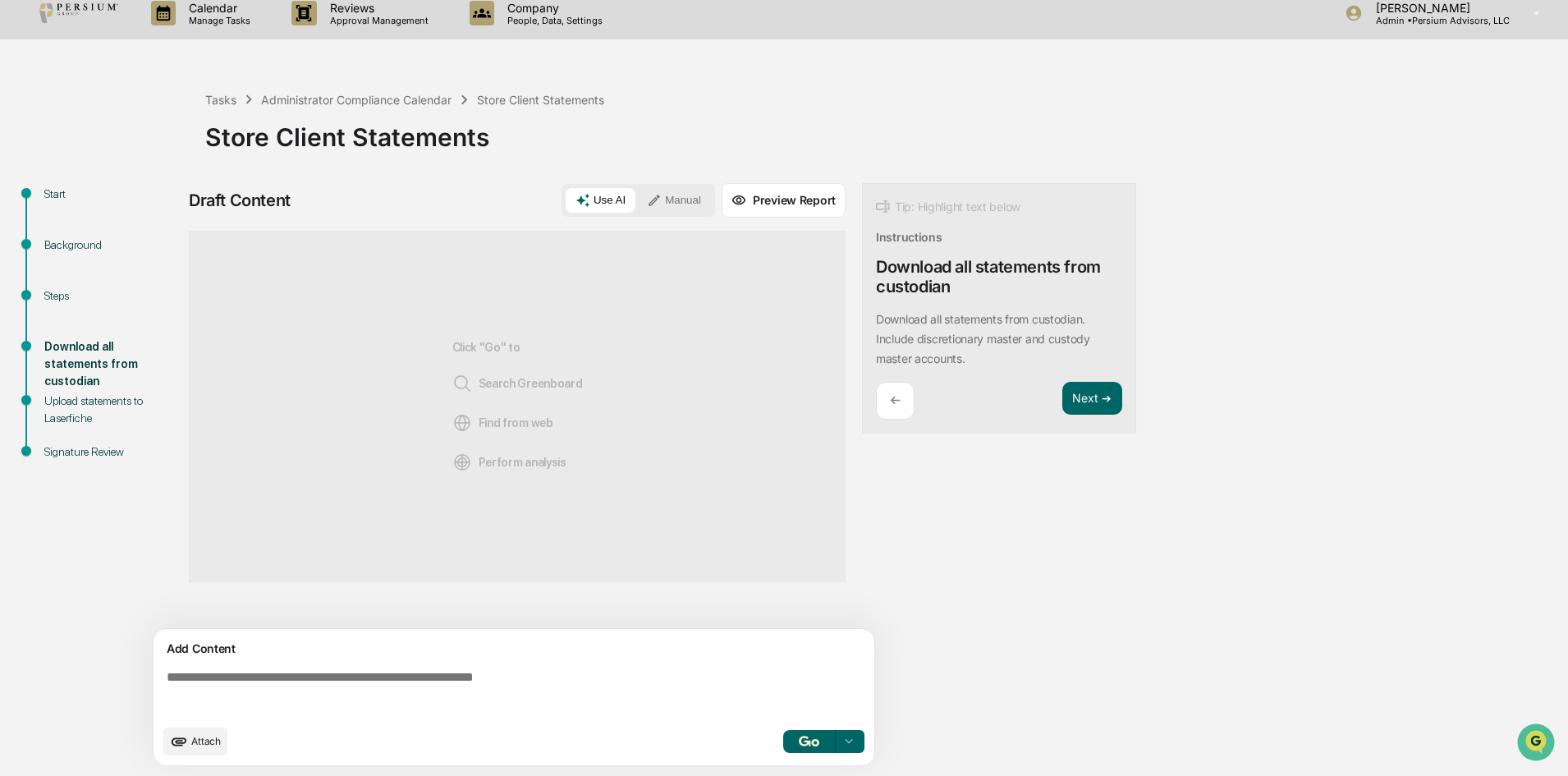
click at [679, 197] on button "Manual" at bounding box center [674, 200] width 74 height 25
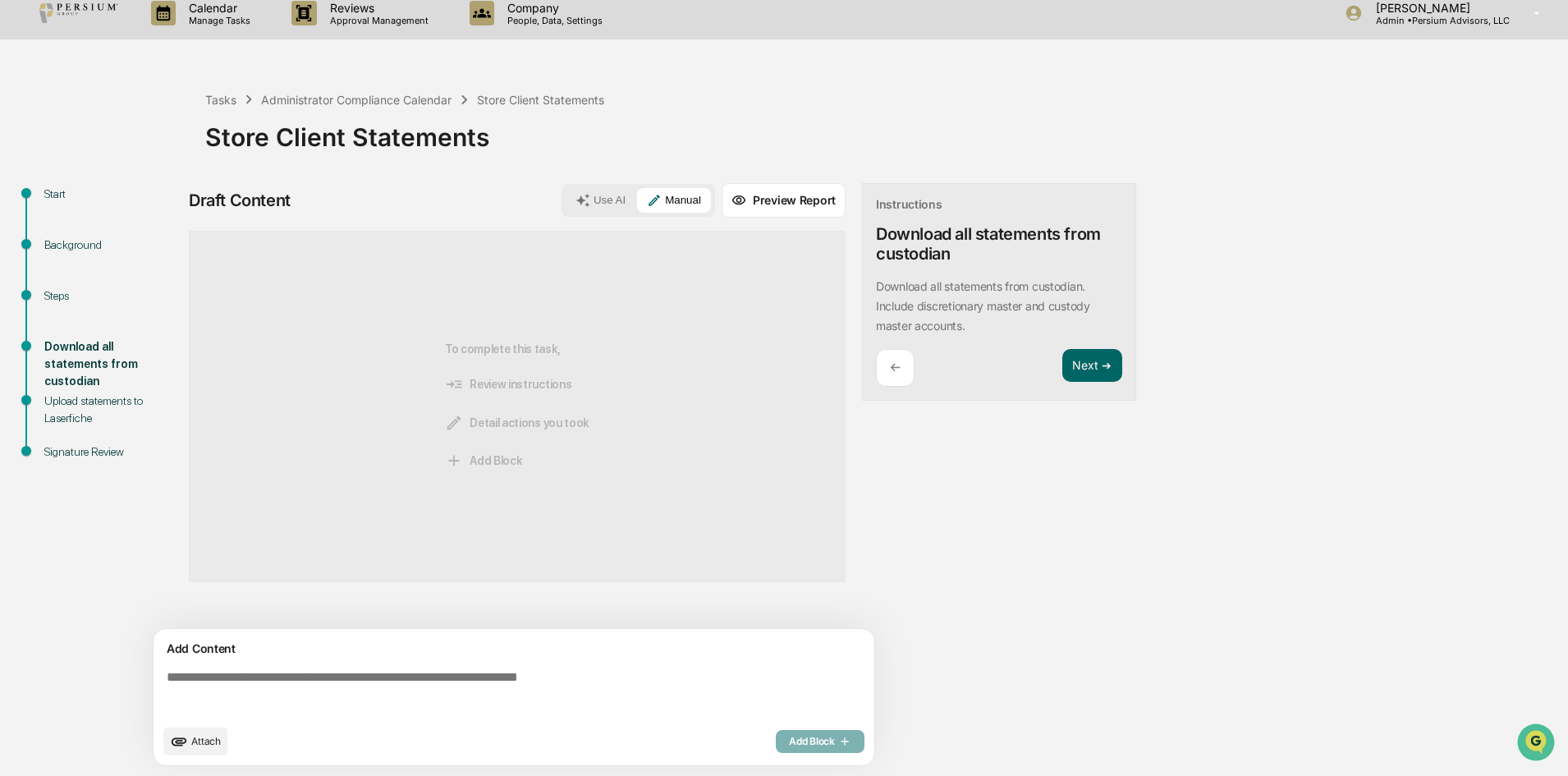
click at [365, 680] on textarea at bounding box center [517, 693] width 714 height 59
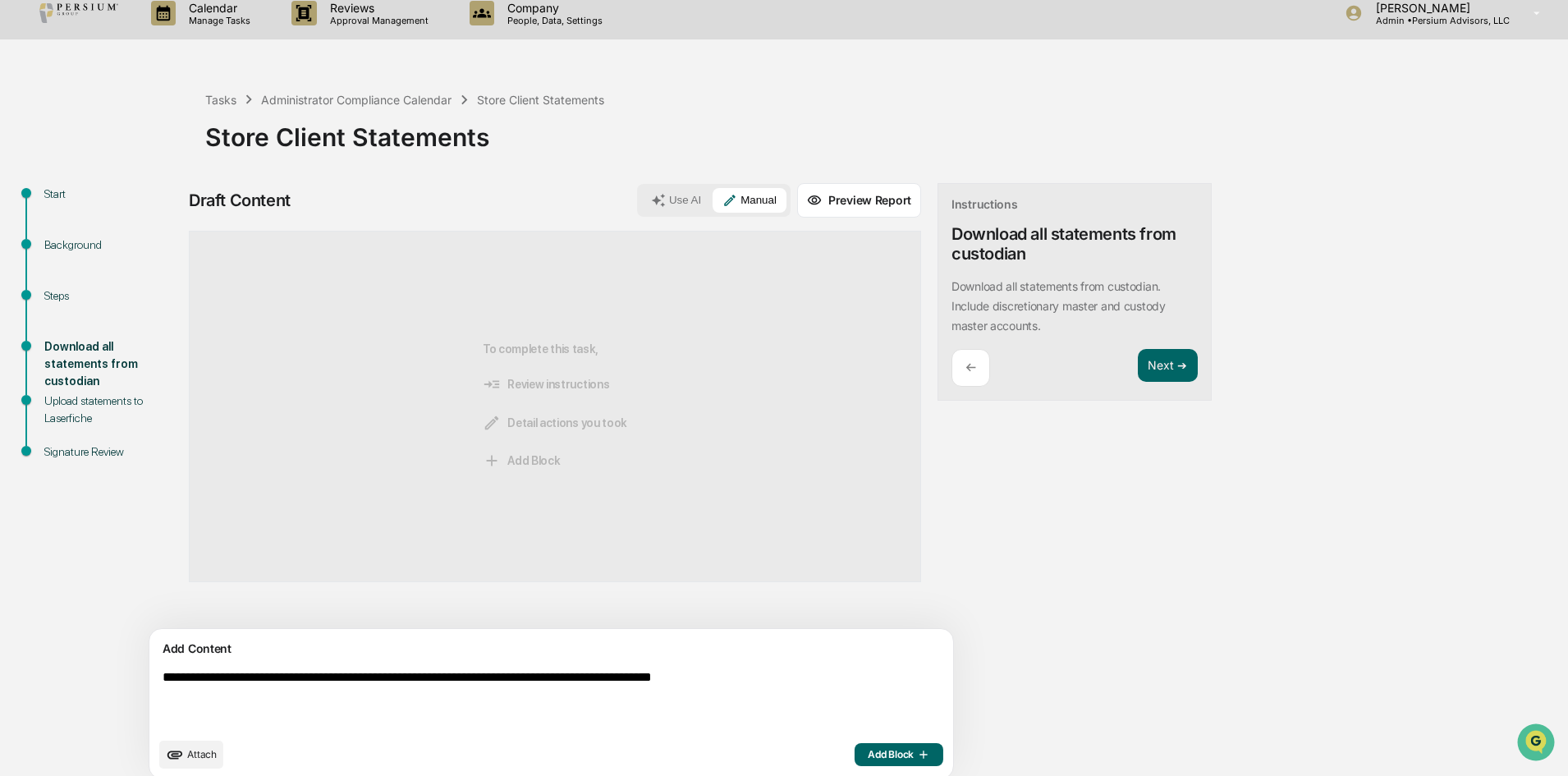
type textarea "**********"
click at [854, 747] on button "Add Block" at bounding box center [898, 754] width 89 height 23
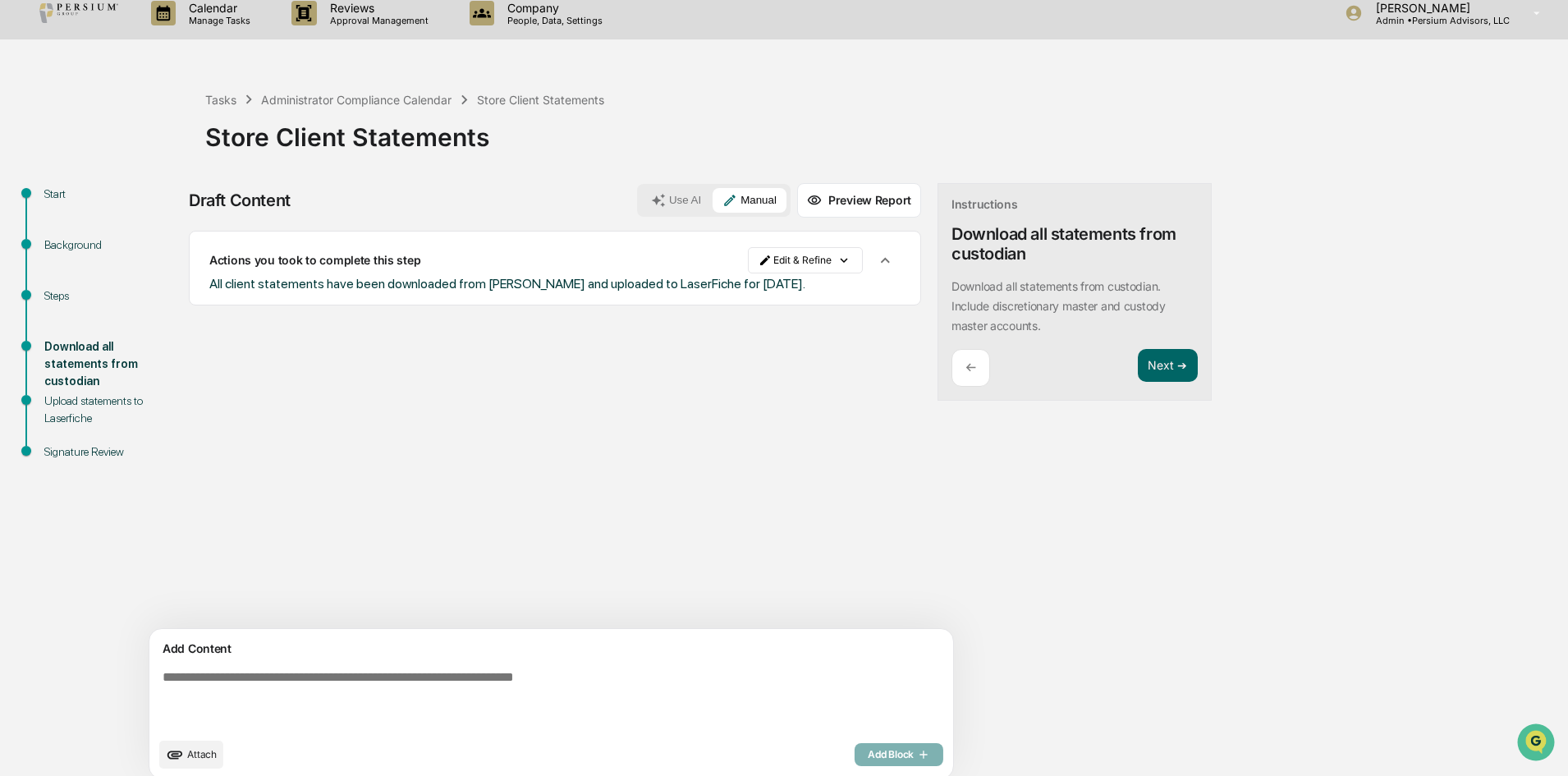
click at [1138, 355] on button "Next ➔" at bounding box center [1167, 366] width 60 height 34
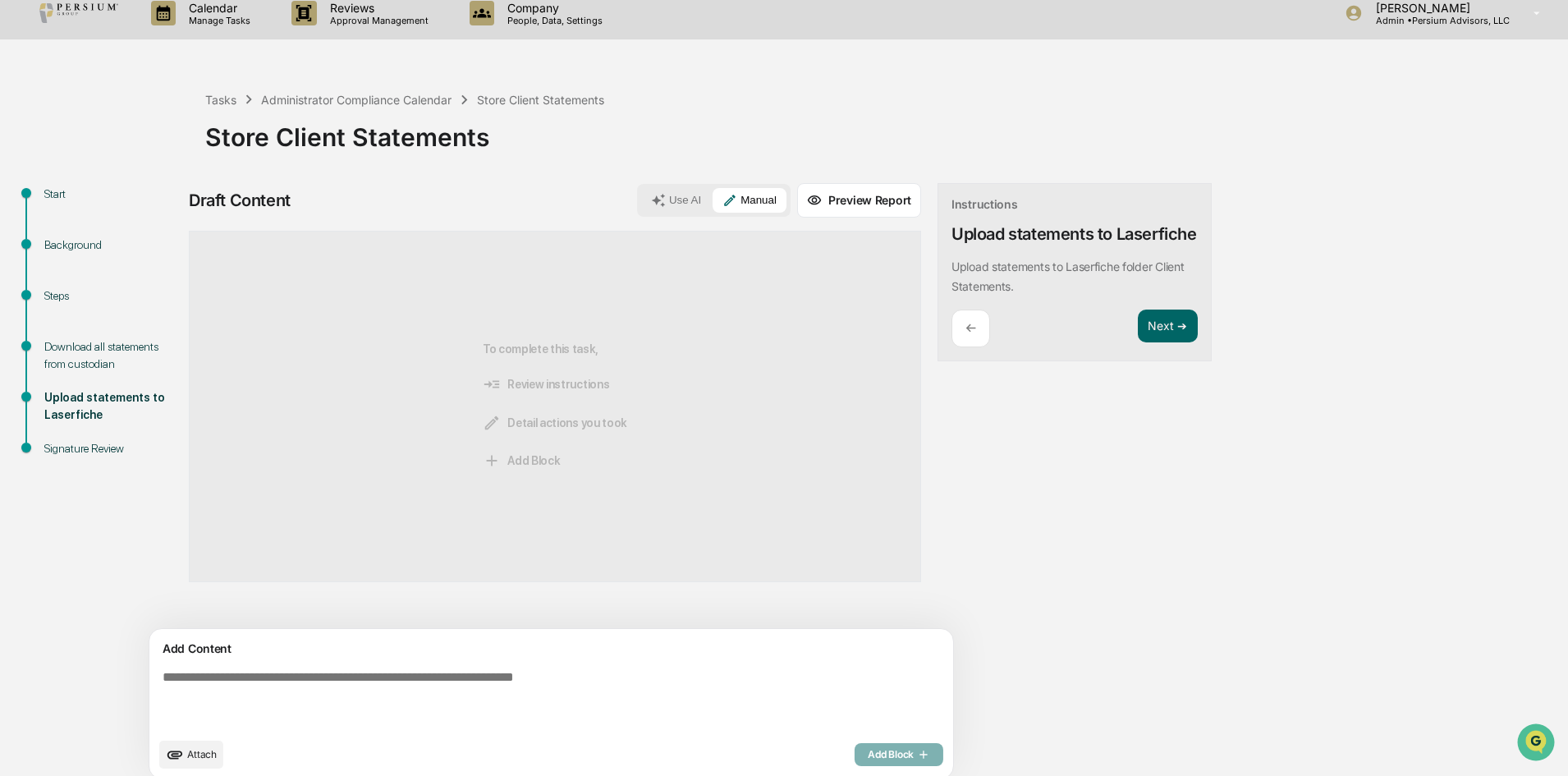
click at [1138, 340] on button "Next ➔" at bounding box center [1167, 326] width 60 height 34
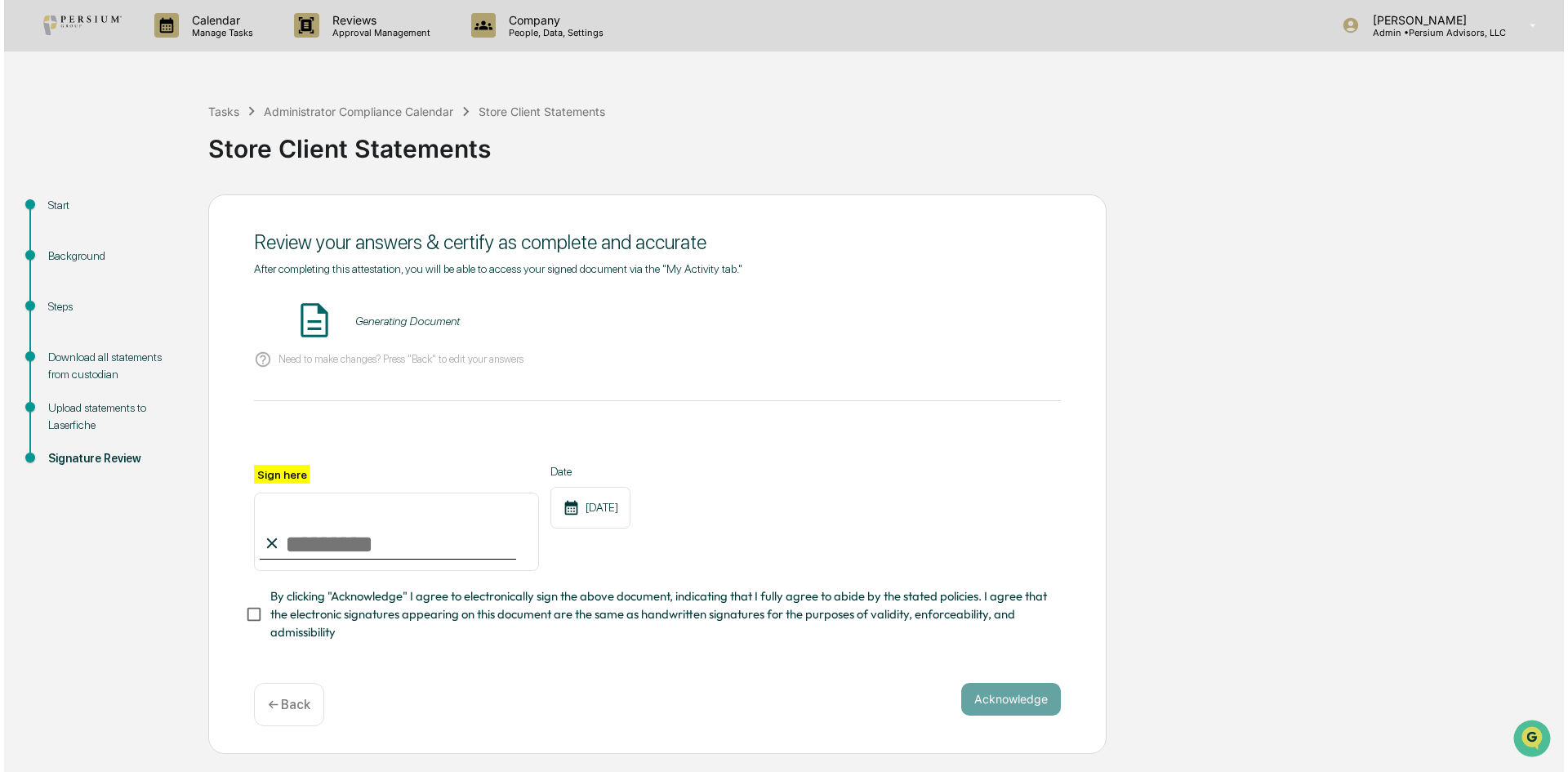
scroll to position [0, 0]
click at [971, 325] on button "VIEW" at bounding box center [964, 321] width 107 height 28
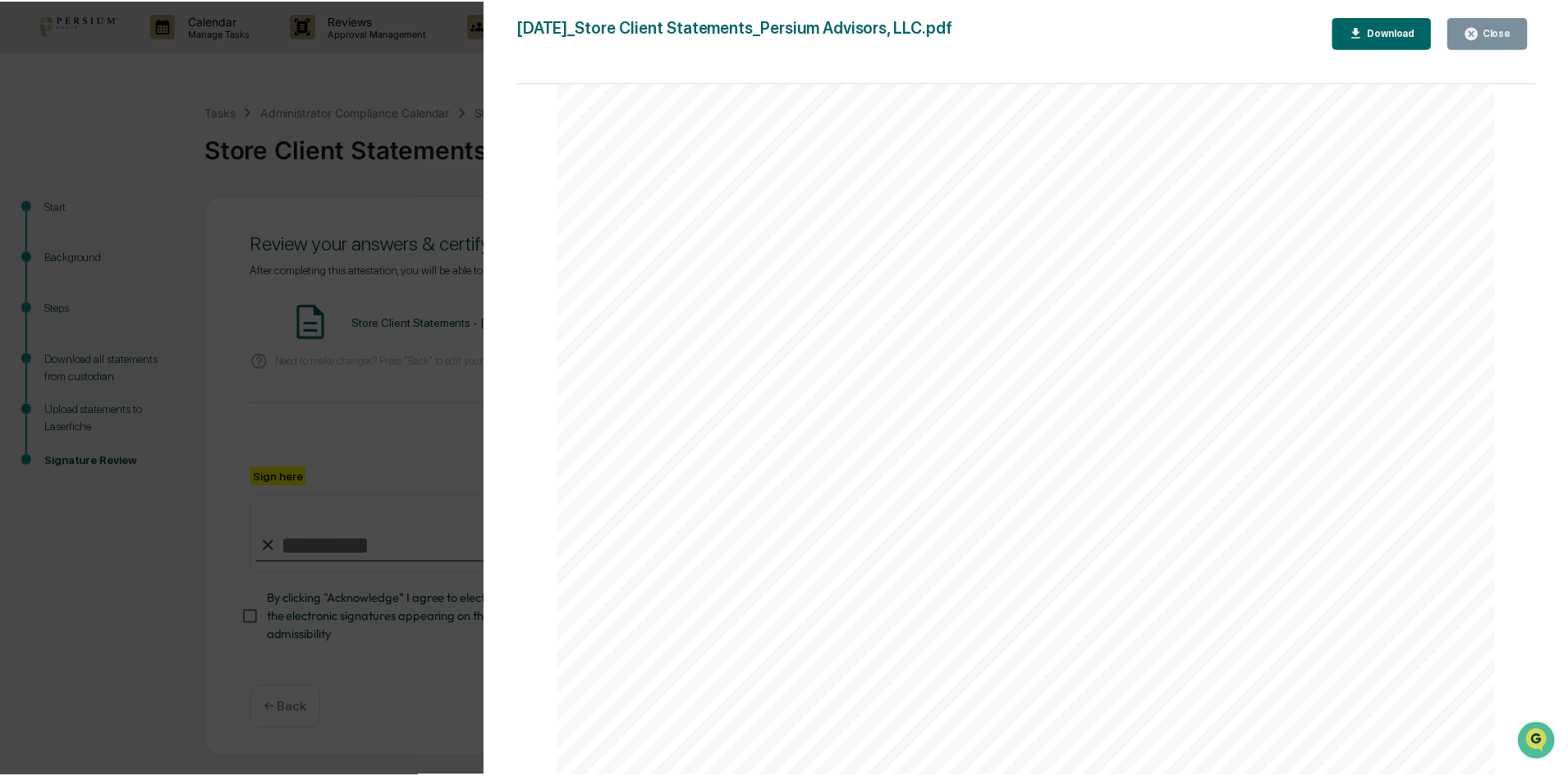
scroll to position [458, 0]
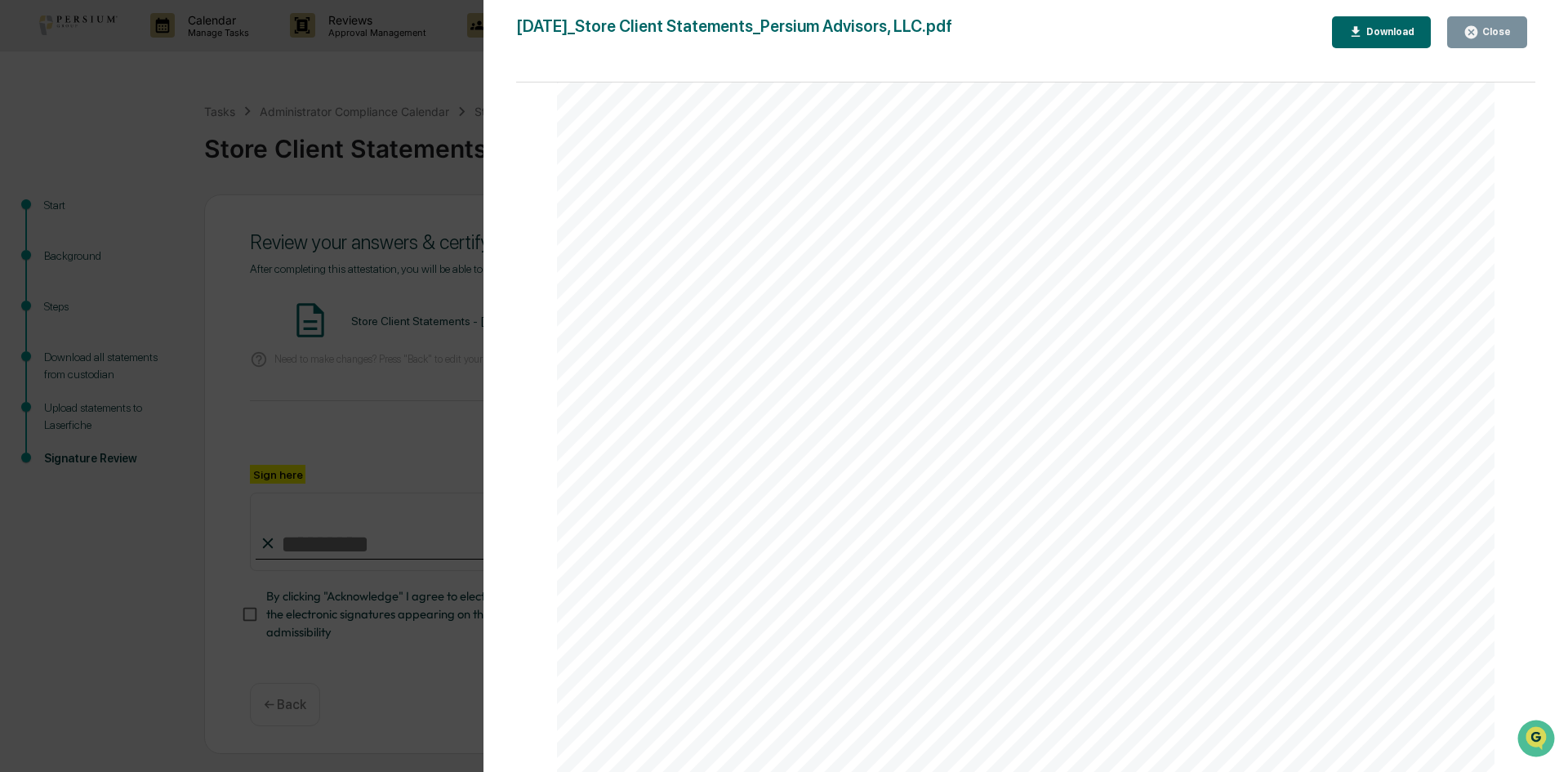
click at [1517, 29] on button "Close" at bounding box center [1487, 32] width 80 height 32
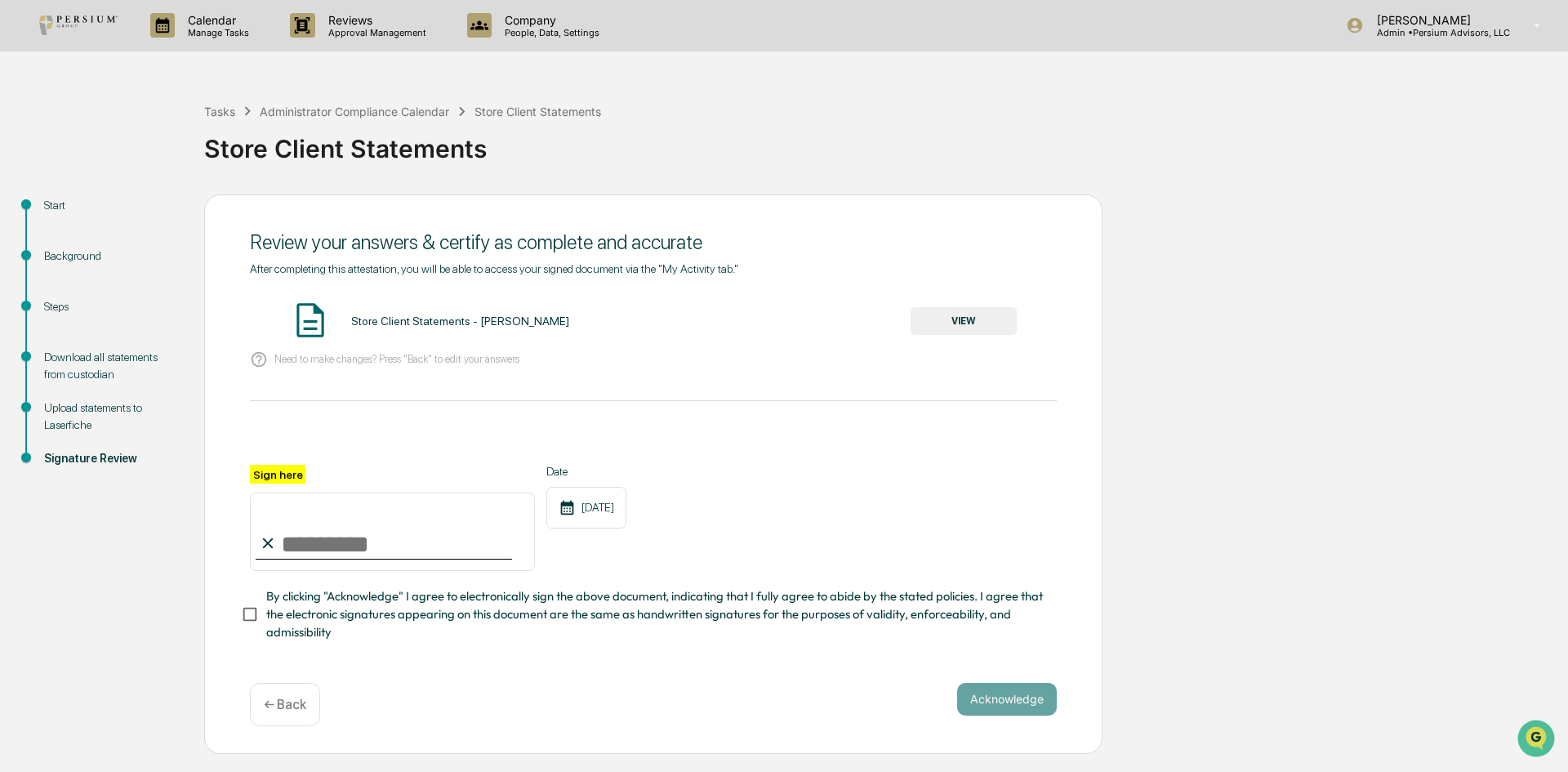
click at [379, 571] on input "Sign here" at bounding box center [393, 531] width 285 height 78
type input "**********"
click at [983, 696] on button "Acknowledge" at bounding box center [1008, 699] width 100 height 33
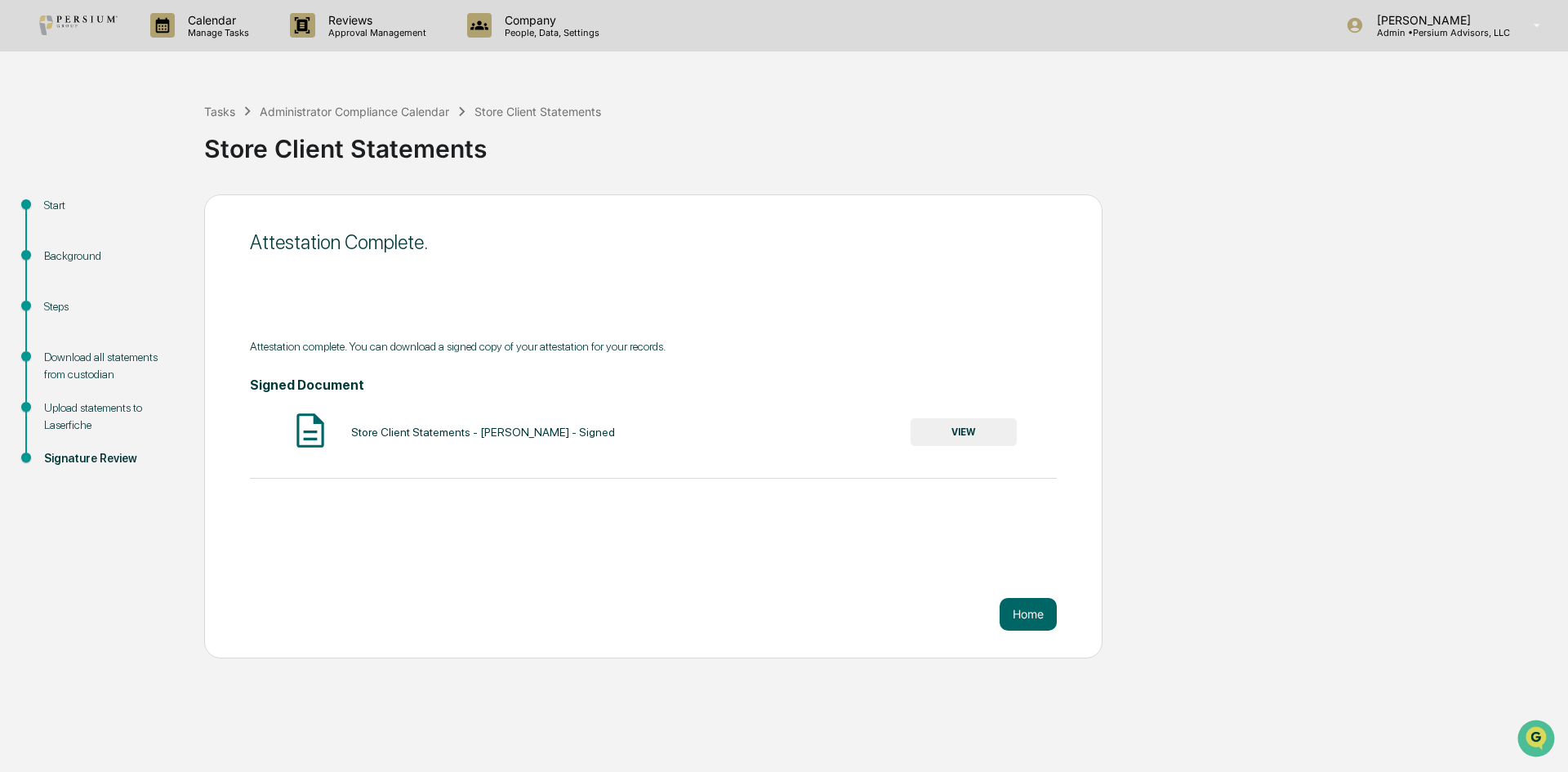
click at [1025, 618] on button "Home" at bounding box center [1028, 614] width 58 height 33
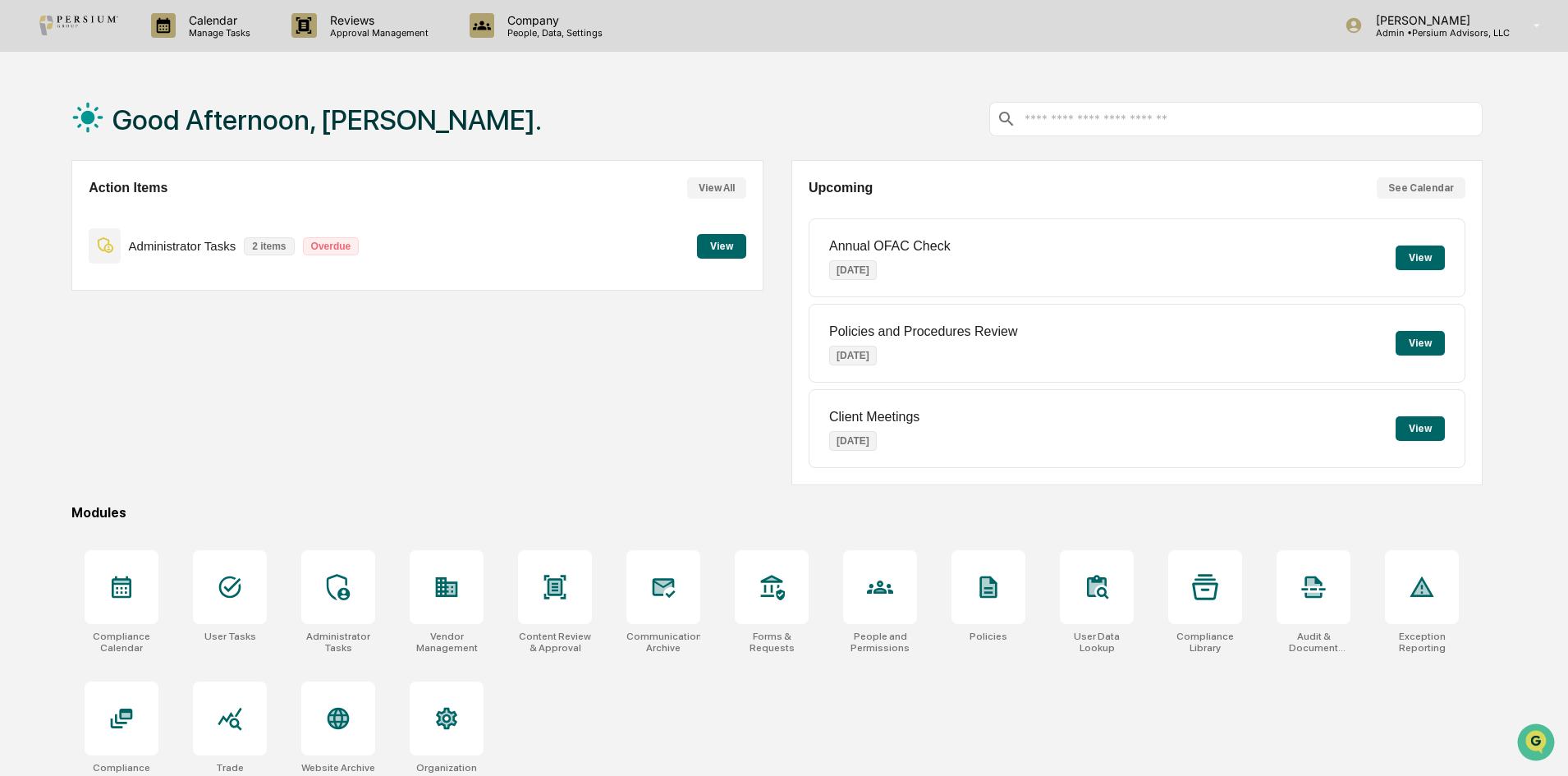
click at [199, 34] on p "Manage Tasks" at bounding box center [217, 32] width 83 height 11
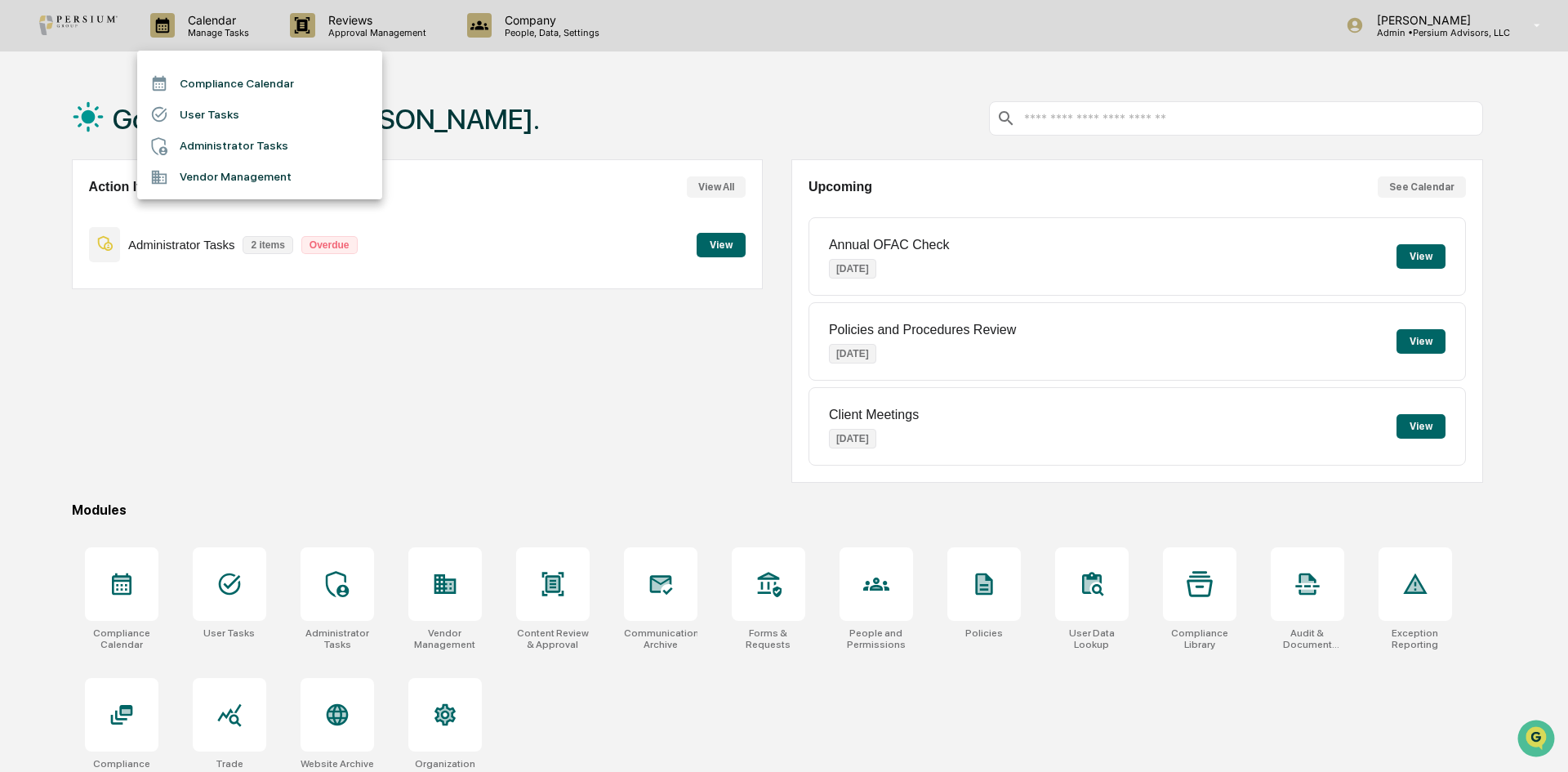
click at [240, 145] on li "Administrator Tasks" at bounding box center [260, 146] width 245 height 31
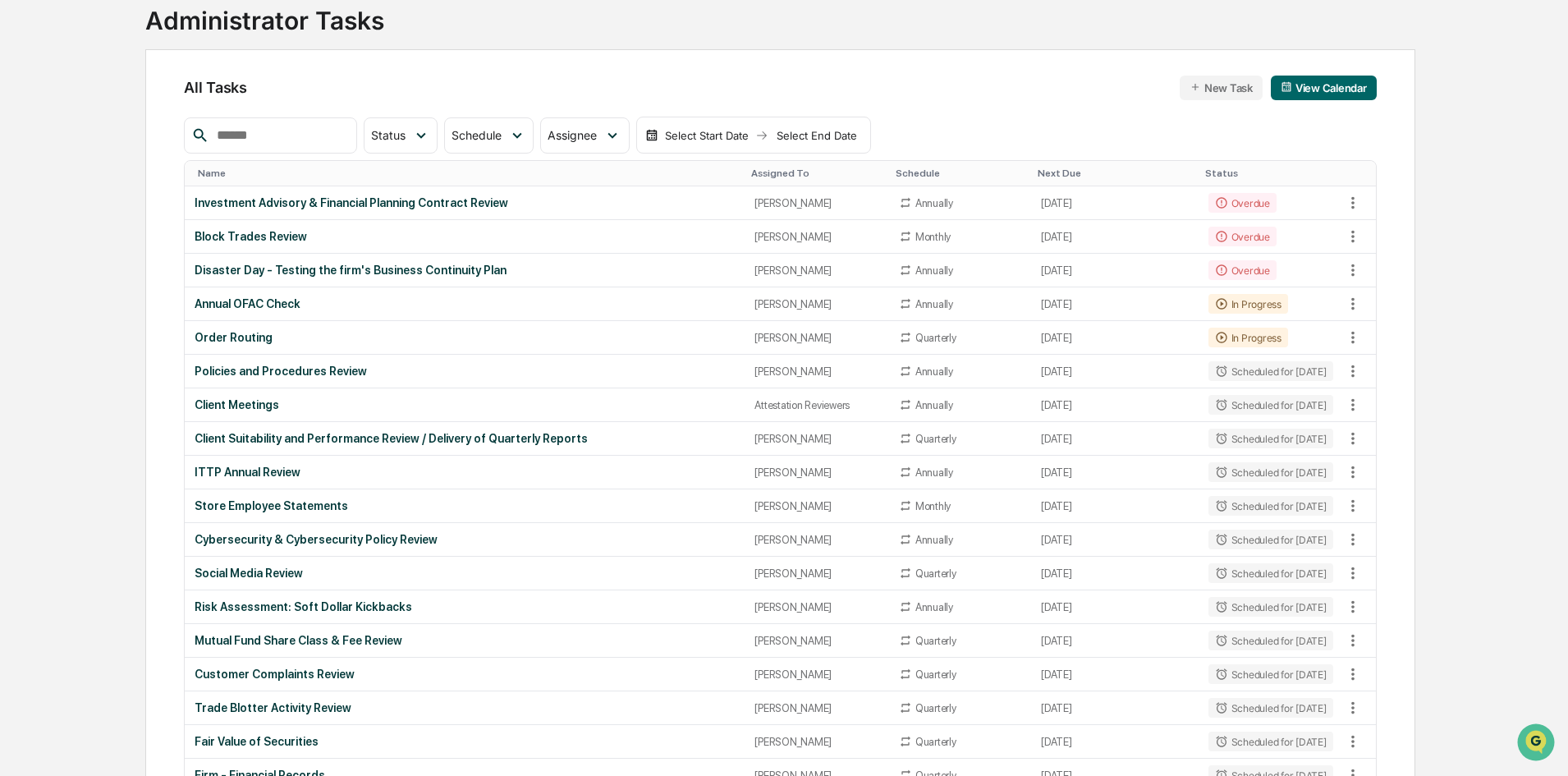
scroll to position [110, 0]
